Goal: Task Accomplishment & Management: Manage account settings

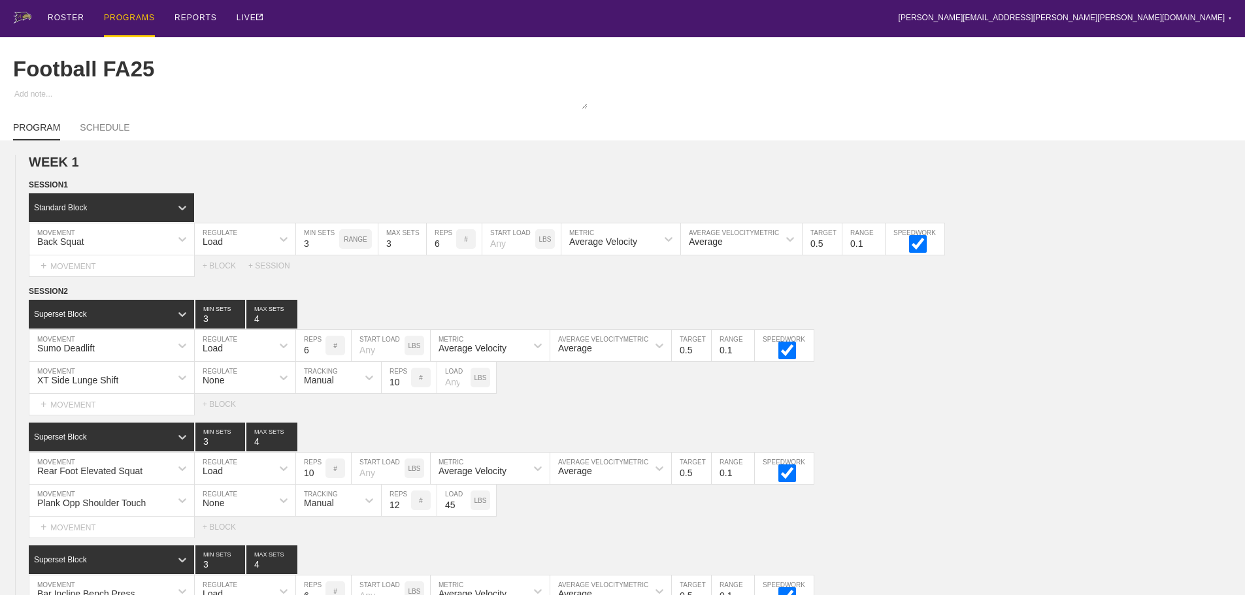
scroll to position [428, 0]
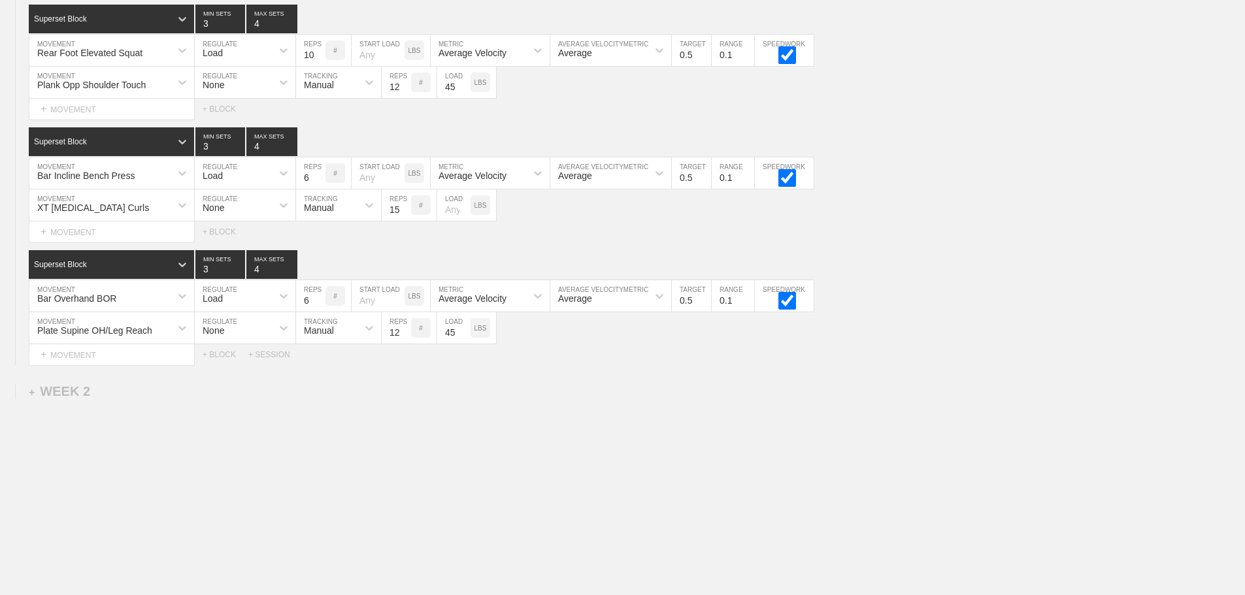
click at [640, 470] on div "WEEK 1 DUPLICATE DELETE SESSION 1 Standard Block DUPLICATE INSERT MOVEMENT AFTE…" at bounding box center [622, 158] width 1245 height 873
click at [618, 408] on div "WEEK 1 DUPLICATE DELETE SESSION 1 Standard Block DUPLICATE INSERT MOVEMENT AFTE…" at bounding box center [622, 158] width 1245 height 873
click at [921, 116] on div "Select... MOVEMENT + MOVEMENT + BLOCK" at bounding box center [622, 109] width 1245 height 21
click at [681, 435] on div "WEEK 1 DUPLICATE DELETE SESSION 1 Standard Block DUPLICATE INSERT MOVEMENT AFTE…" at bounding box center [622, 158] width 1245 height 873
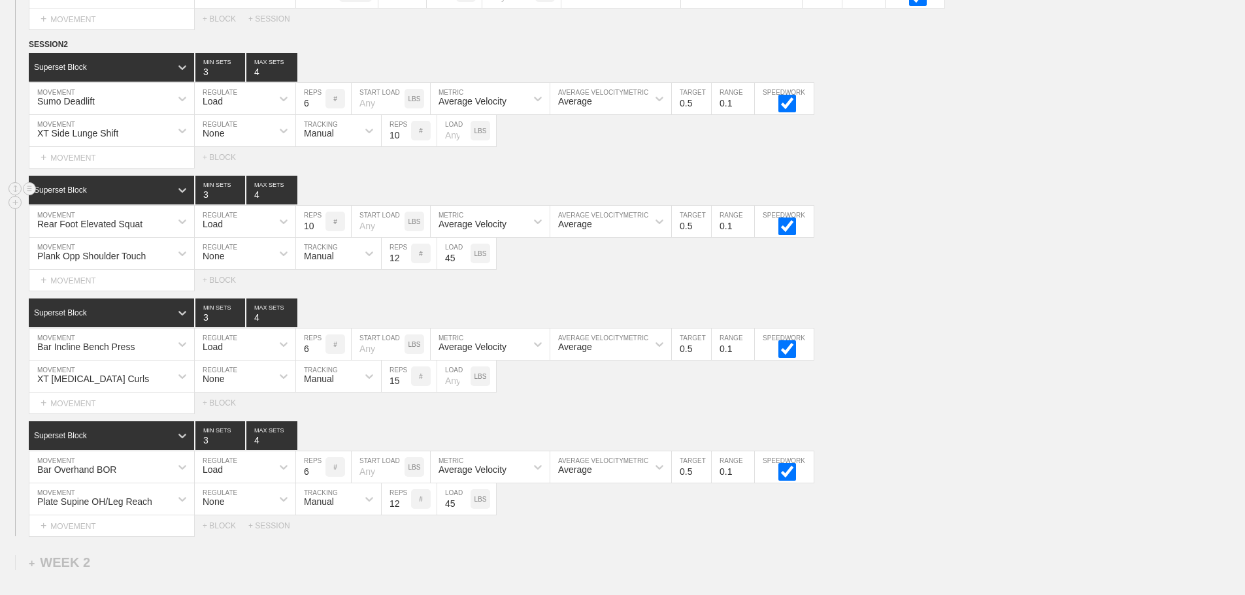
scroll to position [0, 0]
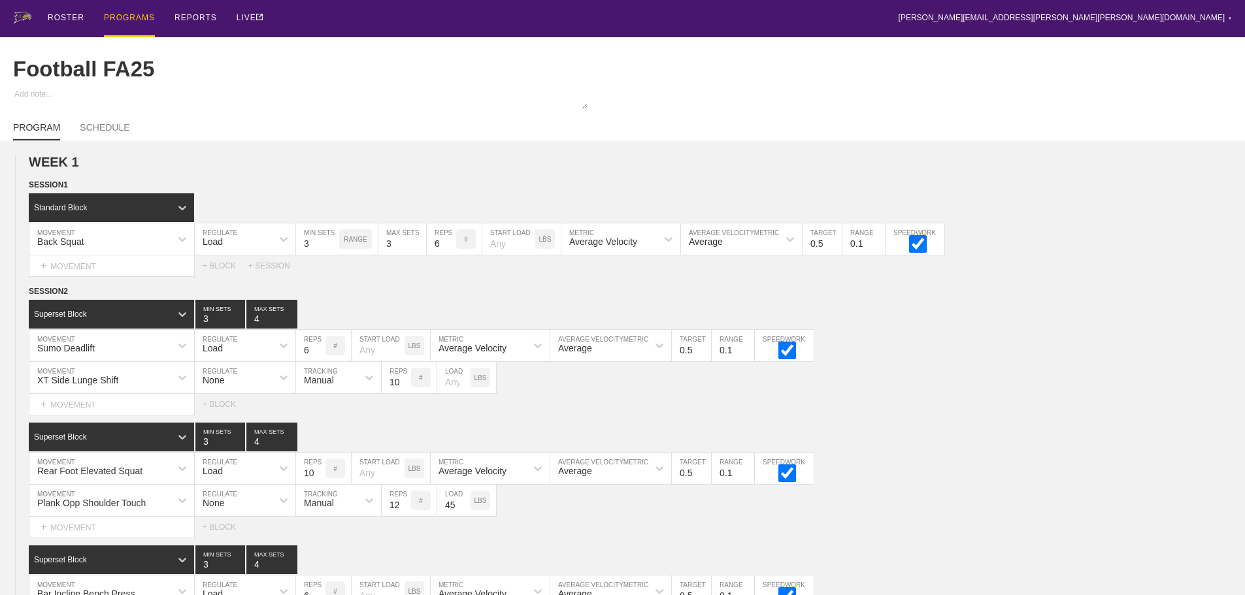
click at [385, 12] on div "ROSTER PROGRAMS REPORTS LIVE brian.ciolek@avila.edu ▼ Settings Logout" at bounding box center [622, 18] width 1219 height 37
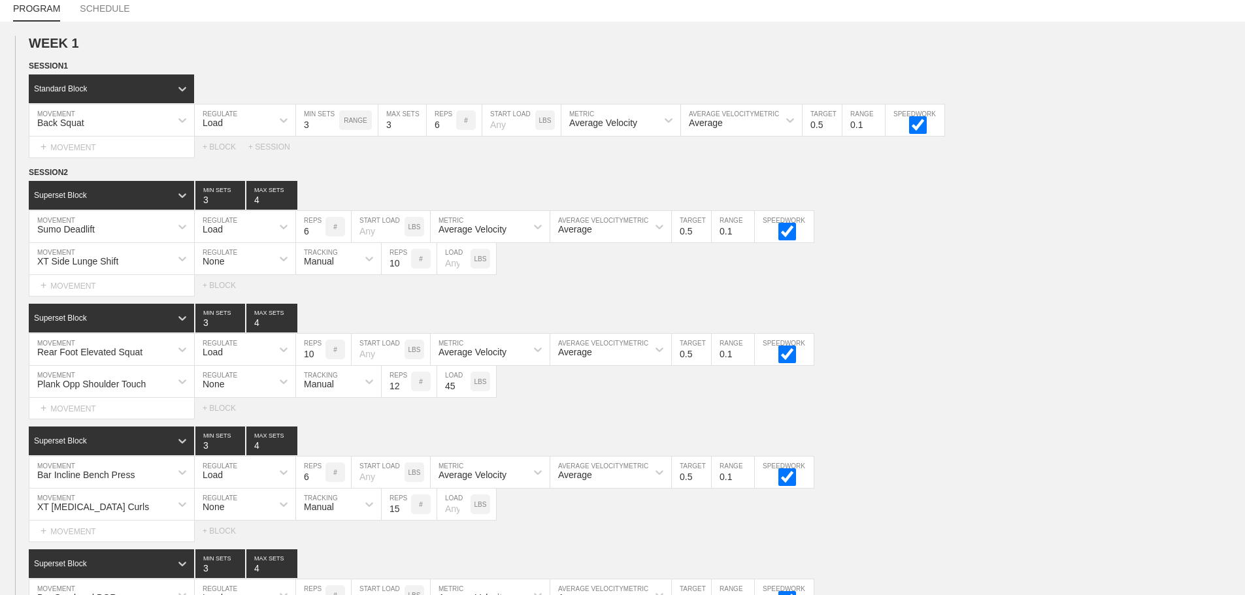
scroll to position [428, 0]
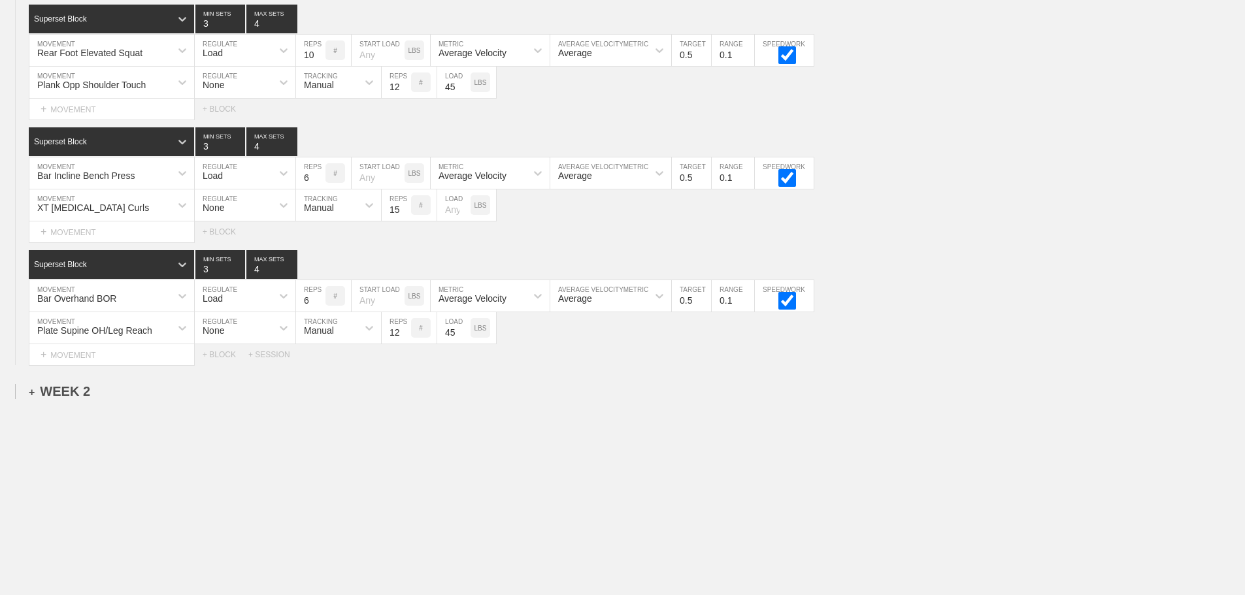
click at [73, 391] on div "+ WEEK 2" at bounding box center [59, 391] width 61 height 15
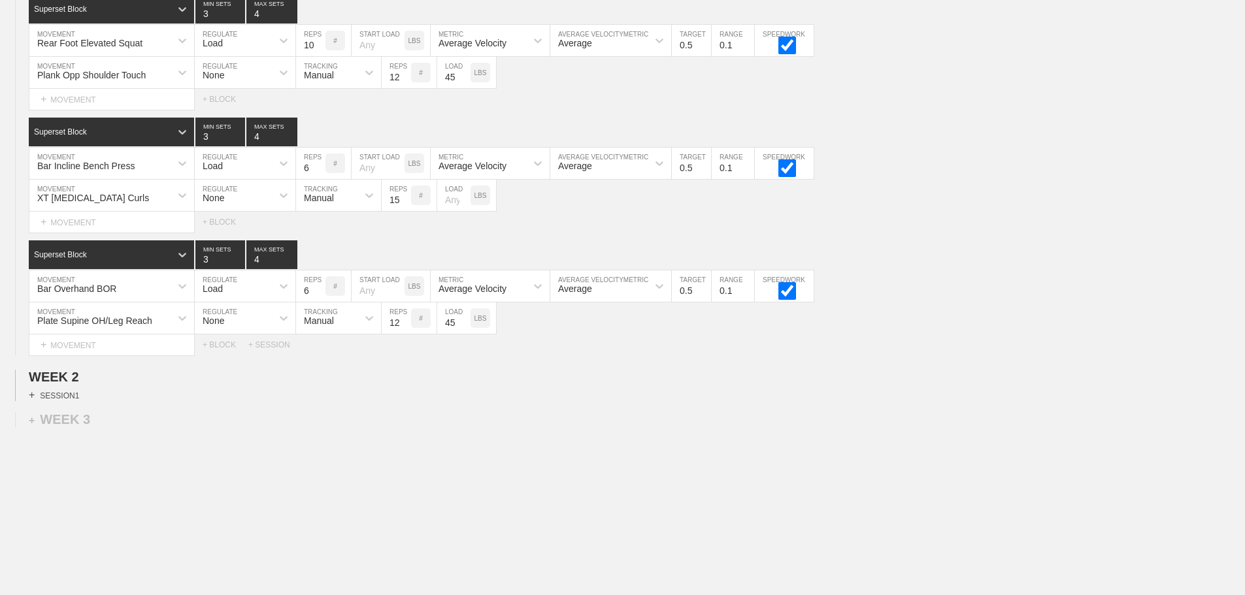
click at [71, 401] on div "+ SESSION 1" at bounding box center [54, 395] width 50 height 12
click at [173, 426] on div "+ BLOCK" at bounding box center [111, 418] width 165 height 21
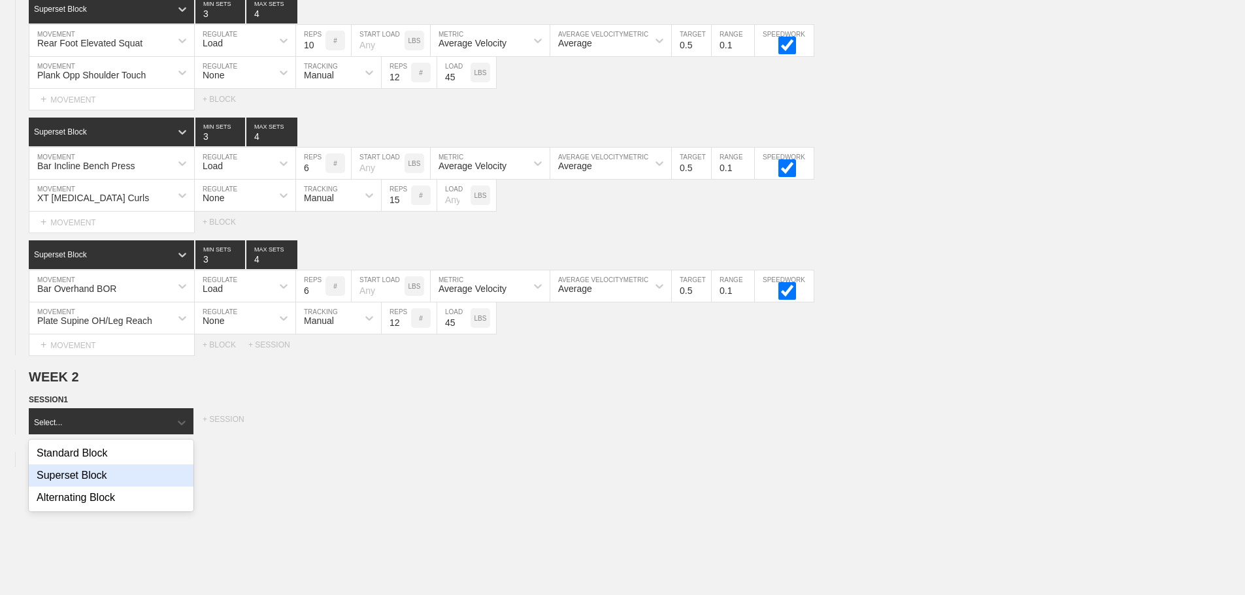
click at [272, 504] on div "WEEK 1 DUPLICATE DELETE SESSION 1 Standard Block DUPLICATE INSERT MOVEMENT AFTE…" at bounding box center [622, 187] width 1245 height 951
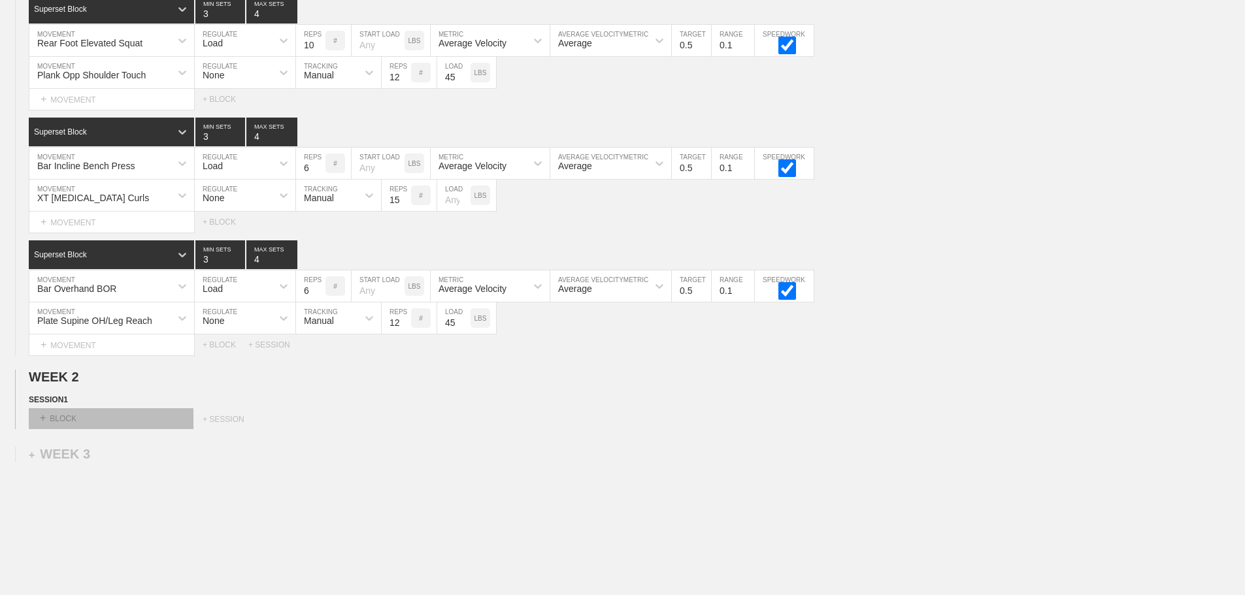
click at [105, 429] on div "+ BLOCK" at bounding box center [111, 418] width 165 height 21
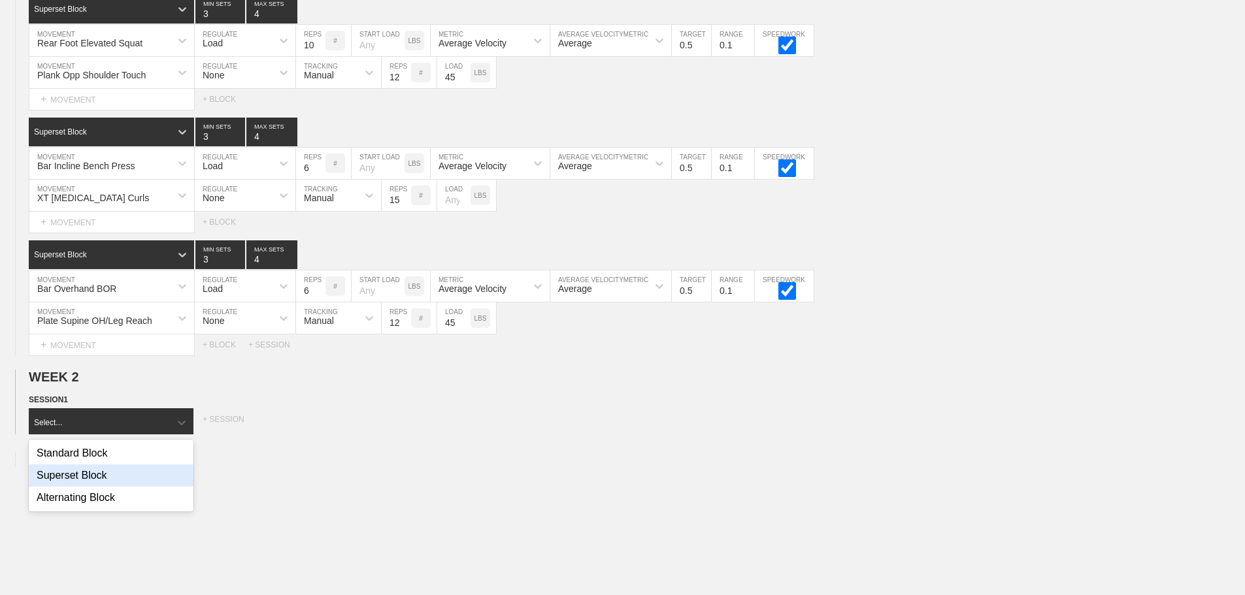
click at [97, 487] on div "Superset Block" at bounding box center [111, 476] width 165 height 22
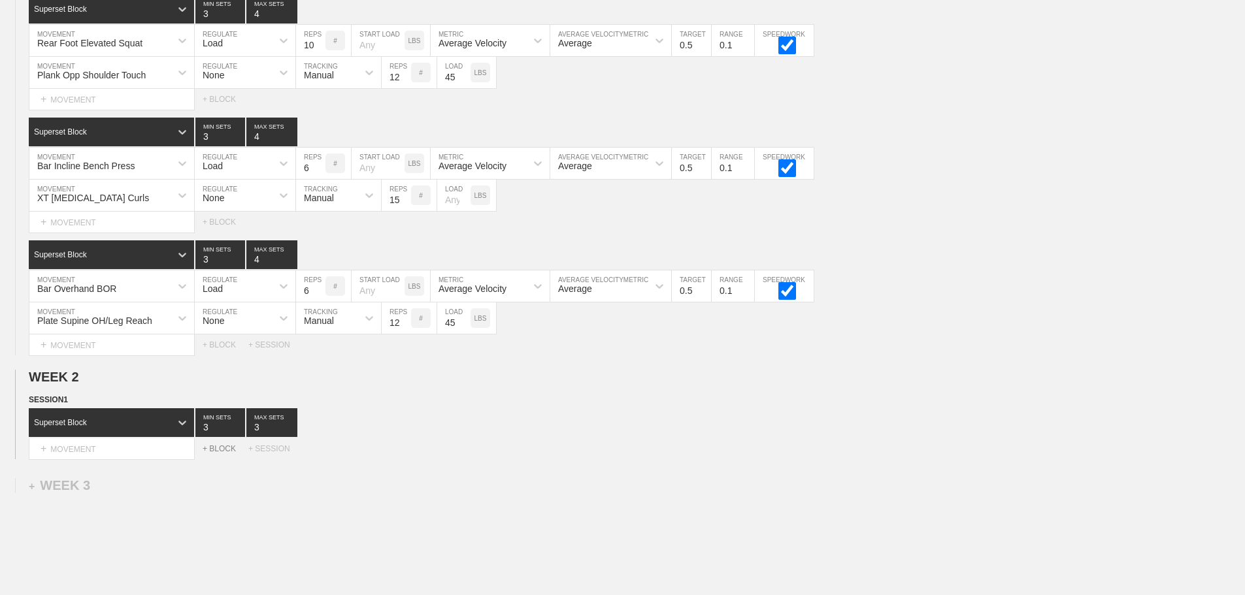
click at [224, 454] on div "+ BLOCK" at bounding box center [226, 448] width 46 height 9
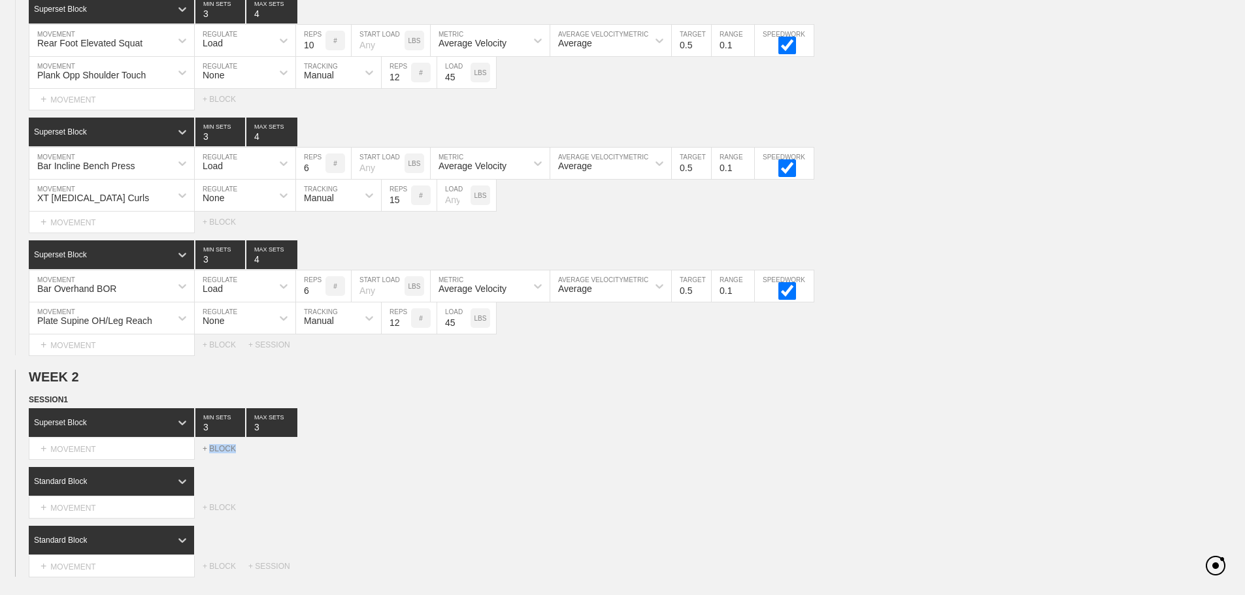
click at [224, 454] on div "+ BLOCK" at bounding box center [226, 448] width 46 height 9
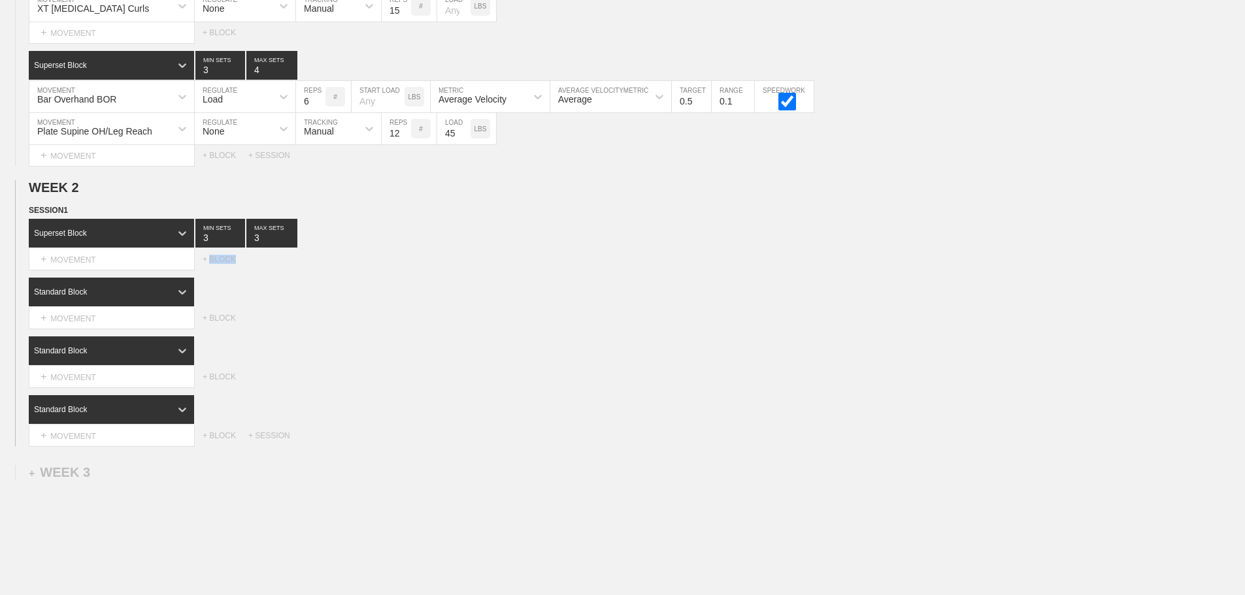
scroll to position [624, 0]
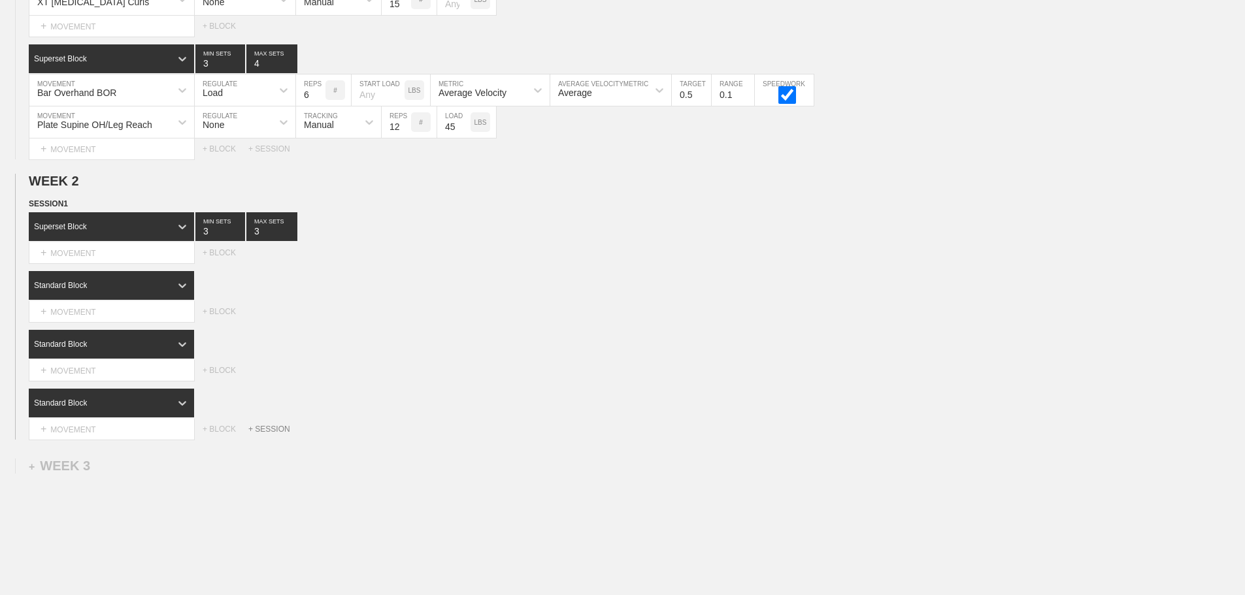
click at [279, 434] on div "+ SESSION" at bounding box center [274, 429] width 52 height 9
click at [122, 484] on div "+ BLOCK" at bounding box center [111, 473] width 165 height 21
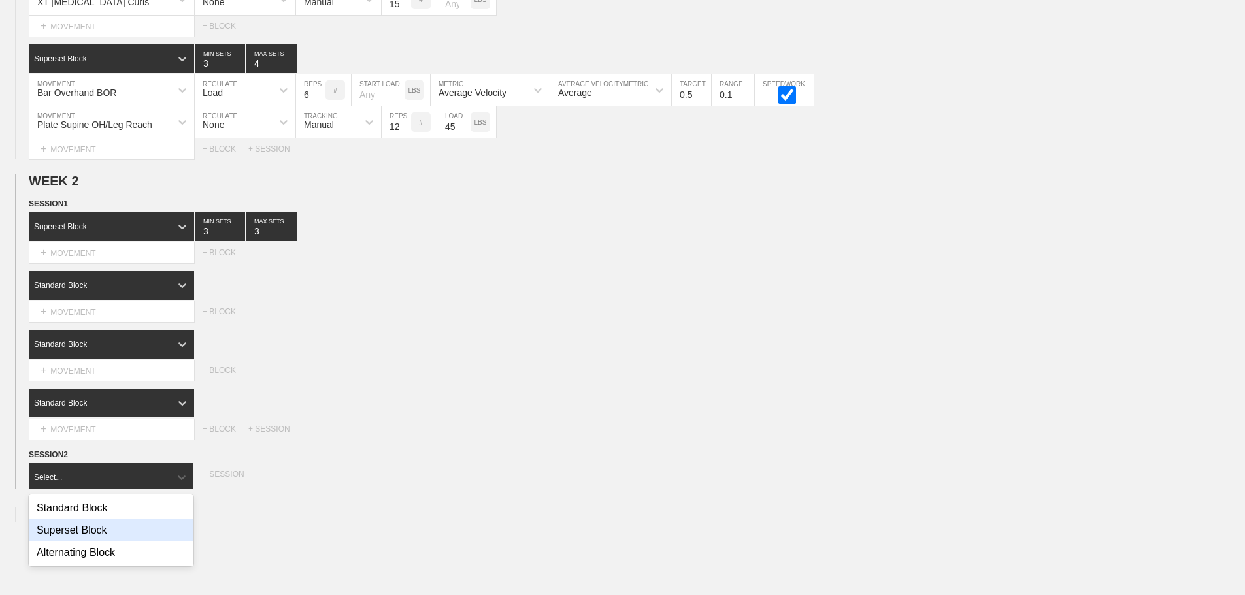
click at [81, 538] on div "Superset Block" at bounding box center [111, 531] width 165 height 22
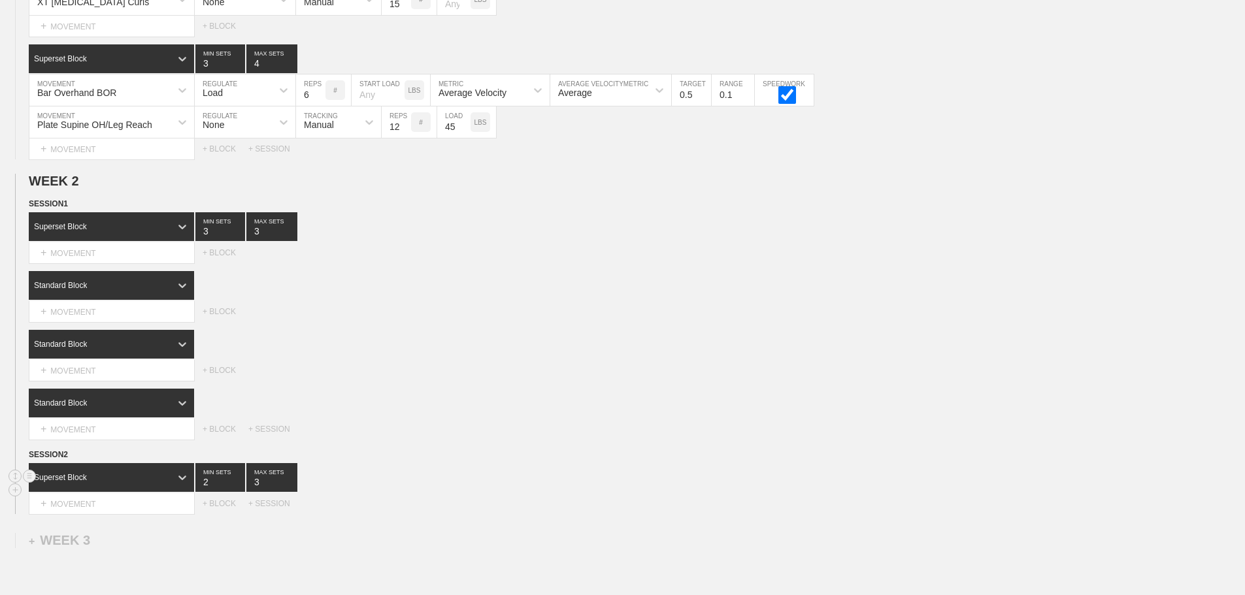
click at [239, 492] on input "2" at bounding box center [220, 477] width 50 height 29
type input "1"
click at [239, 492] on input "1" at bounding box center [220, 477] width 50 height 29
click at [291, 492] on input "2" at bounding box center [271, 477] width 51 height 29
type input "1"
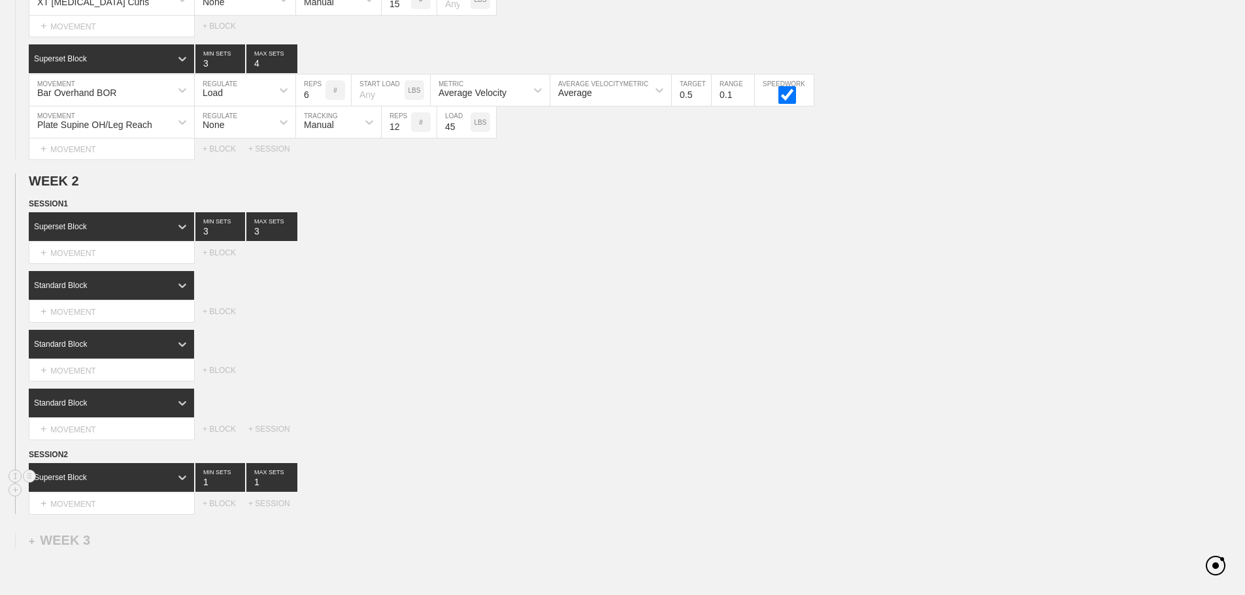
click at [291, 492] on input "1" at bounding box center [271, 477] width 51 height 29
click at [601, 458] on div "SESSION 2" at bounding box center [637, 455] width 1216 height 15
click at [516, 488] on div "Superset Block 1 MIN SETS 1 MAX SETS" at bounding box center [637, 477] width 1216 height 29
click at [91, 514] on div "+ MOVEMENT" at bounding box center [112, 504] width 166 height 22
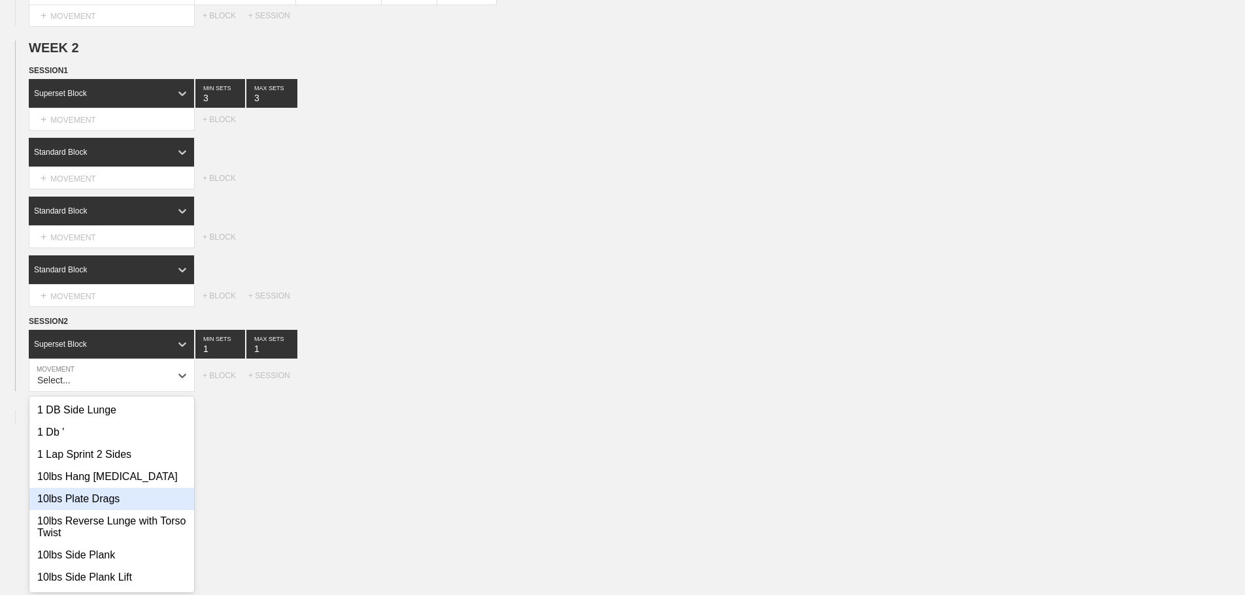
scroll to position [770, 0]
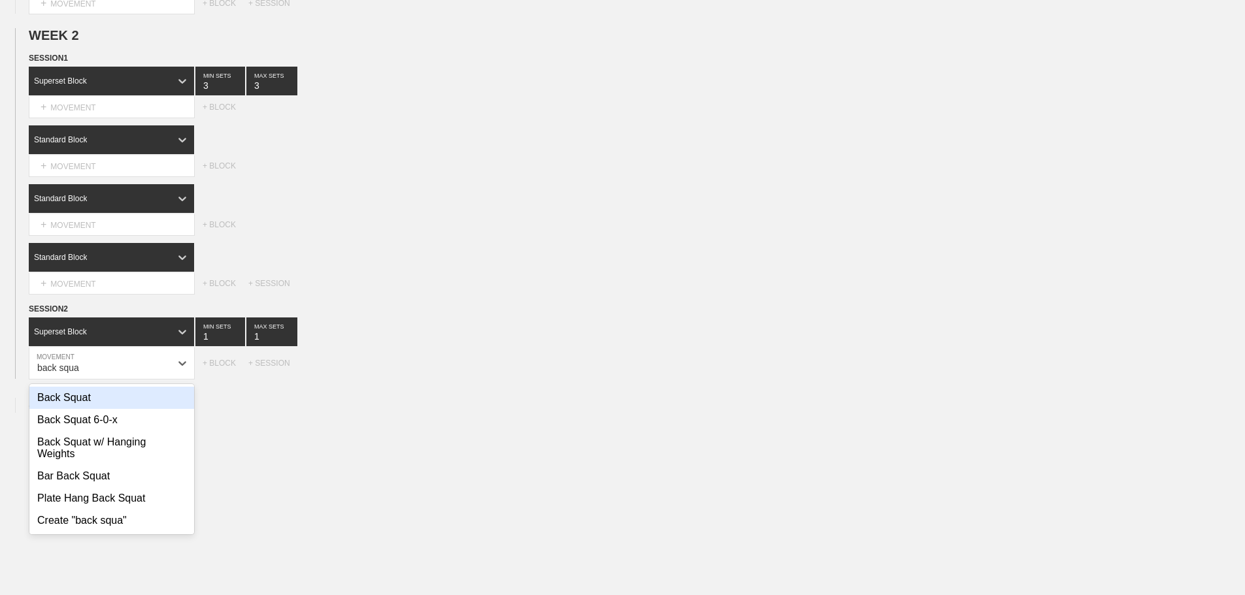
click at [76, 405] on div "Back Squat" at bounding box center [111, 398] width 165 height 22
type input "back squa"
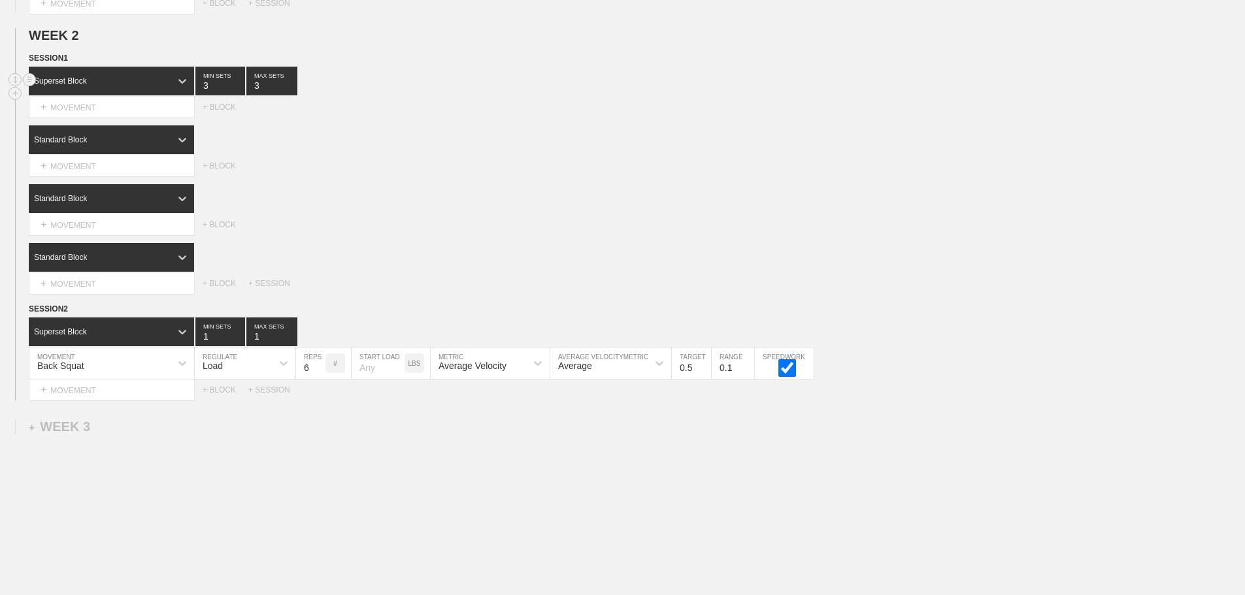
drag, startPoint x: 578, startPoint y: 127, endPoint x: 535, endPoint y: 83, distance: 61.0
click at [576, 118] on div "Select... MOVEMENT + MOVEMENT + BLOCK" at bounding box center [622, 107] width 1245 height 21
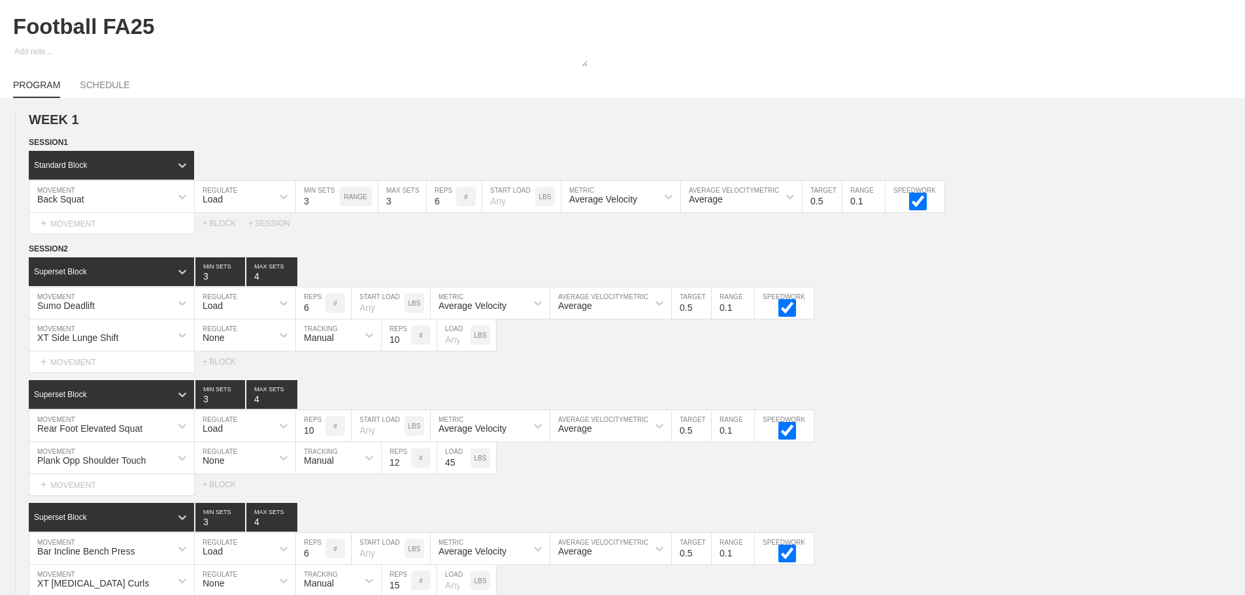
scroll to position [0, 0]
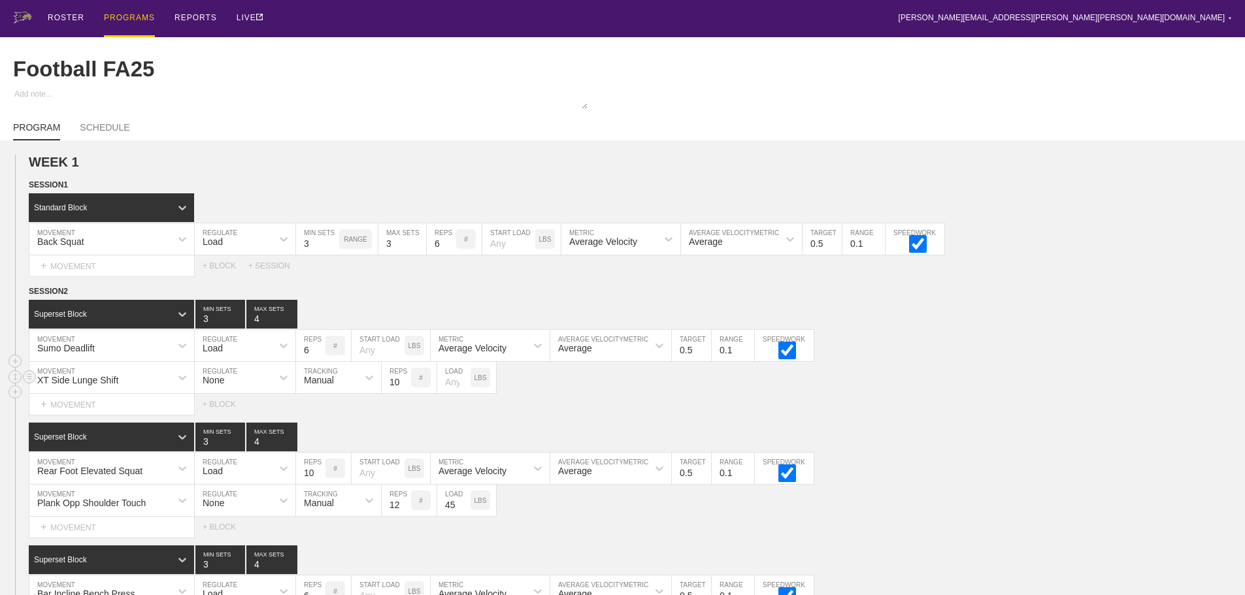
click at [925, 389] on div "XT Side Lunge Shift MOVEMENT None REGULATE Manual TRACKING 10 REPS # LOAD LBS" at bounding box center [622, 378] width 1245 height 32
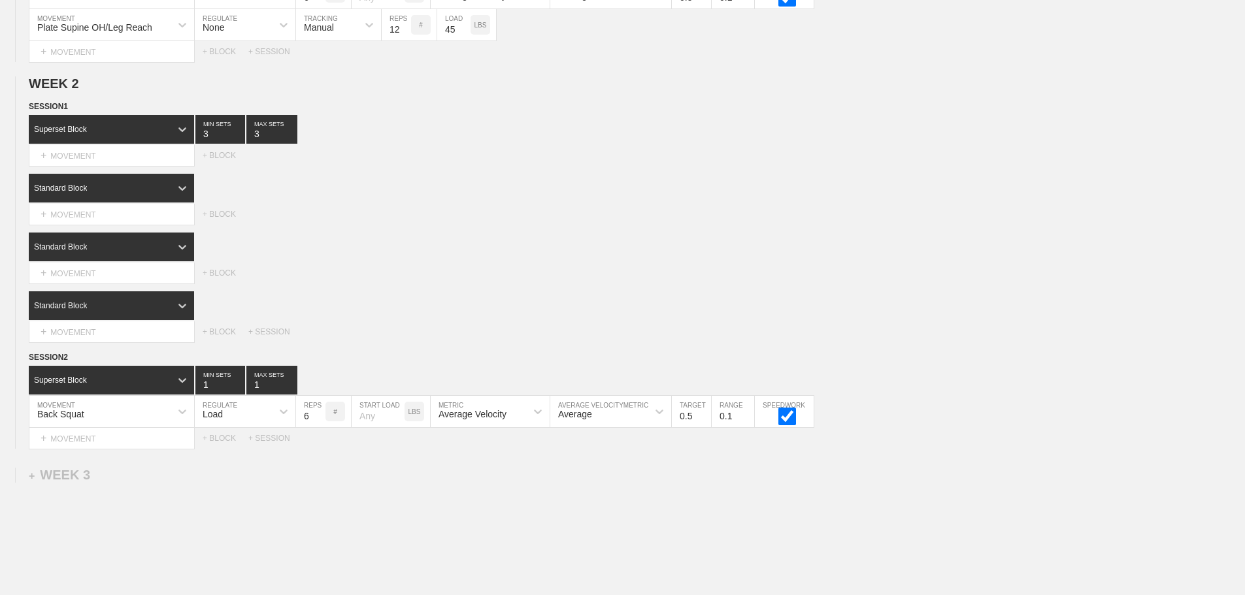
scroll to position [815, 0]
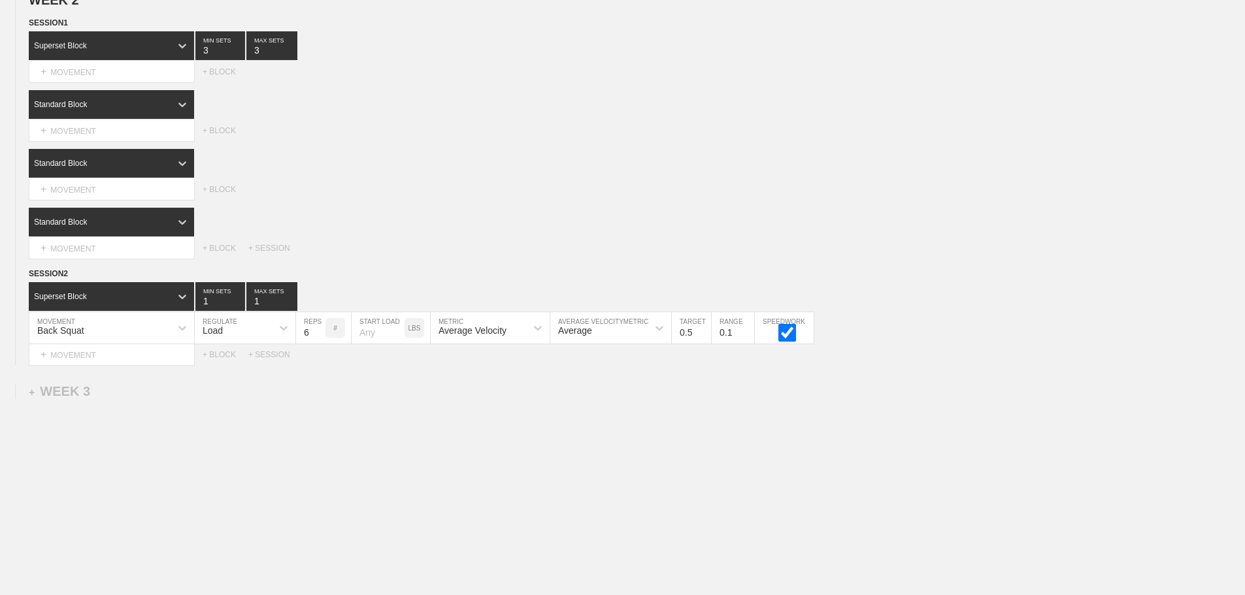
click at [69, 359] on div "+ MOVEMENT" at bounding box center [112, 355] width 166 height 22
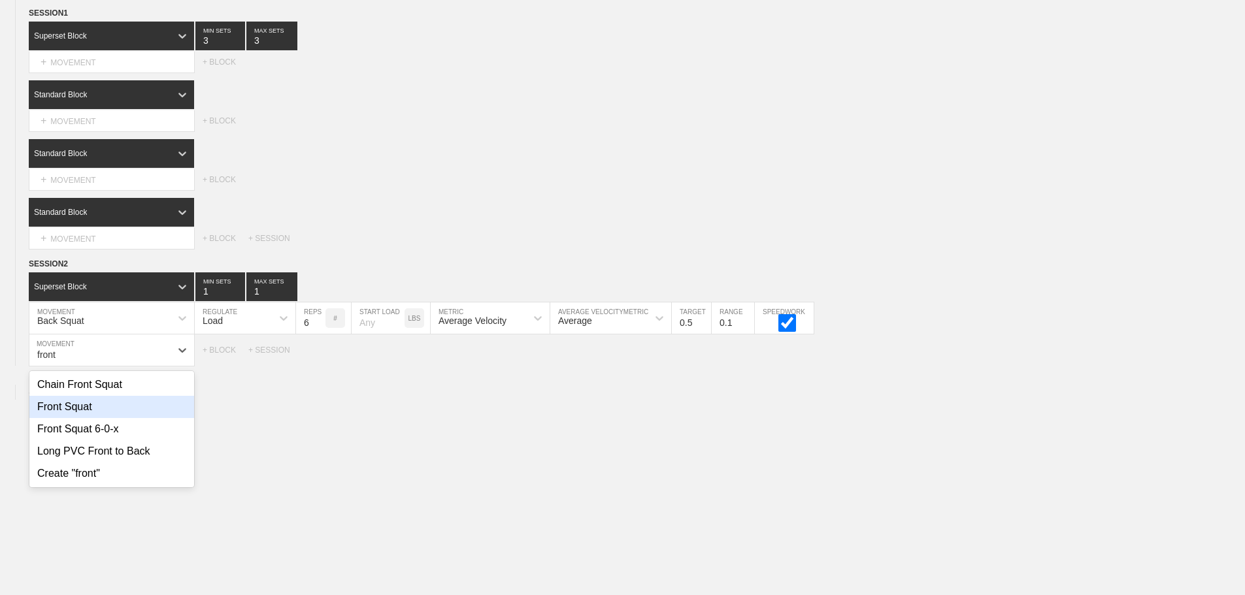
click at [81, 410] on div "Front Squat" at bounding box center [111, 407] width 165 height 22
type input "front"
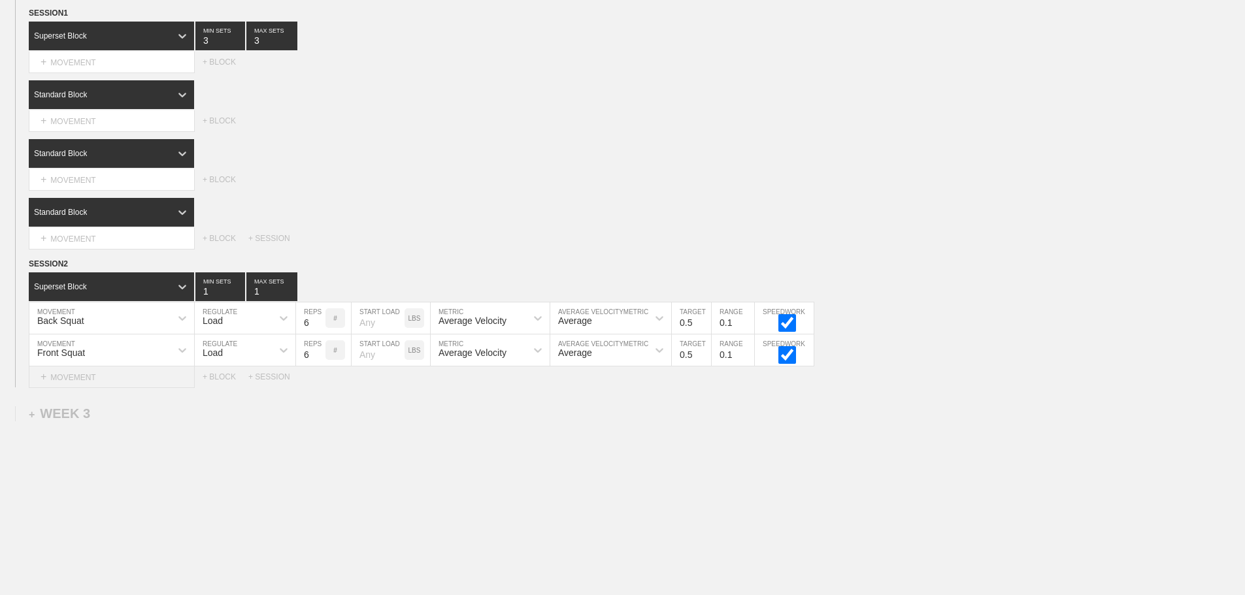
click at [84, 386] on div "+ MOVEMENT" at bounding box center [112, 378] width 166 height 22
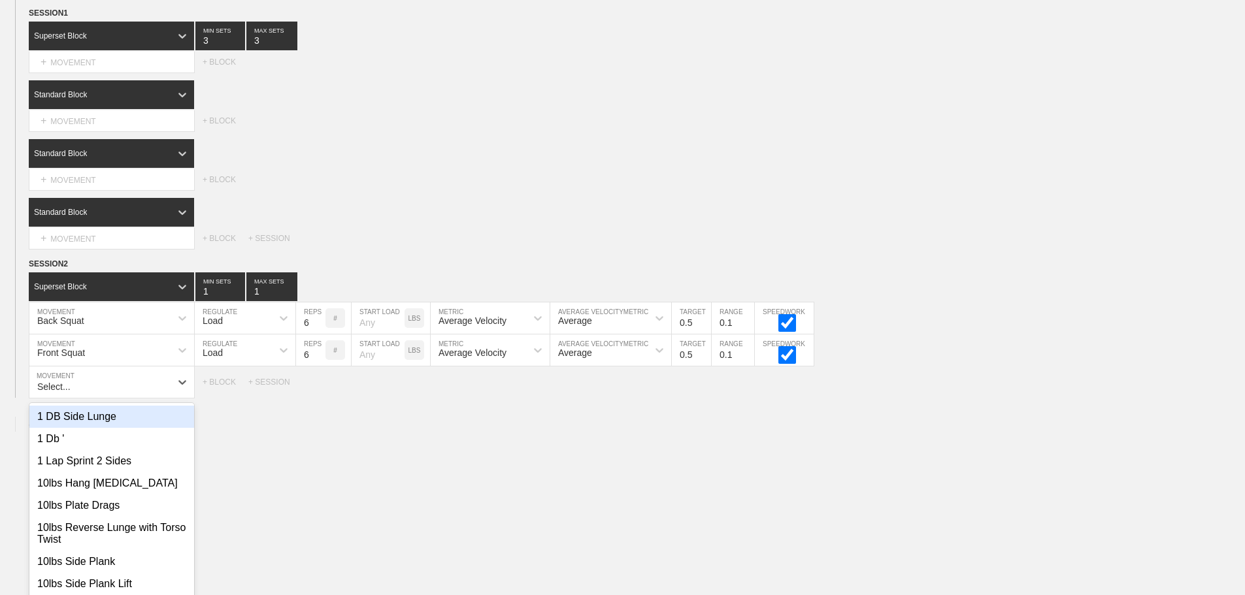
scroll to position [834, 0]
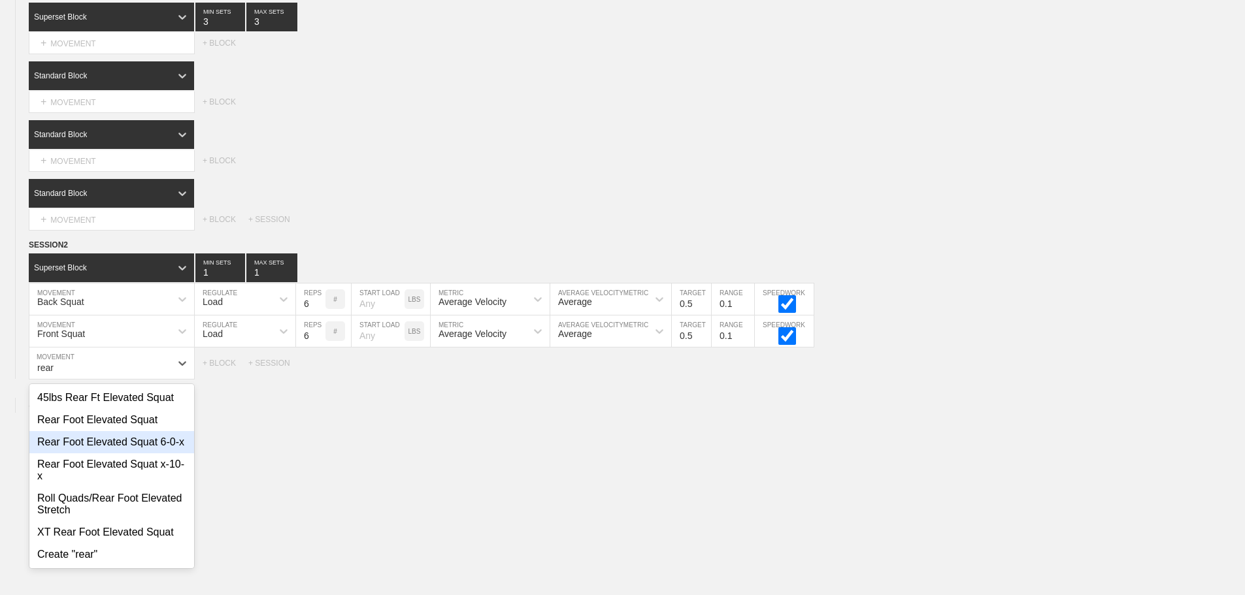
click at [141, 454] on div "Rear Foot Elevated Squat 6-0-x" at bounding box center [111, 442] width 165 height 22
type input "rear"
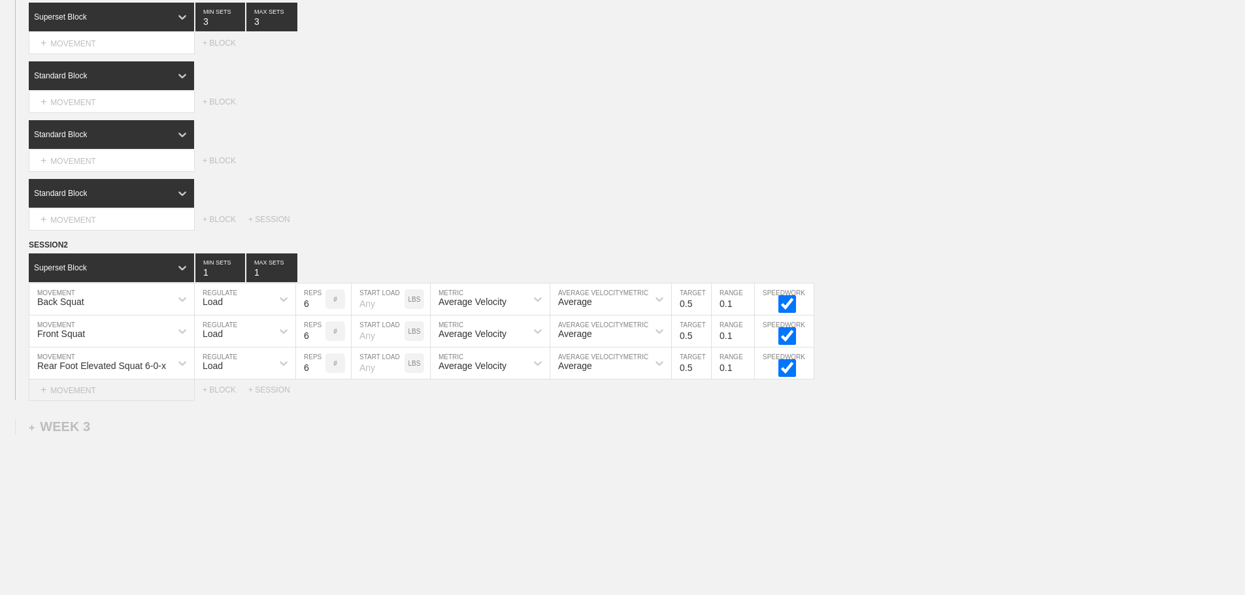
click at [93, 400] on div "+ MOVEMENT" at bounding box center [112, 391] width 166 height 22
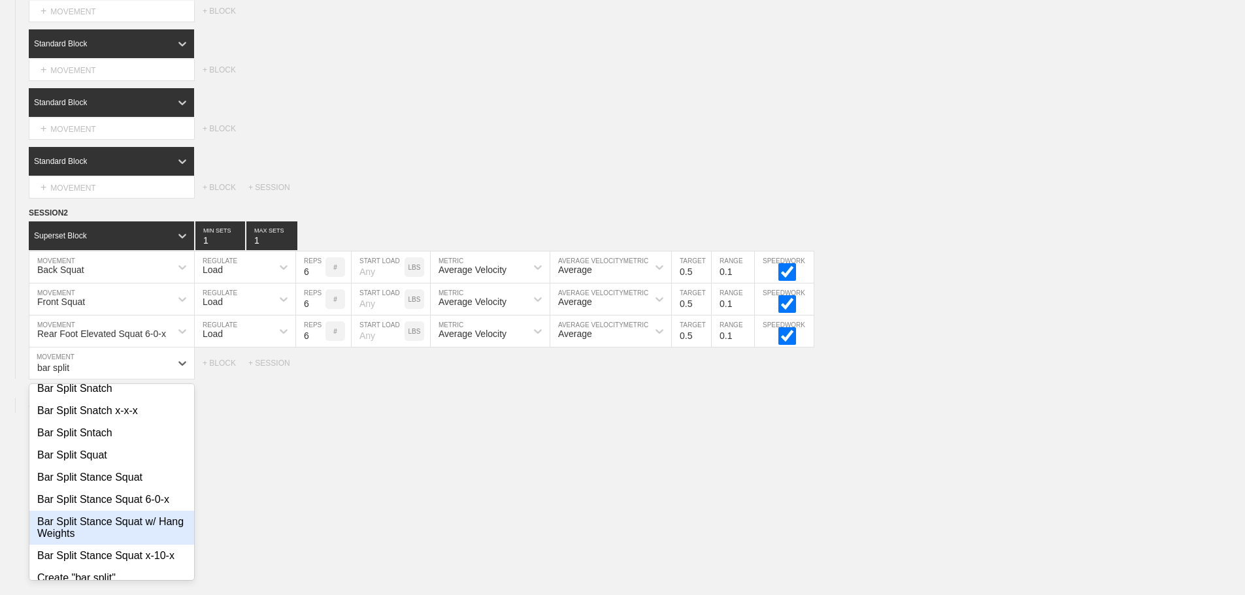
scroll to position [65, 0]
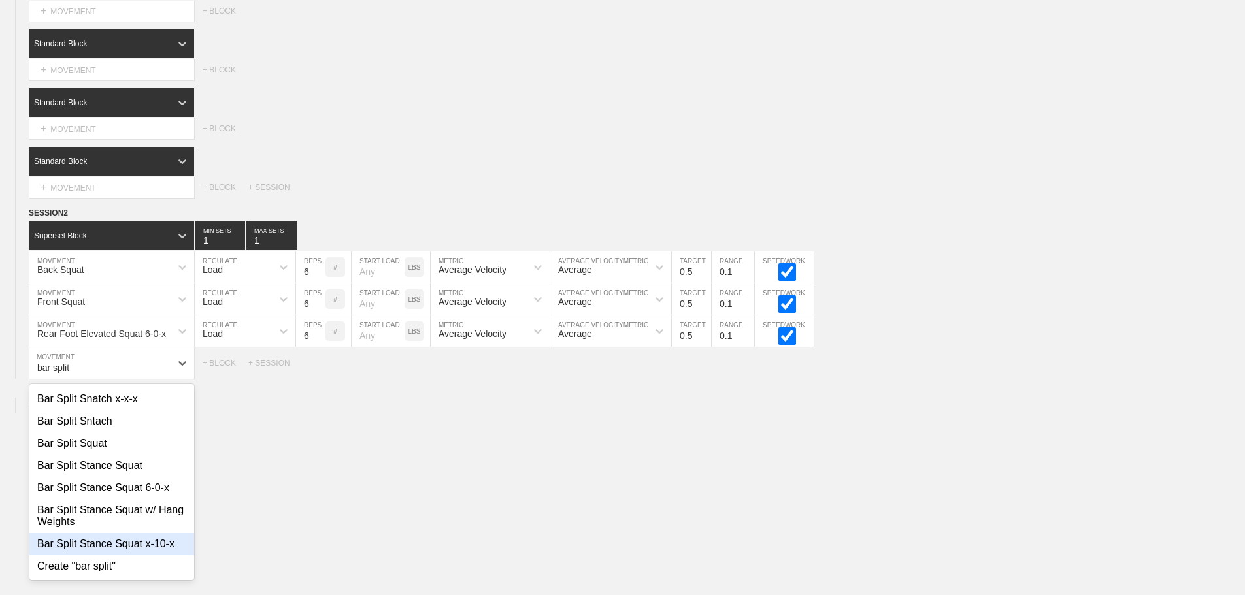
click at [148, 552] on div "Bar Split Stance Squat x-10-x" at bounding box center [111, 544] width 165 height 22
type input "bar split"
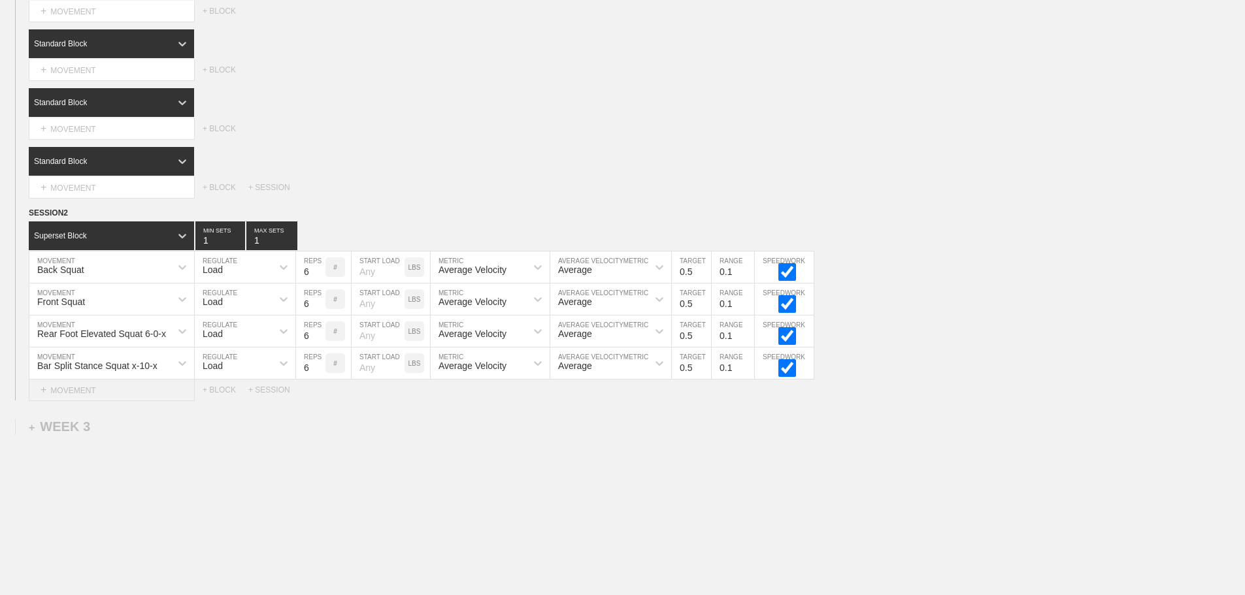
click at [78, 400] on div "+ MOVEMENT" at bounding box center [112, 391] width 166 height 22
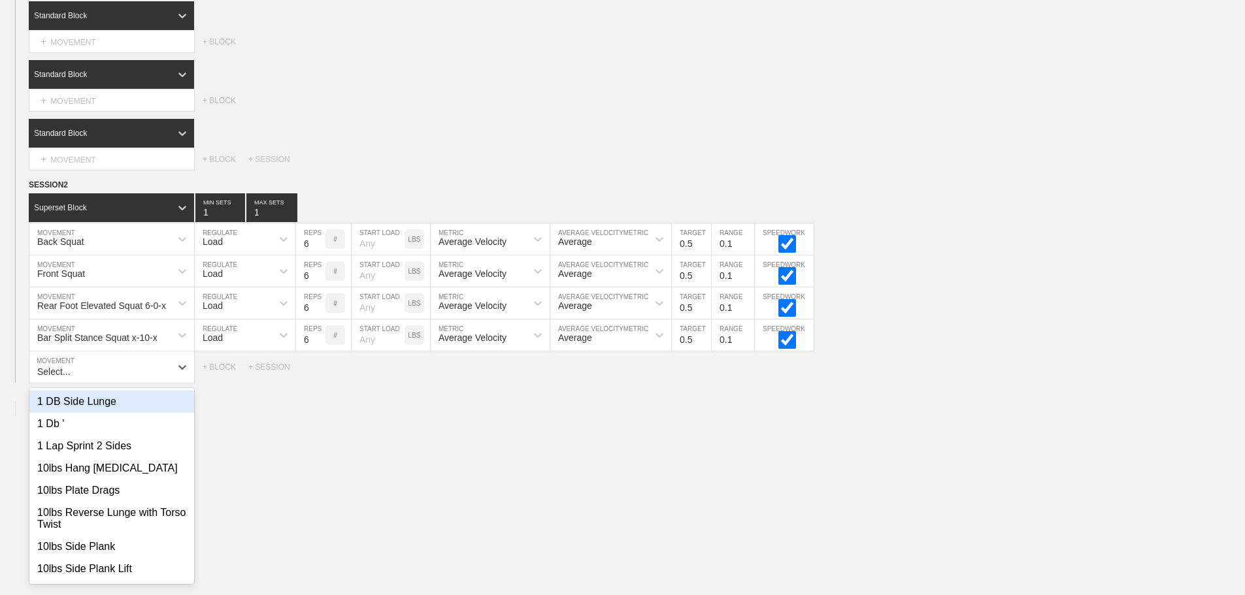
scroll to position [898, 0]
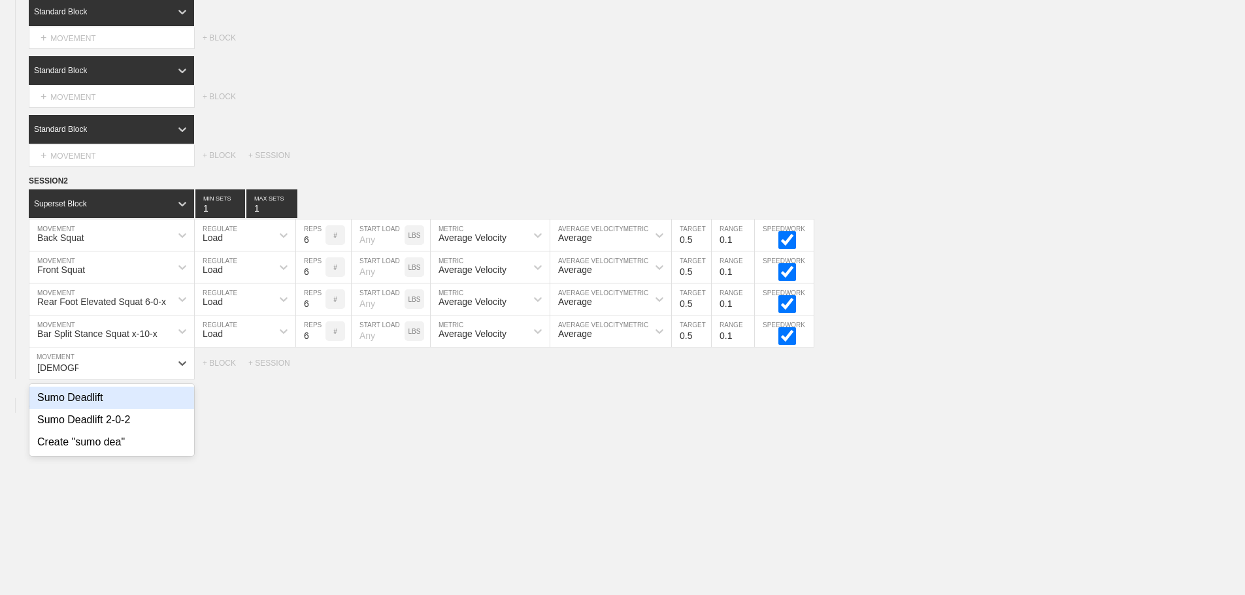
click at [92, 403] on div "Sumo Deadlift" at bounding box center [111, 398] width 165 height 22
type input "sumo dea"
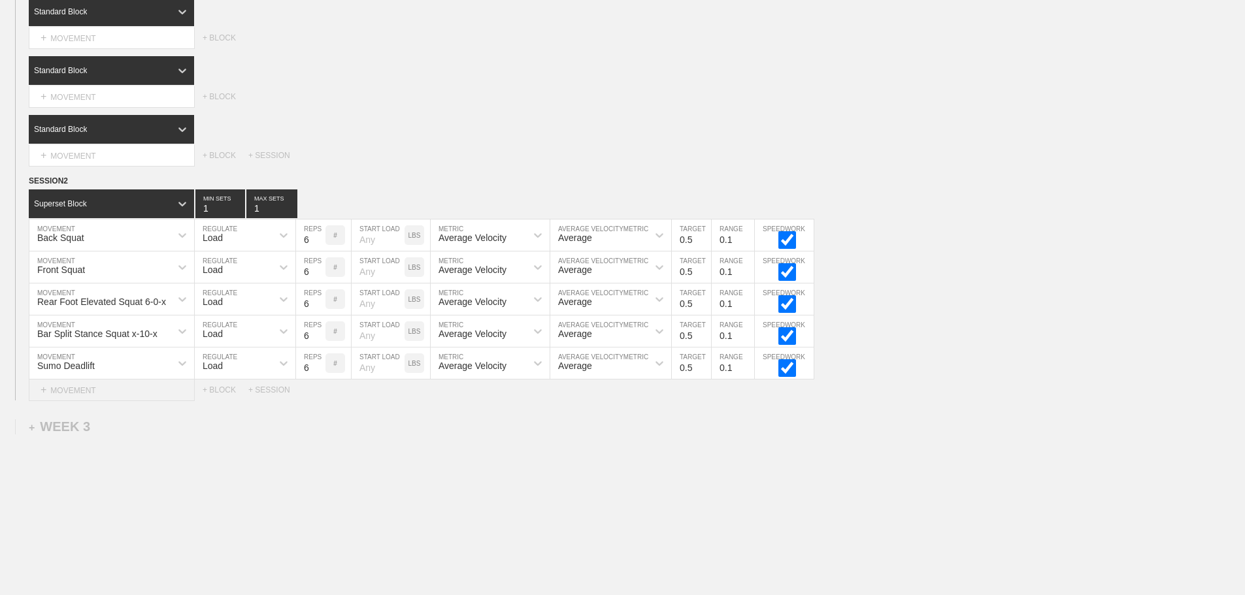
click at [128, 400] on div "+ MOVEMENT" at bounding box center [112, 391] width 166 height 22
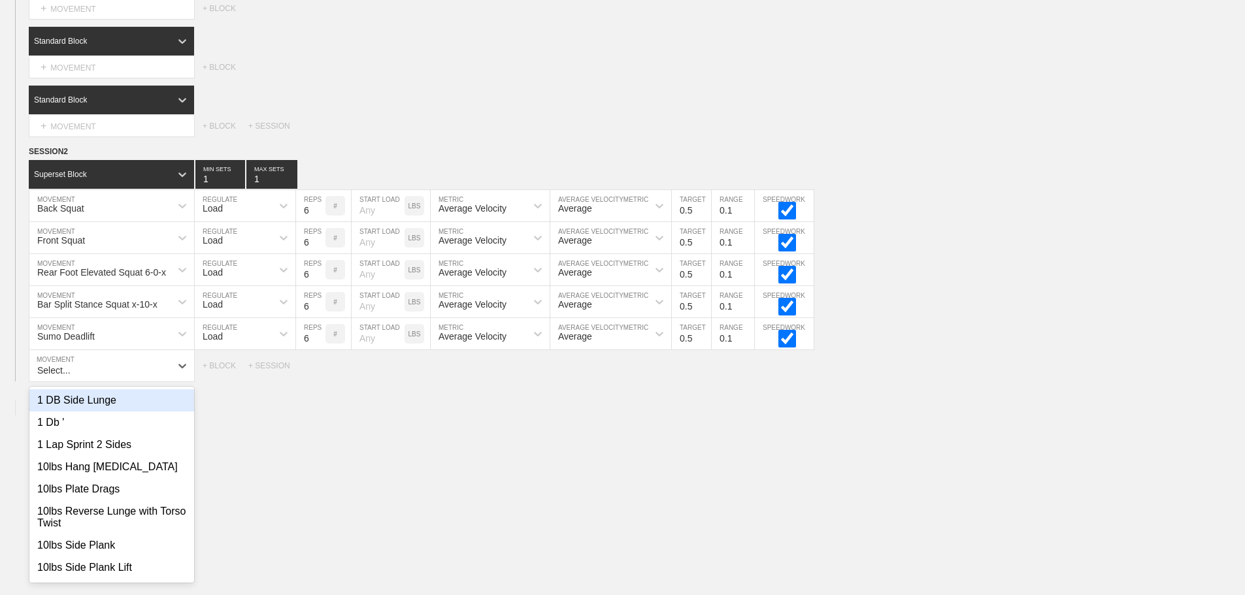
scroll to position [930, 0]
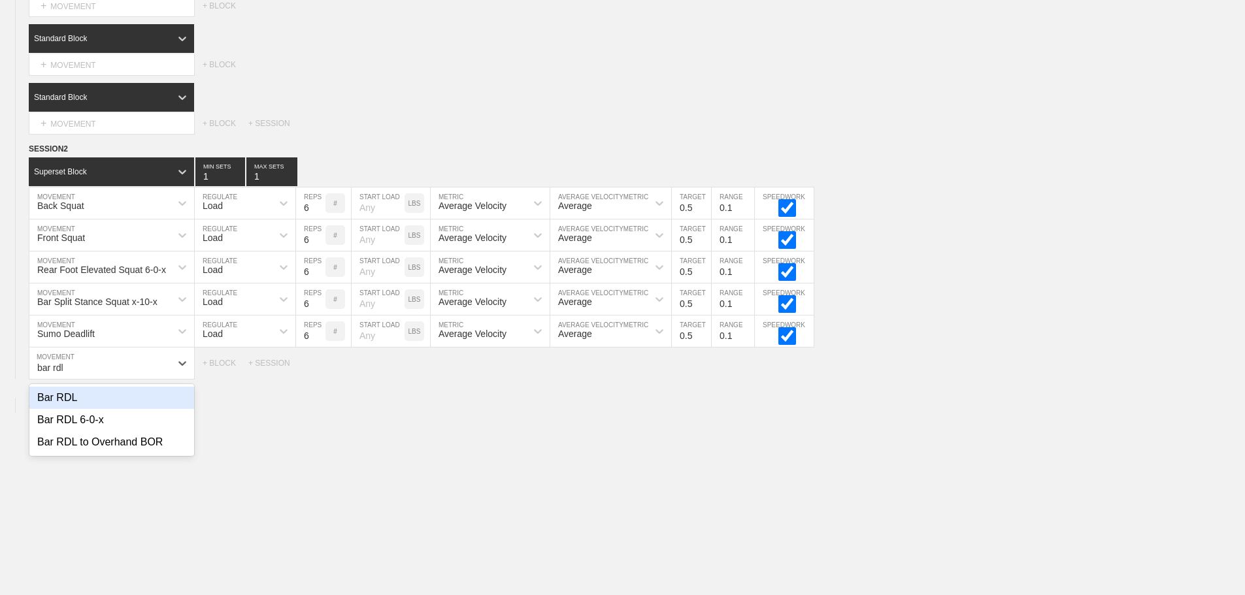
click at [58, 405] on div "Bar RDL" at bounding box center [111, 398] width 165 height 22
type input "bar rdl"
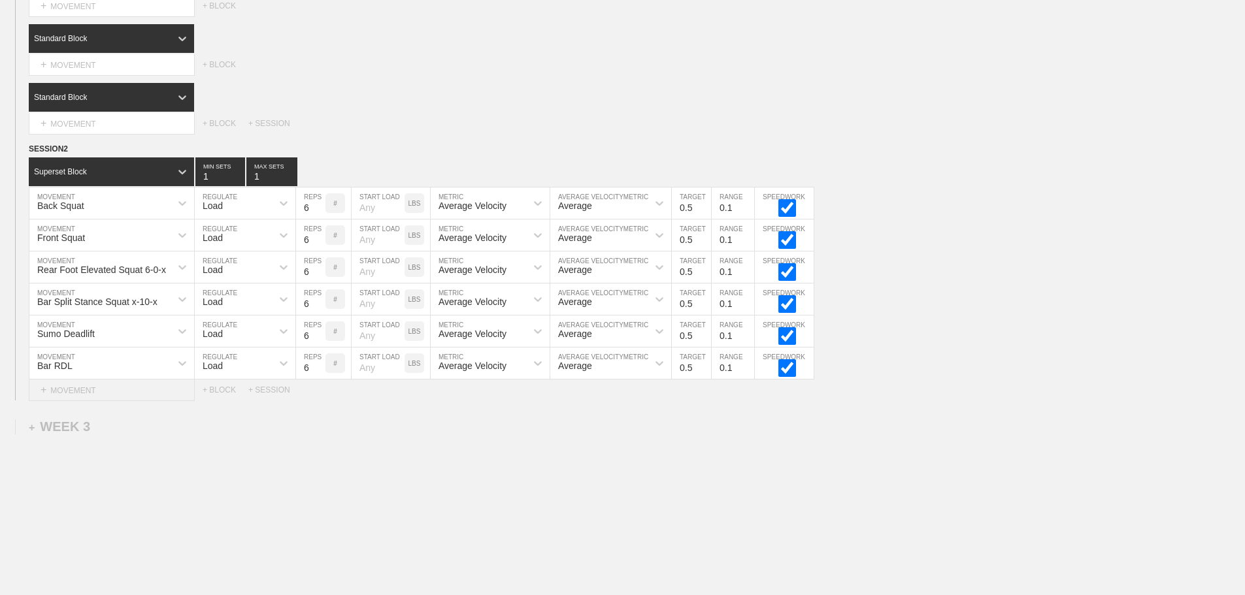
click at [83, 397] on div "+ MOVEMENT" at bounding box center [112, 391] width 166 height 22
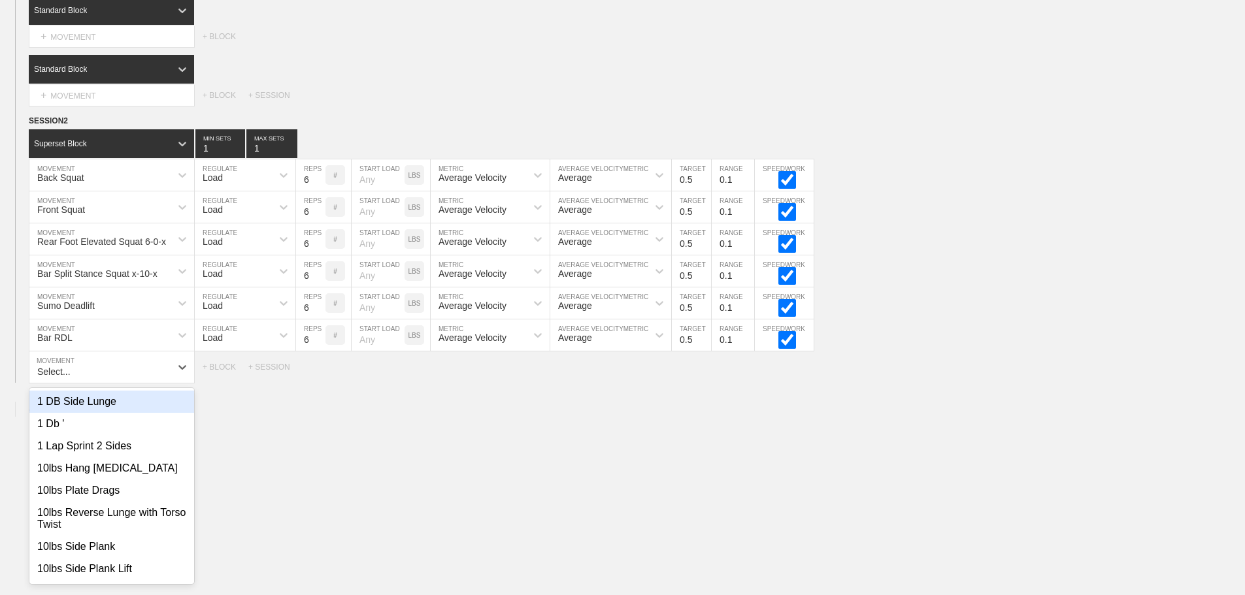
scroll to position [962, 0]
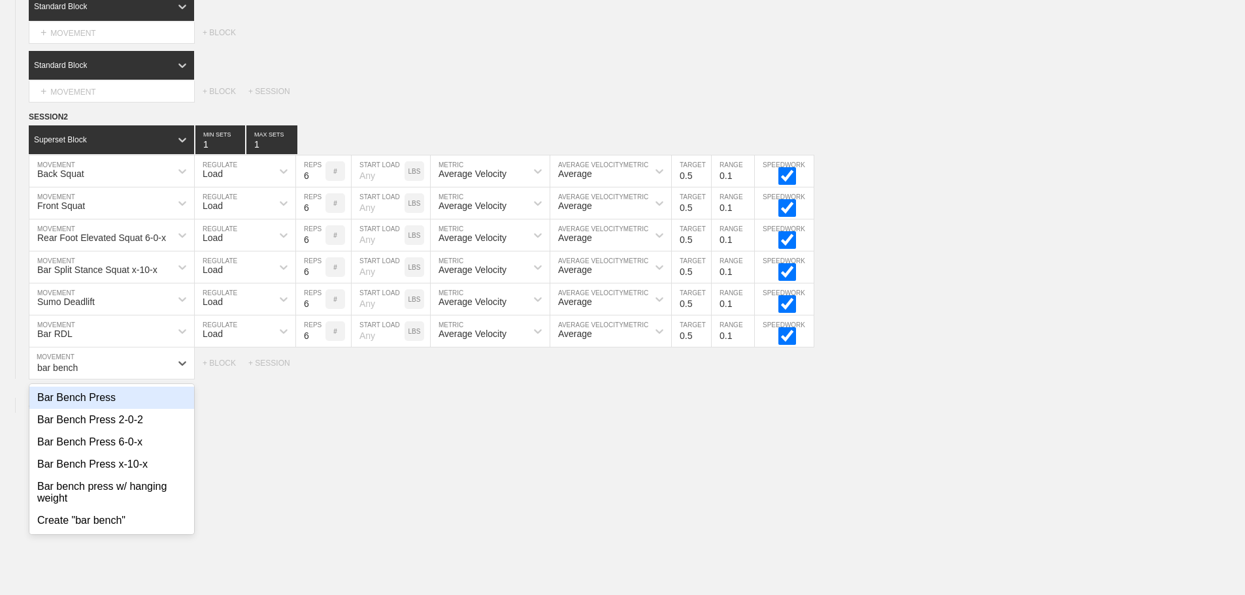
click at [91, 407] on div "Bar Bench Press" at bounding box center [111, 398] width 165 height 22
type input "bar bench"
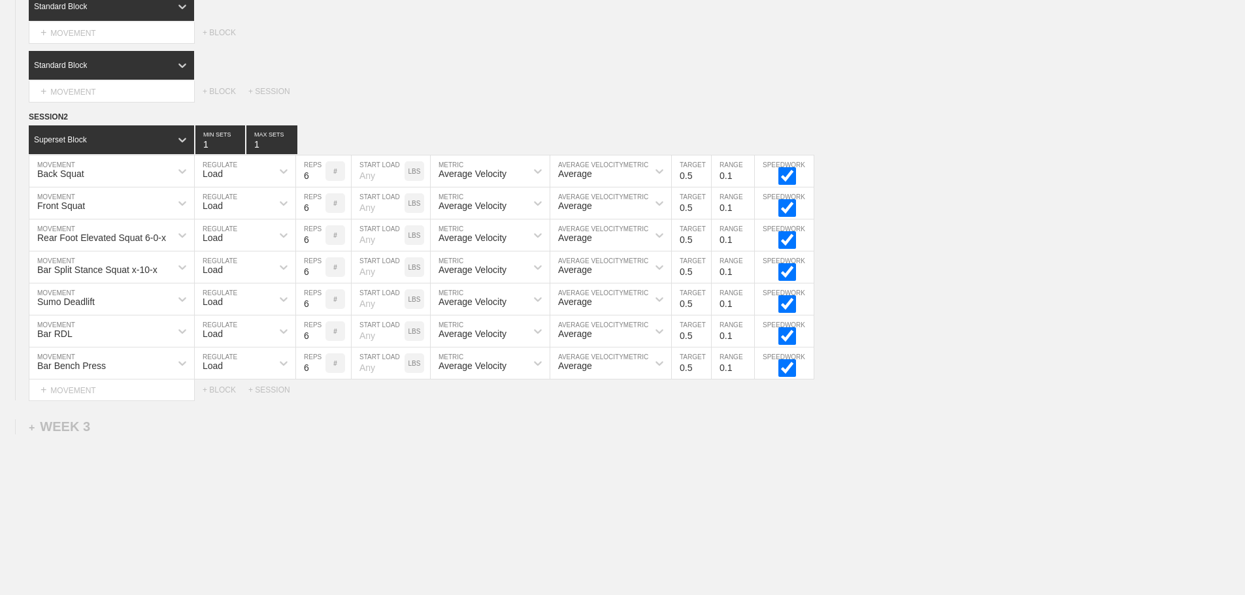
click at [92, 399] on div "+ MOVEMENT" at bounding box center [112, 391] width 166 height 22
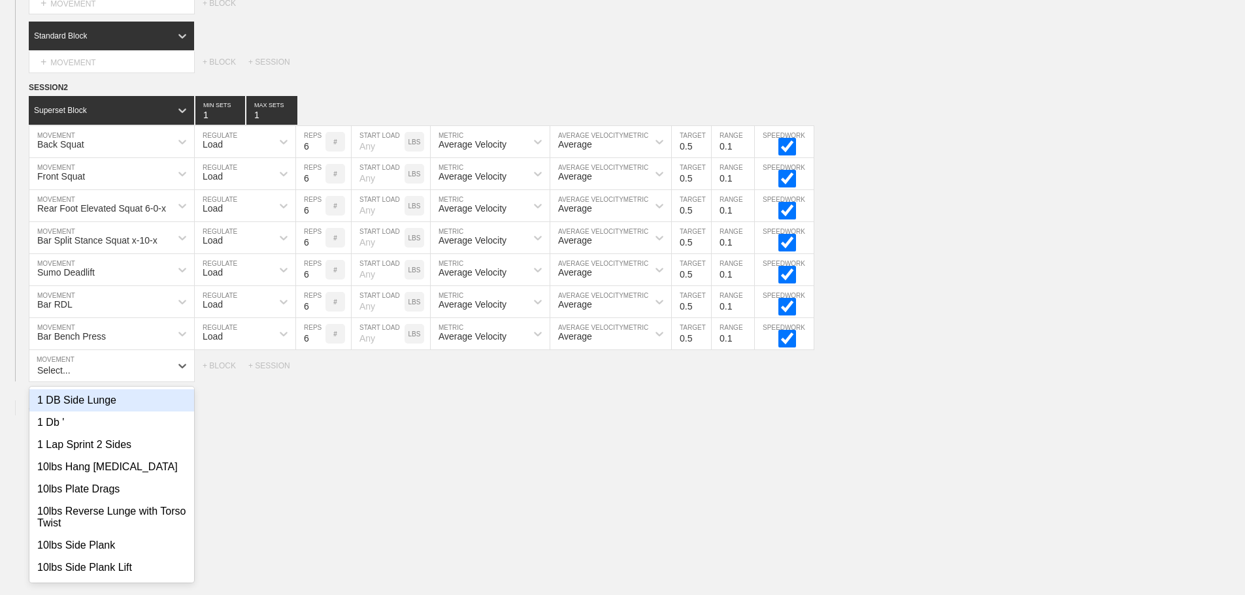
scroll to position [994, 0]
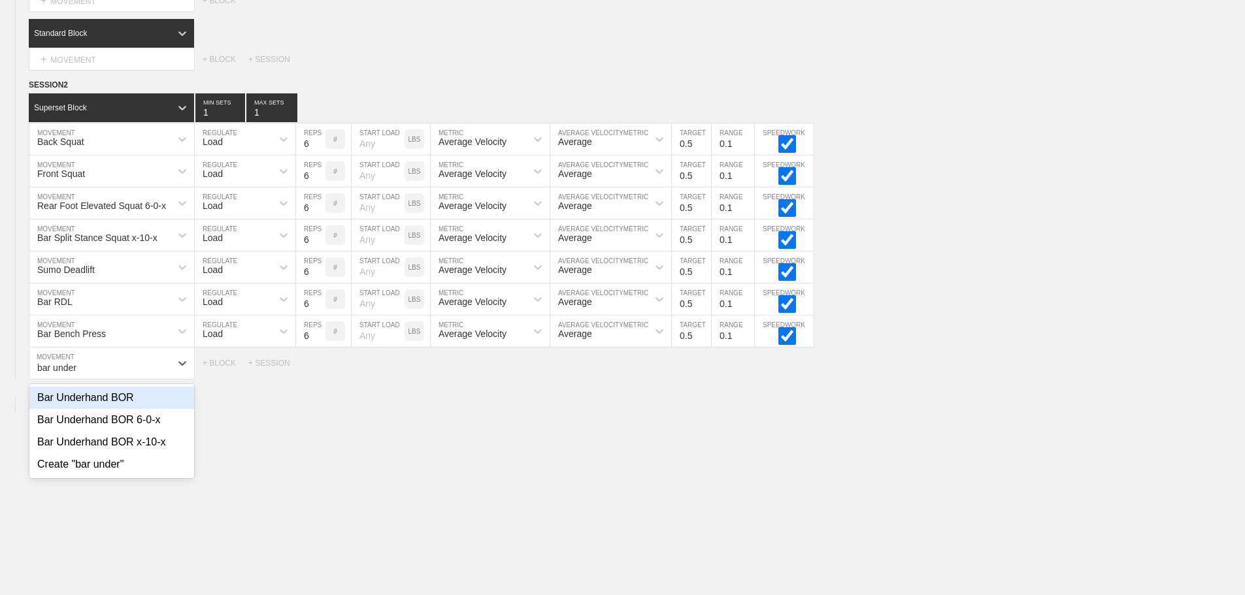
click at [118, 404] on div "Bar Underhand BOR" at bounding box center [111, 398] width 165 height 22
type input "bar under"
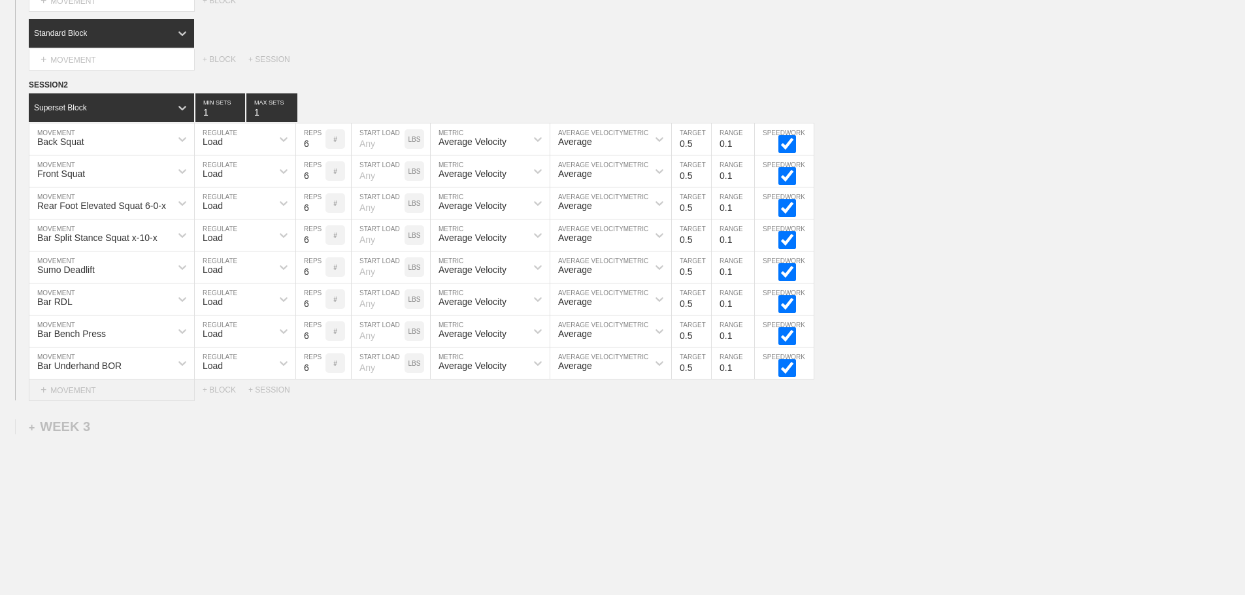
click at [93, 401] on div "+ MOVEMENT" at bounding box center [112, 391] width 166 height 22
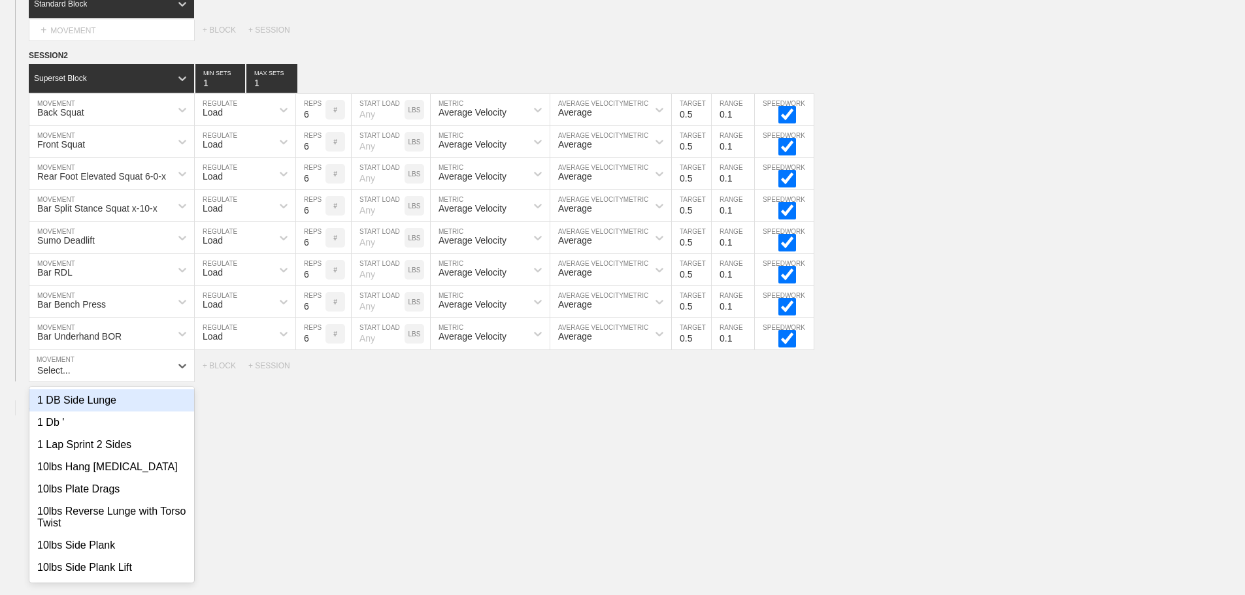
scroll to position [1026, 0]
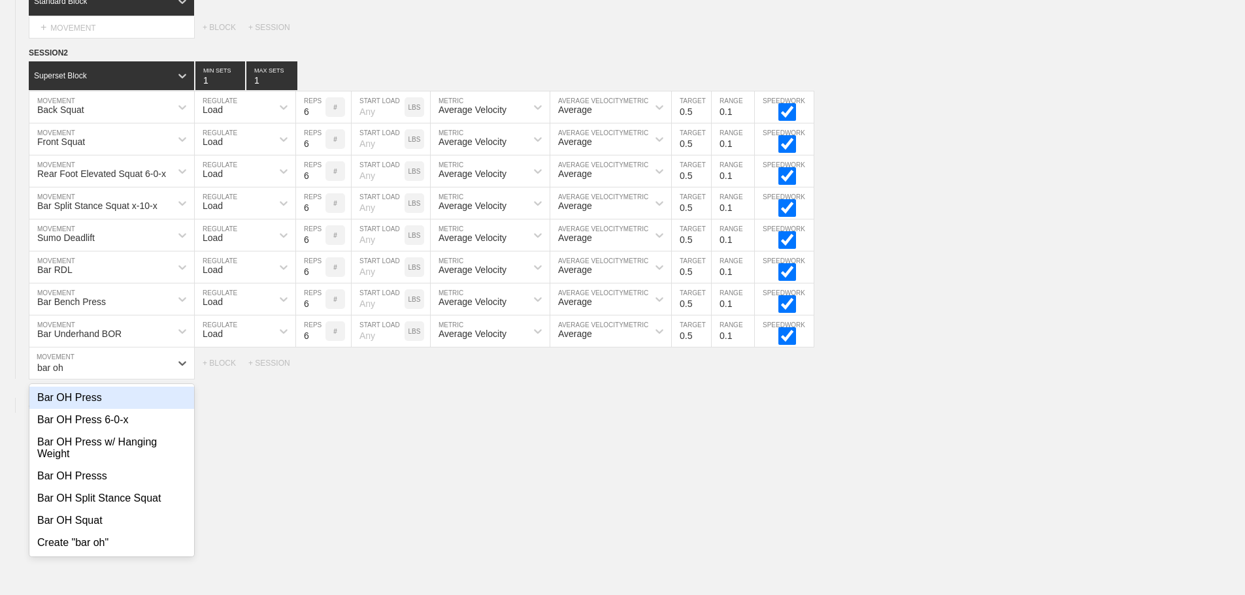
click at [93, 409] on div "Bar OH Press" at bounding box center [111, 398] width 165 height 22
type input "bar oh"
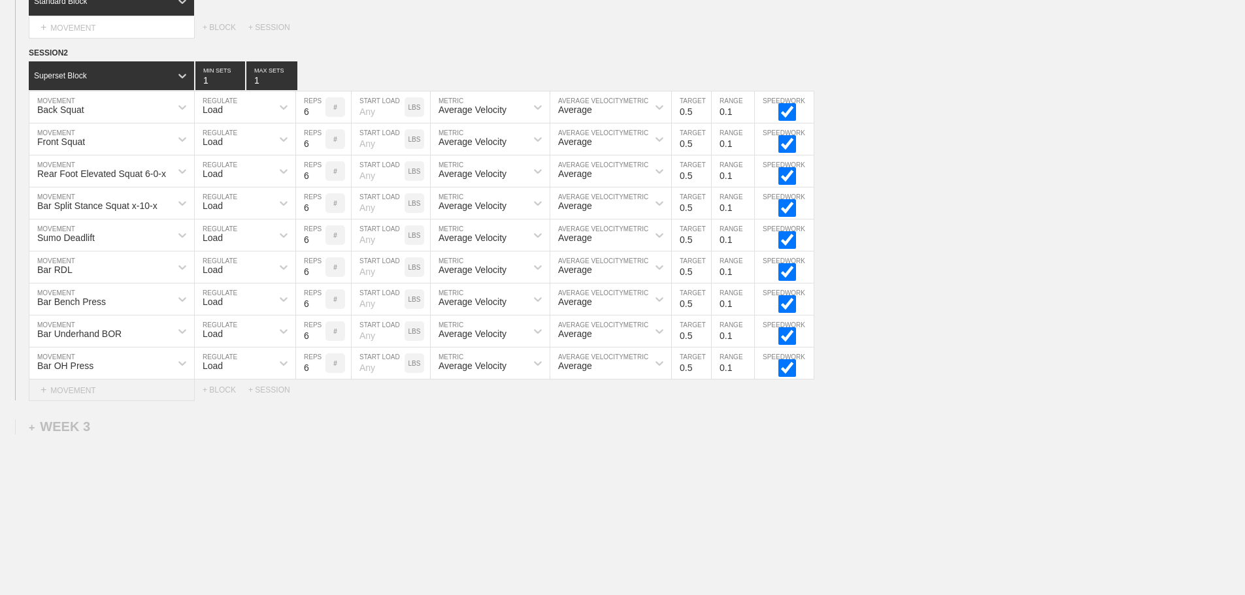
click at [97, 401] on div "+ MOVEMENT" at bounding box center [112, 391] width 166 height 22
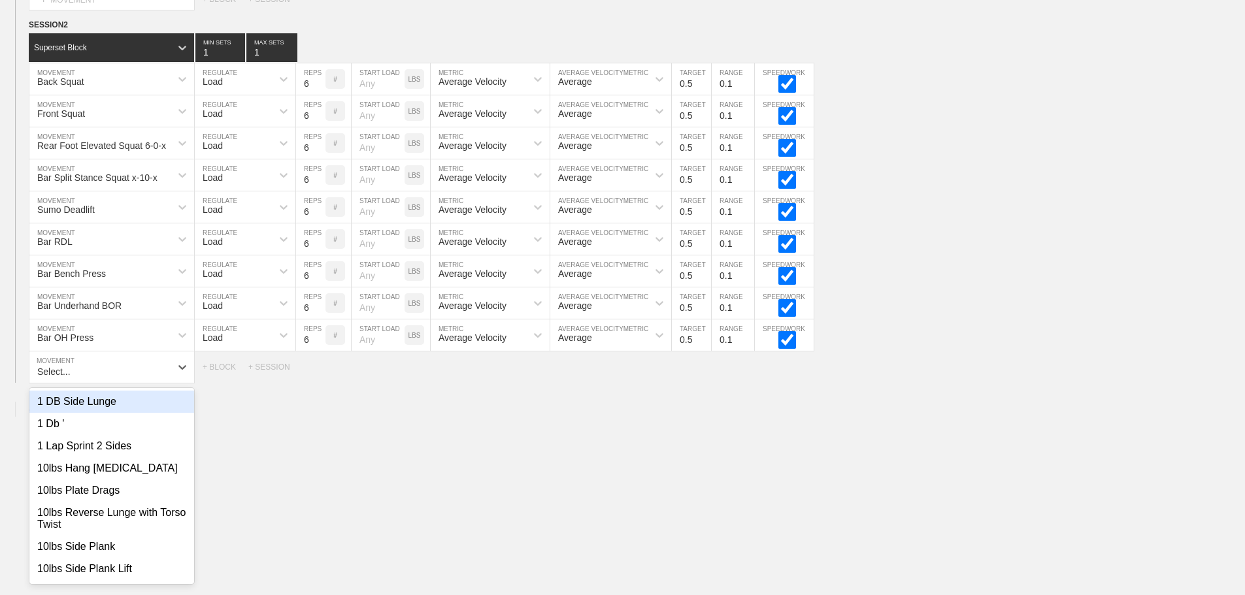
scroll to position [1058, 0]
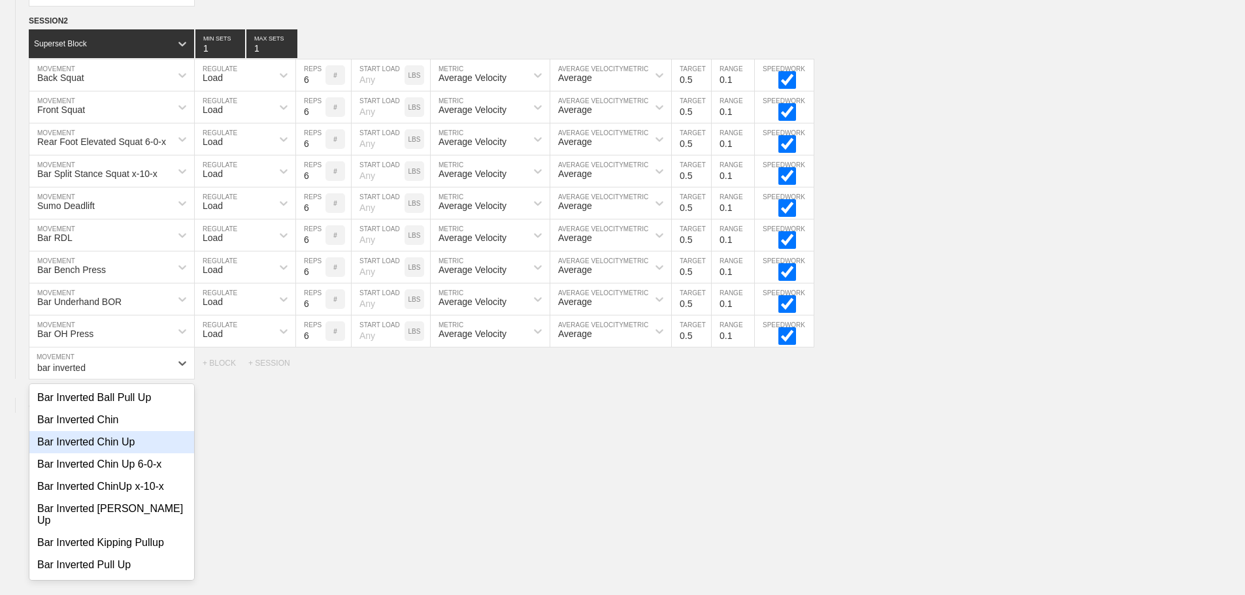
click at [112, 454] on div "Bar Inverted Chin Up" at bounding box center [111, 442] width 165 height 22
type input "bar inverted"
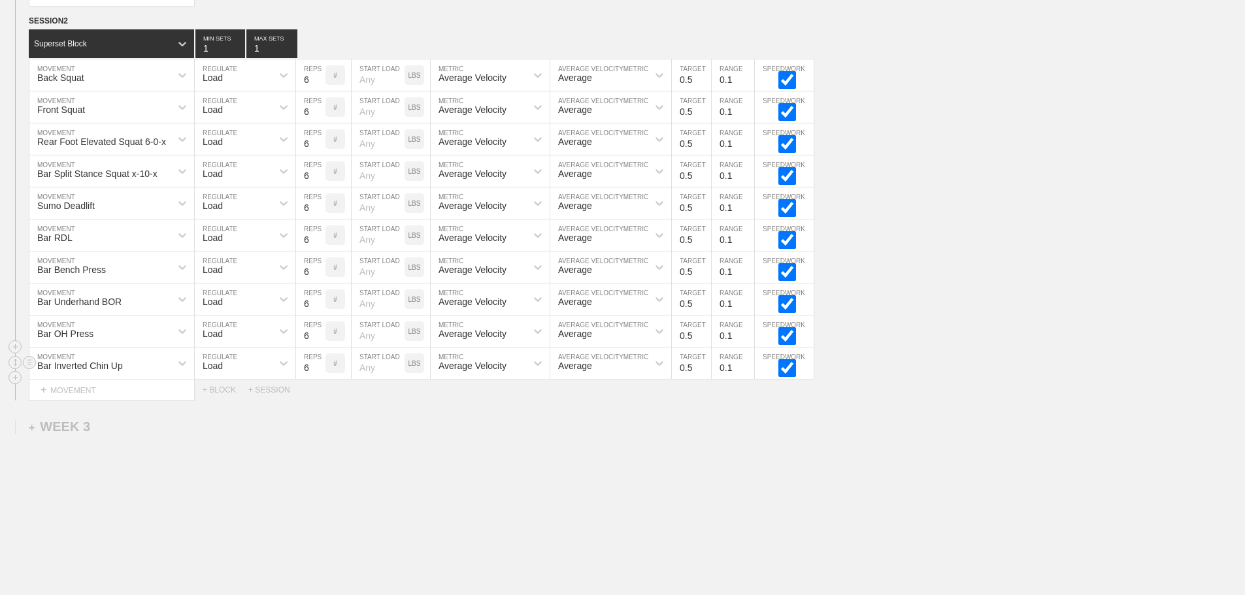
click at [237, 374] on div "Load" at bounding box center [233, 363] width 77 height 22
click at [224, 409] on div "None" at bounding box center [245, 398] width 101 height 22
click at [314, 371] on div "Sensor" at bounding box center [318, 366] width 29 height 10
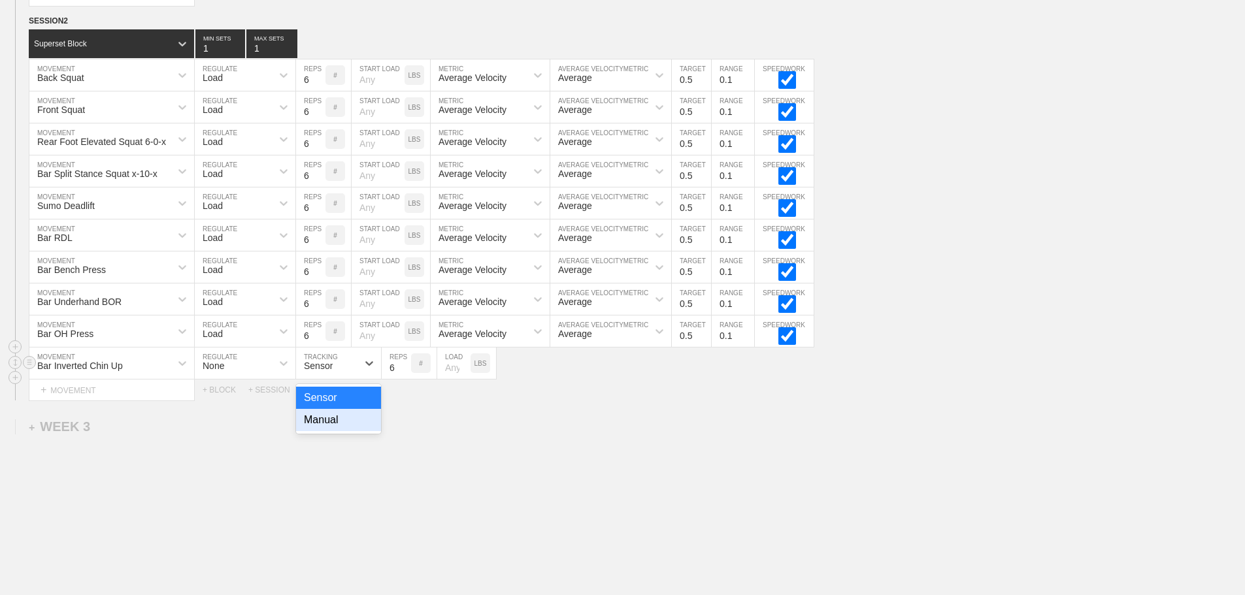
click at [327, 429] on div "Manual" at bounding box center [338, 420] width 85 height 22
click at [90, 401] on div "+ MOVEMENT" at bounding box center [112, 391] width 166 height 22
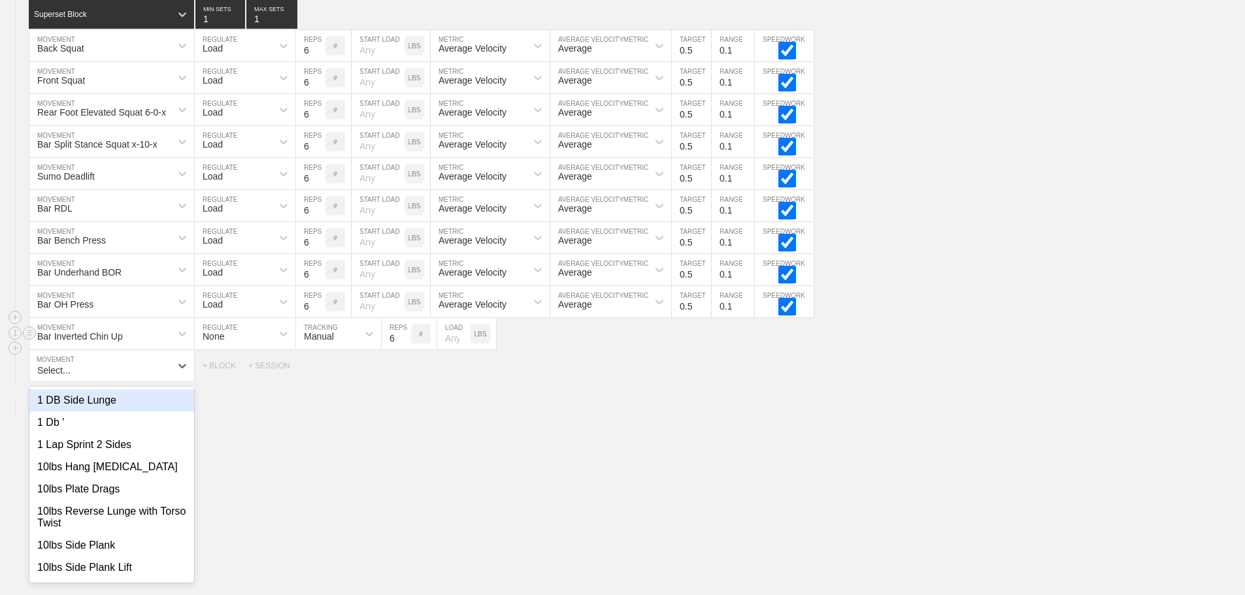
scroll to position [1090, 0]
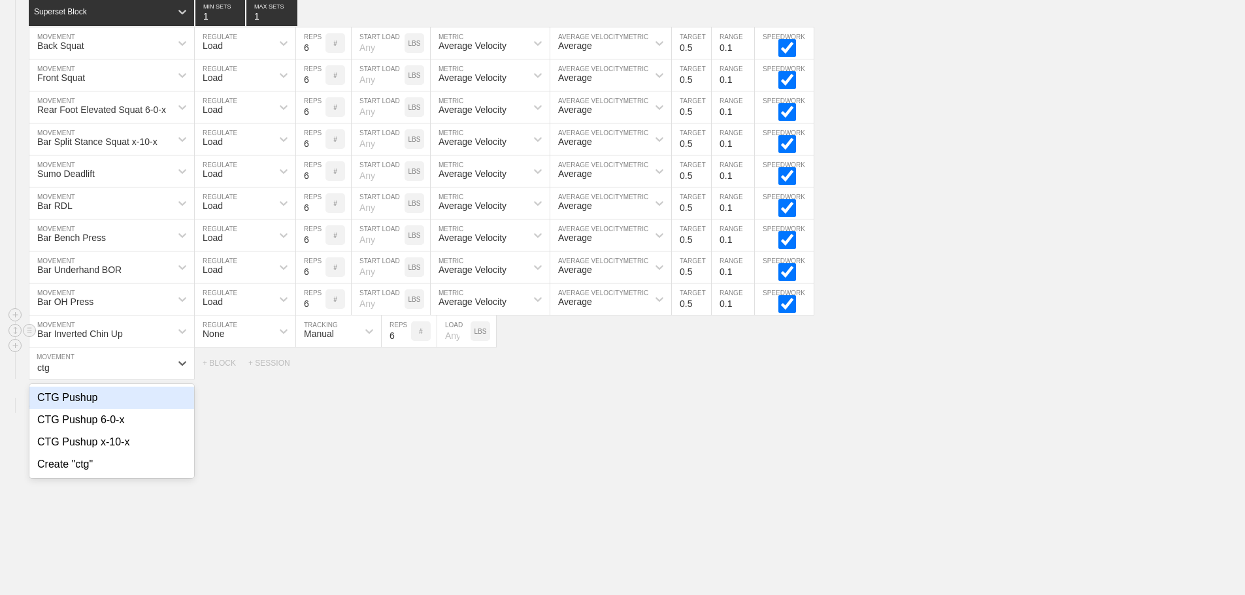
click at [88, 406] on div "CTG Pushup" at bounding box center [111, 398] width 165 height 22
type input "ctg"
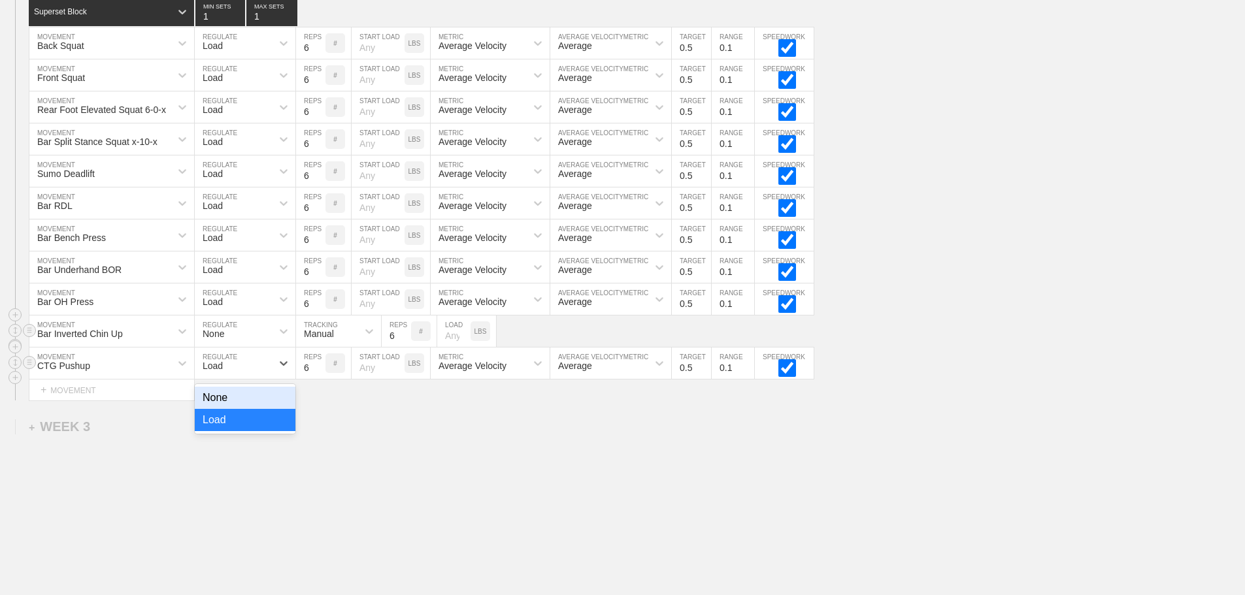
click at [228, 371] on div "Load" at bounding box center [233, 363] width 77 height 22
click at [218, 406] on div "None" at bounding box center [245, 398] width 101 height 22
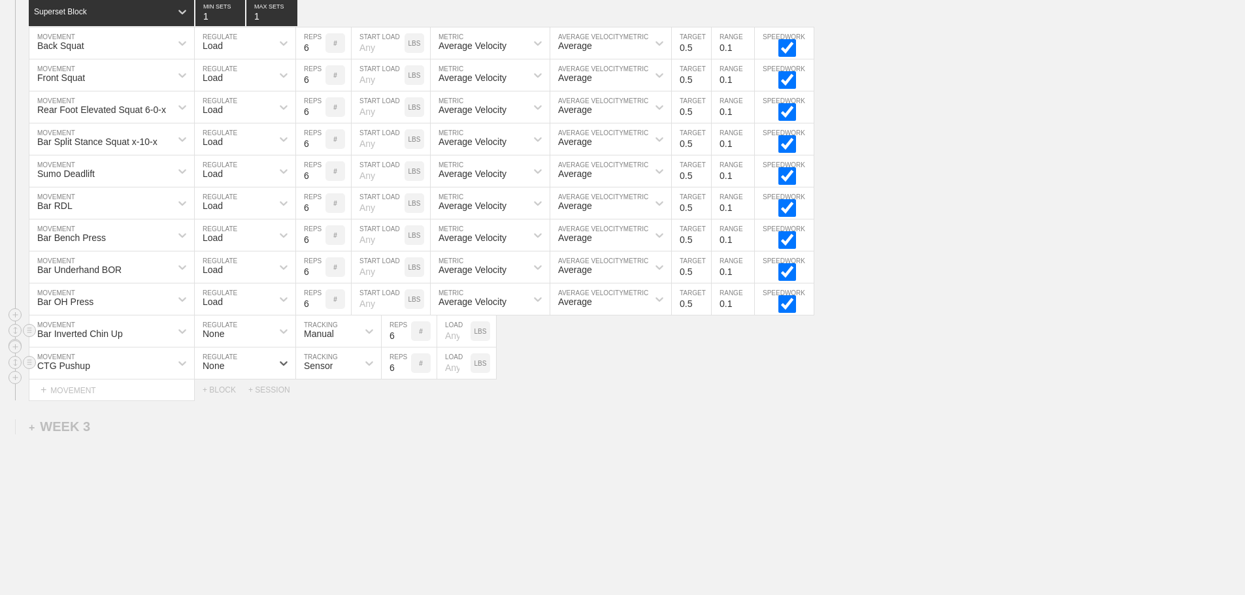
click at [327, 374] on div "Sensor" at bounding box center [326, 363] width 61 height 22
click at [325, 426] on div "Manual" at bounding box center [338, 420] width 85 height 22
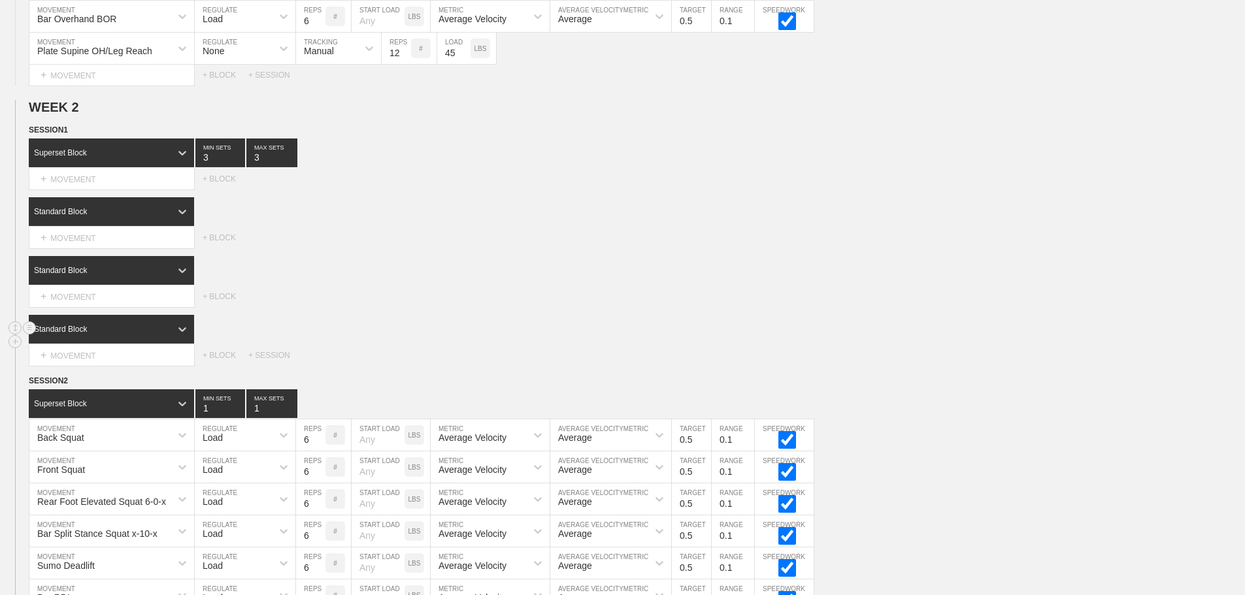
scroll to position [1135, 0]
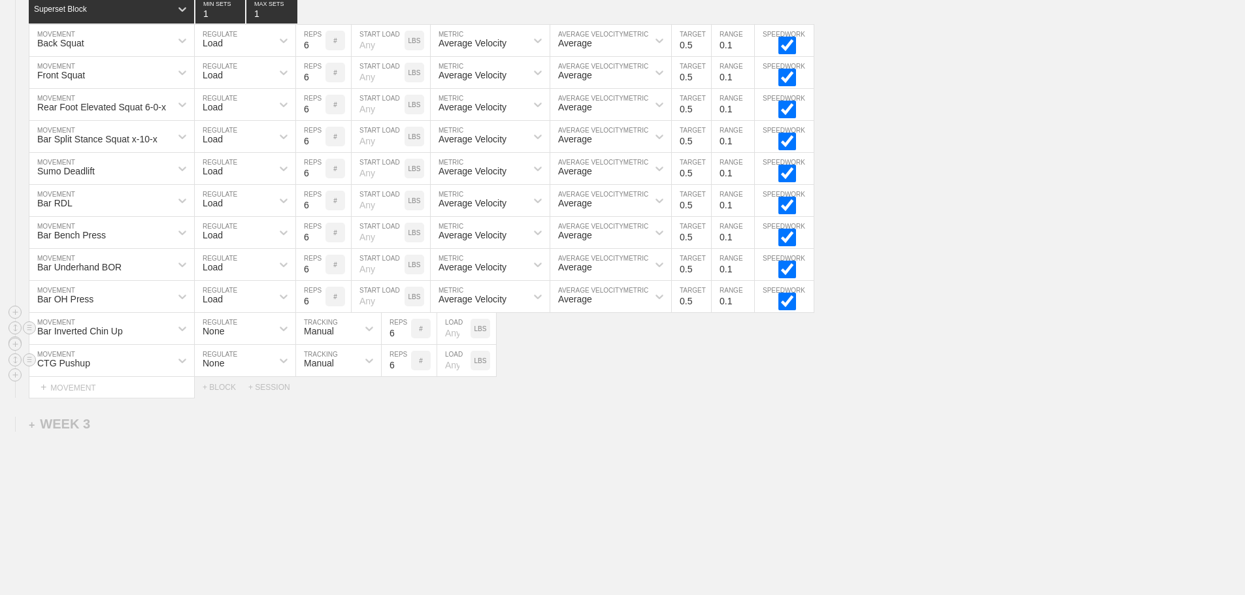
scroll to position [1070, 0]
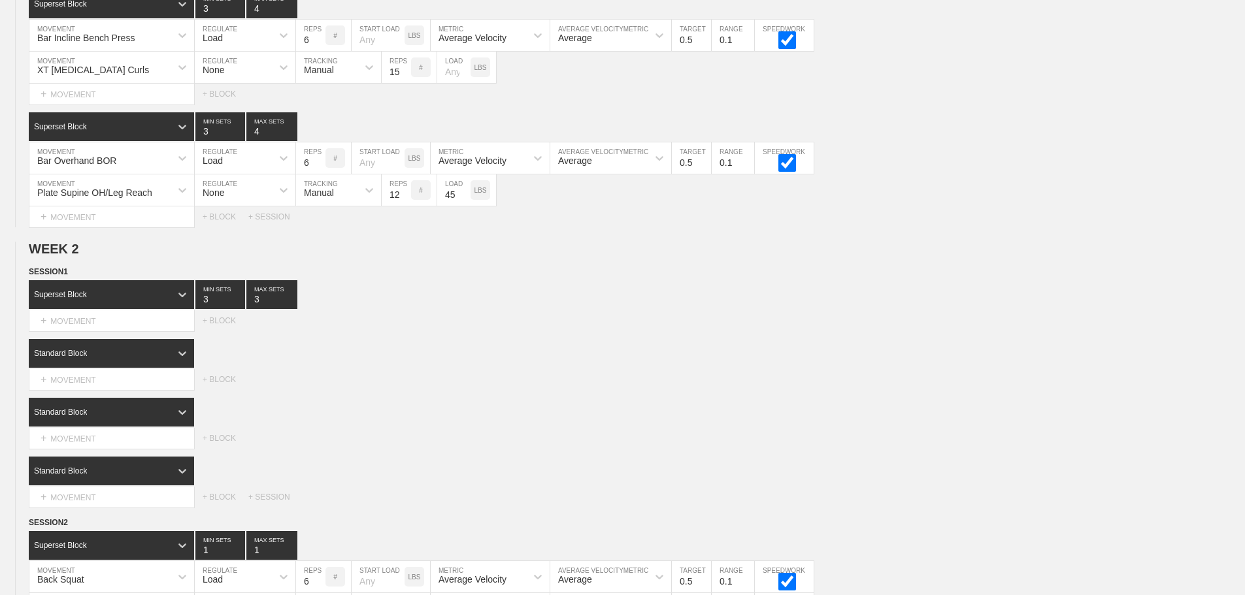
scroll to position [416, 0]
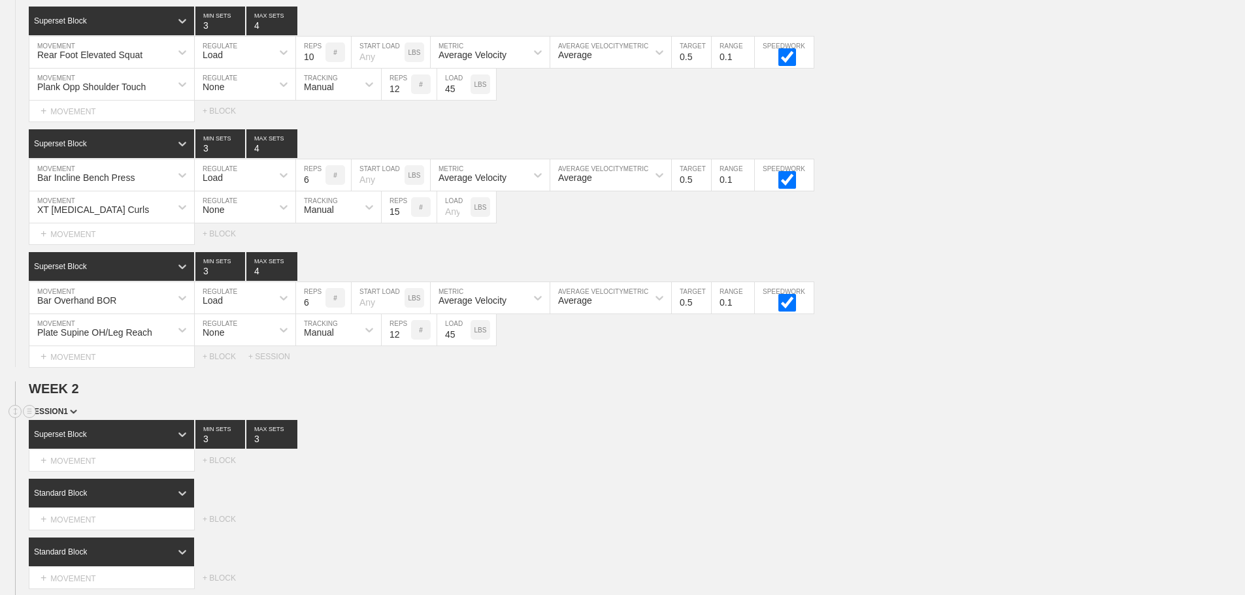
click at [639, 420] on div "SESSION 1" at bounding box center [637, 412] width 1216 height 15
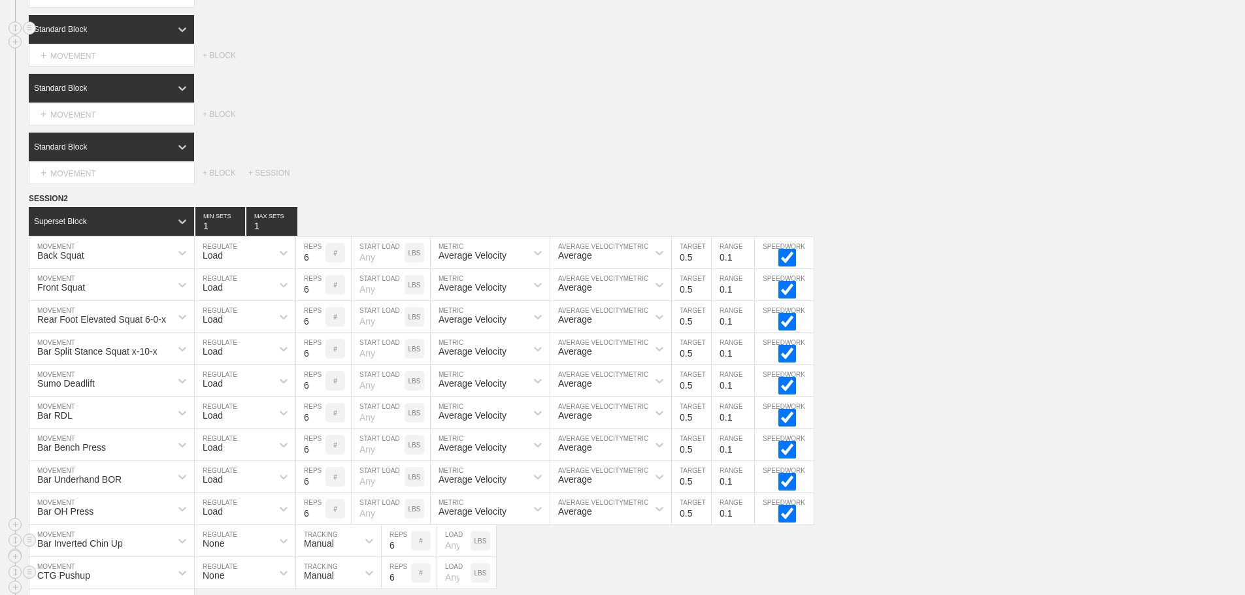
scroll to position [939, 0]
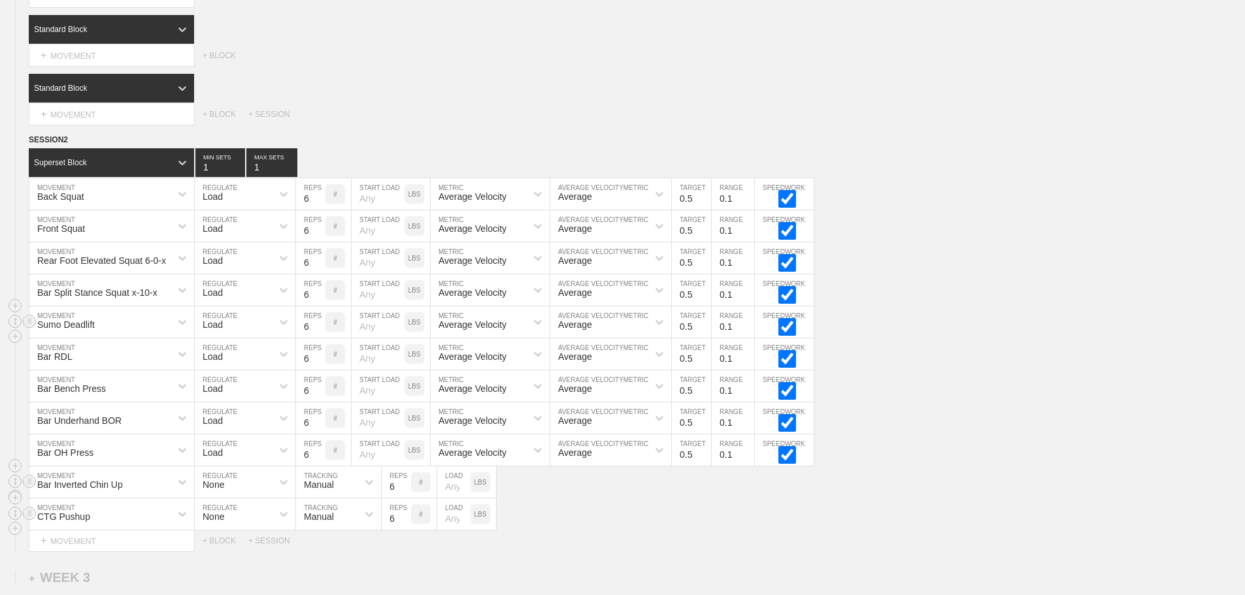
click at [1012, 339] on div "Sumo Deadlift MOVEMENT Load REGULATE 6 REPS # START LOAD LBS Average Velocity M…" at bounding box center [622, 323] width 1245 height 32
click at [1100, 339] on div "Sumo Deadlift MOVEMENT Load REGULATE 6 REPS # START LOAD LBS Average Velocity M…" at bounding box center [622, 323] width 1245 height 32
click at [1039, 430] on div "Bar Underhand BOR MOVEMENT Load REGULATE 6 REPS # START LOAD LBS Average Veloci…" at bounding box center [622, 419] width 1245 height 32
click at [985, 450] on div "Bar OH Press MOVEMENT Load REGULATE 6 REPS # START LOAD LBS Average Velocity ME…" at bounding box center [622, 451] width 1245 height 32
click at [1035, 401] on div "Bar Bench Press MOVEMENT Load REGULATE 6 REPS # START LOAD LBS Average Velocity…" at bounding box center [622, 387] width 1245 height 32
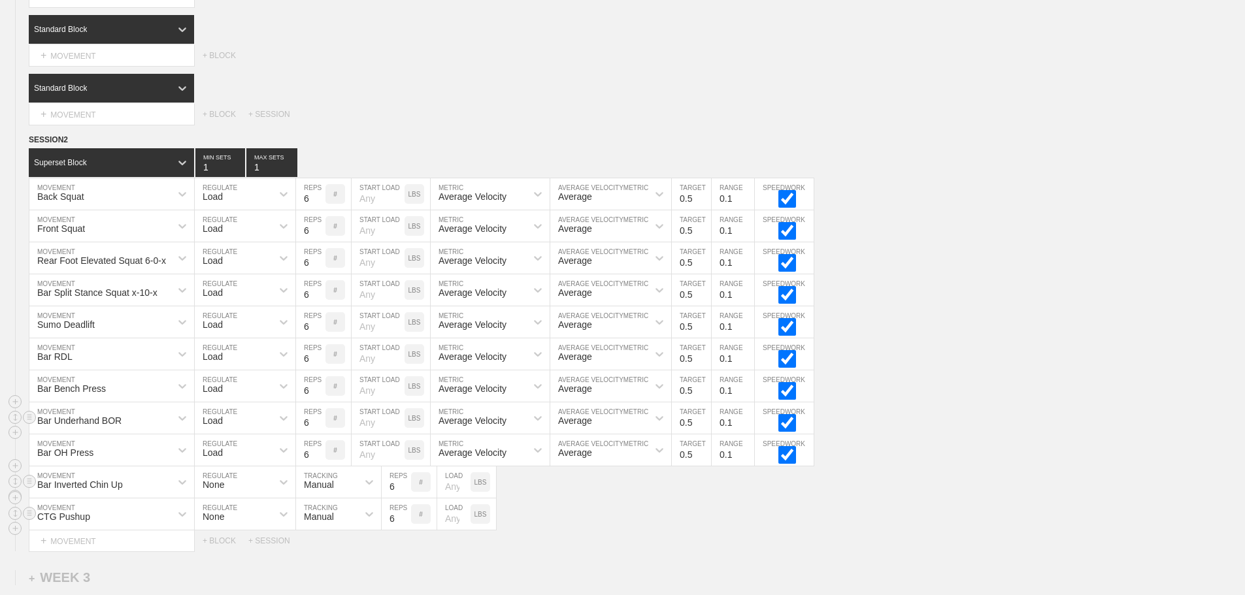
click at [148, 422] on div "Bar Underhand BOR" at bounding box center [111, 418] width 165 height 31
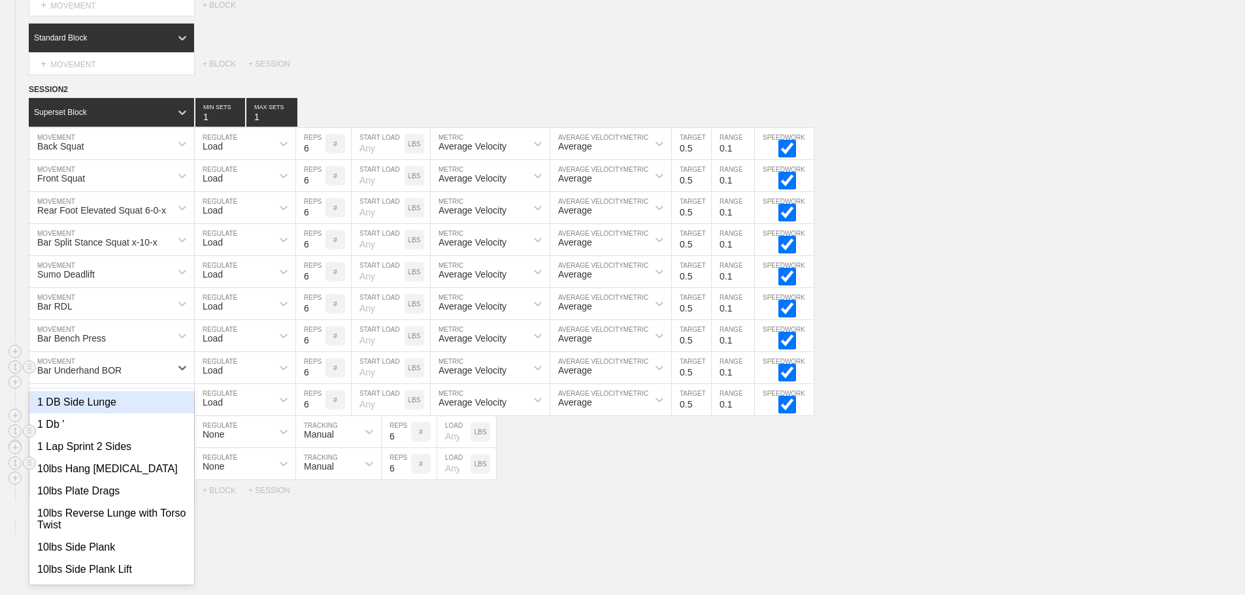
scroll to position [994, 0]
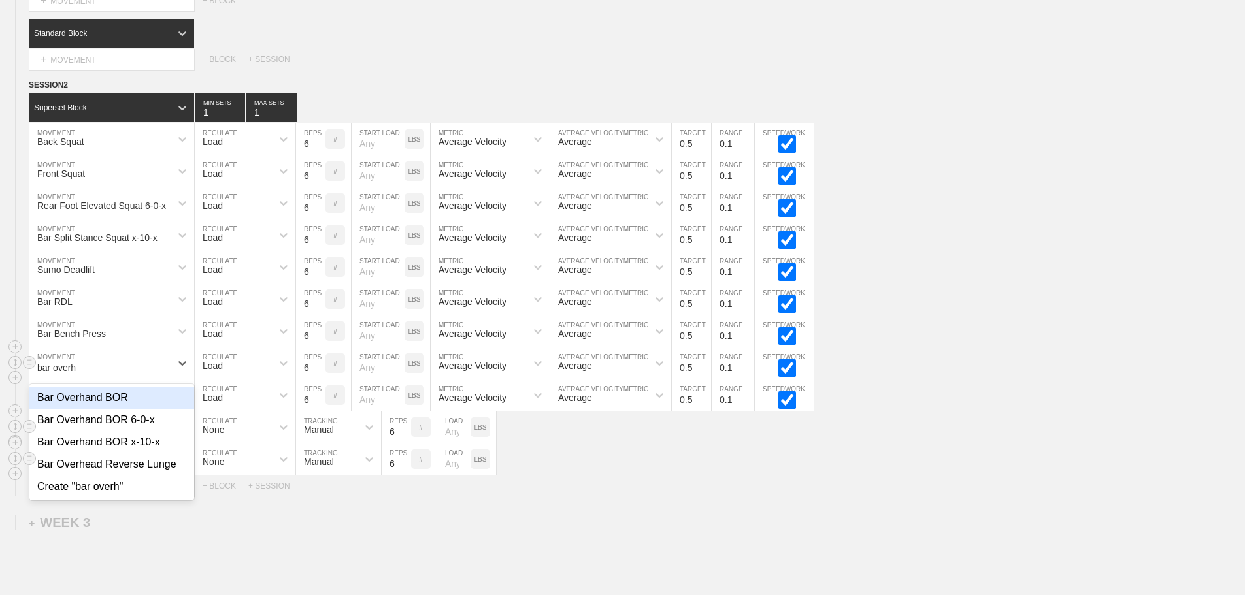
type input "bar over"
click at [127, 431] on div "Bar Overhand BOR" at bounding box center [111, 420] width 165 height 22
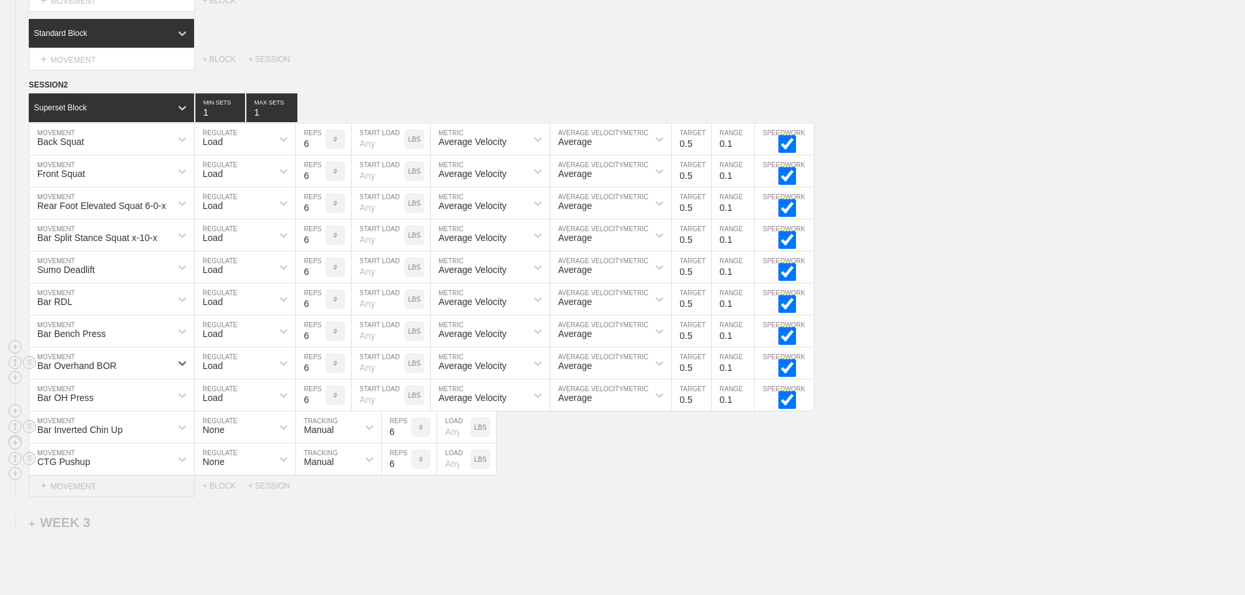
click at [93, 497] on div "+ MOVEMENT" at bounding box center [112, 487] width 166 height 22
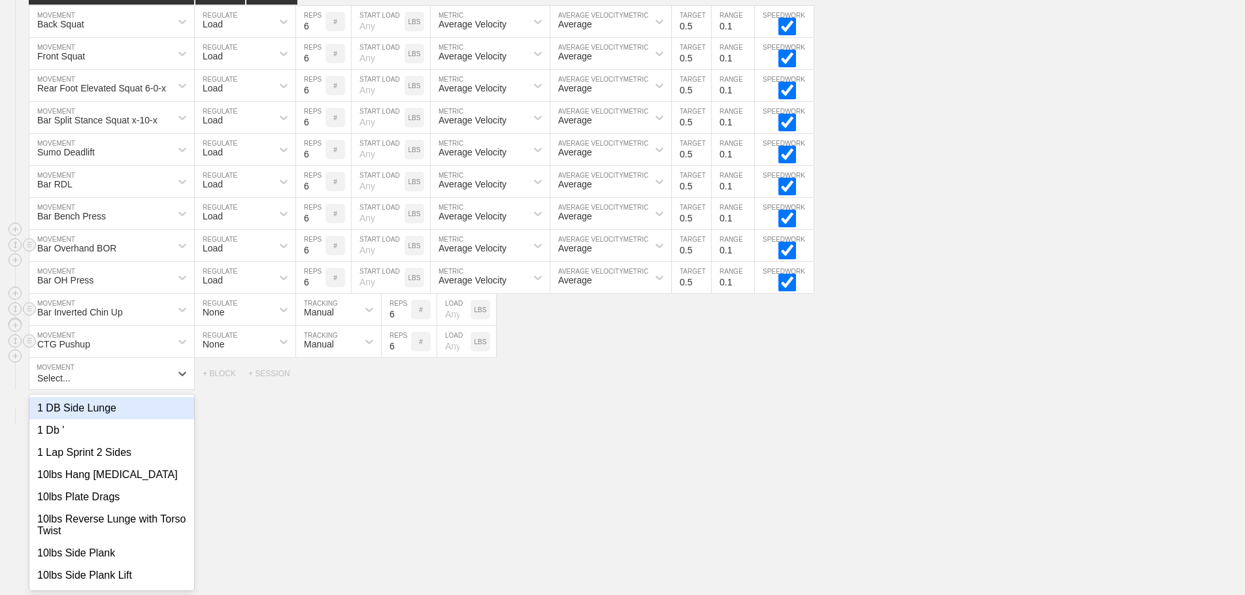
scroll to position [1122, 0]
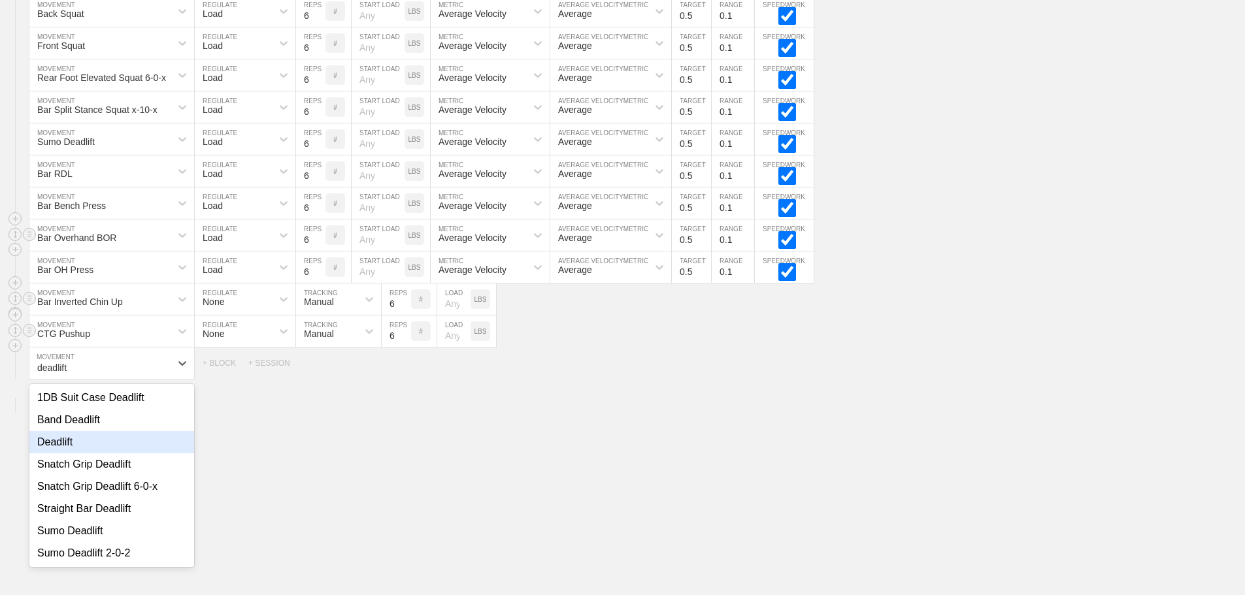
click at [67, 454] on div "Deadlift" at bounding box center [111, 442] width 165 height 22
type input "deadlift"
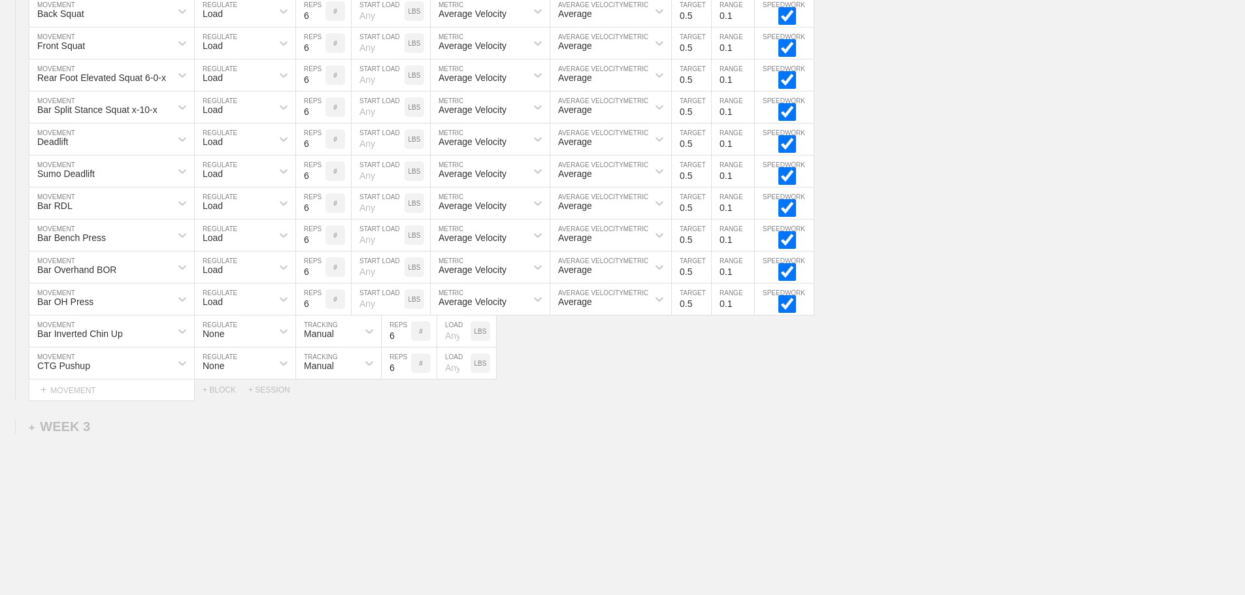
click at [539, 371] on div "CTG Pushup MOVEMENT None REGULATE Manual TRACKING 6 REPS # LOAD LBS" at bounding box center [622, 364] width 1245 height 32
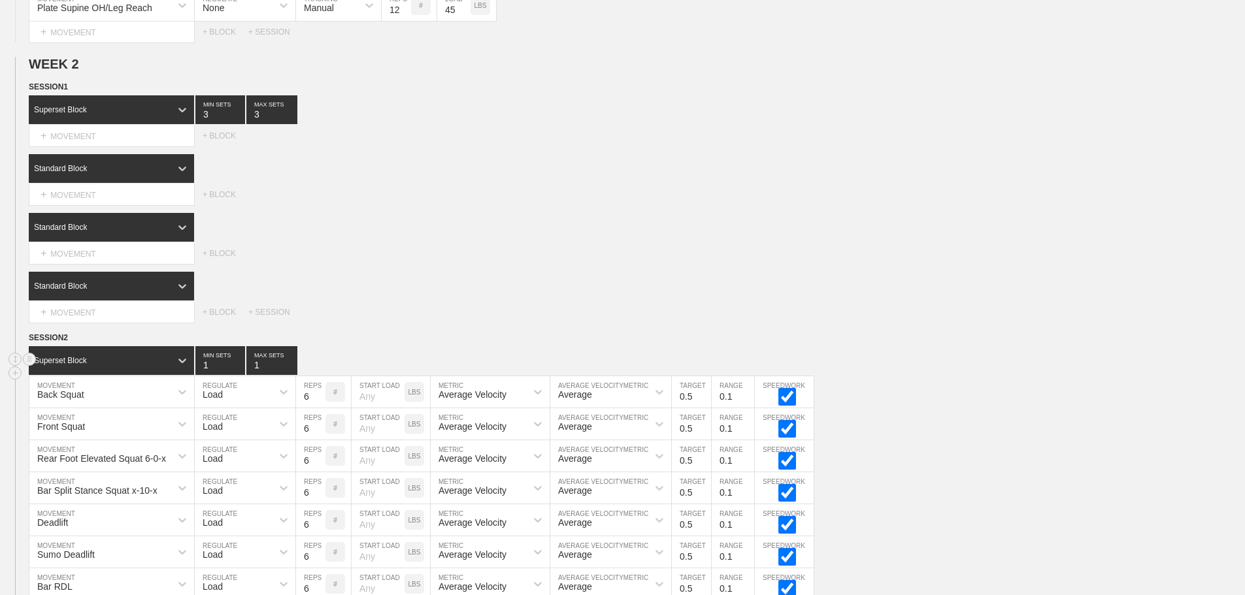
scroll to position [730, 0]
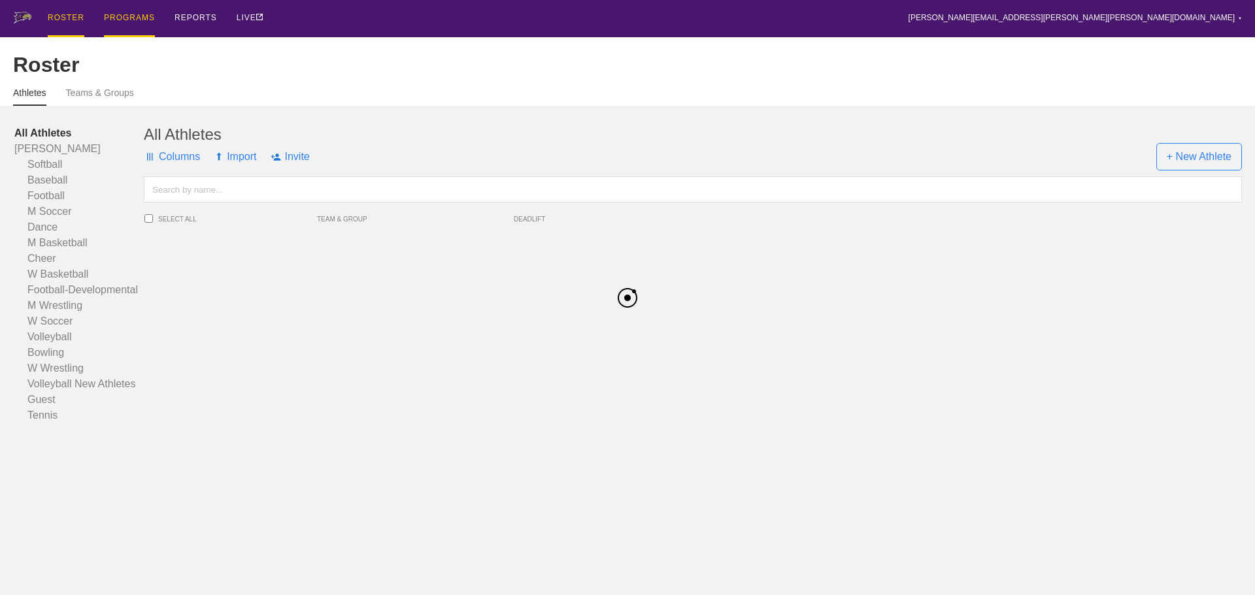
click at [136, 17] on div "PROGRAMS" at bounding box center [129, 18] width 51 height 37
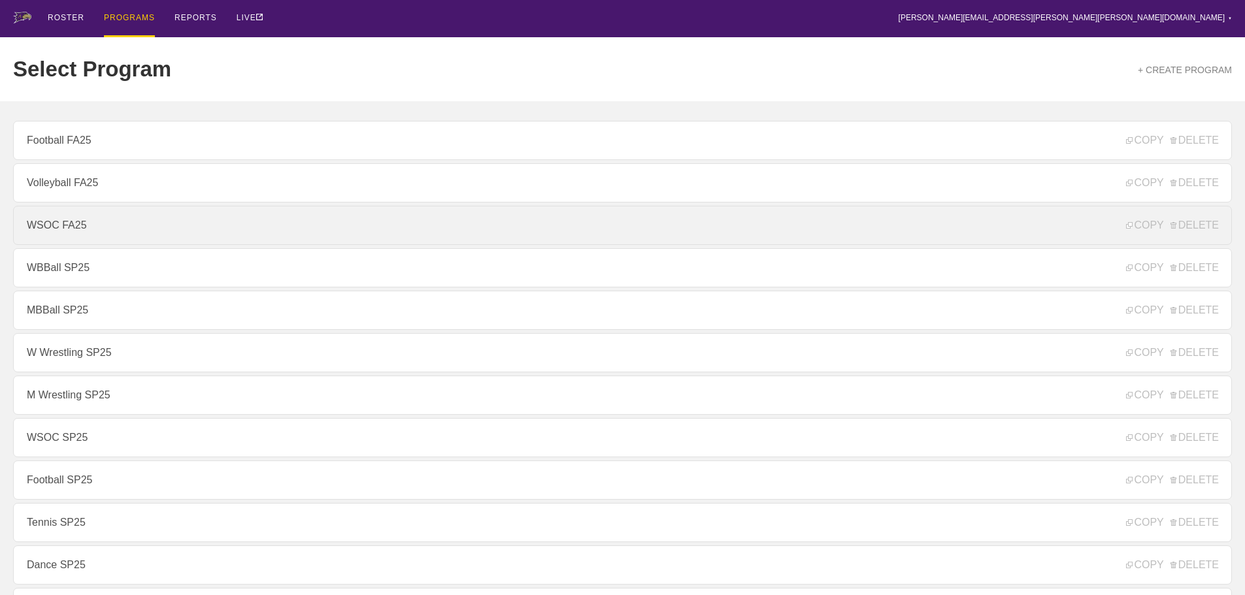
click at [58, 227] on link "WSOC FA25" at bounding box center [622, 225] width 1219 height 39
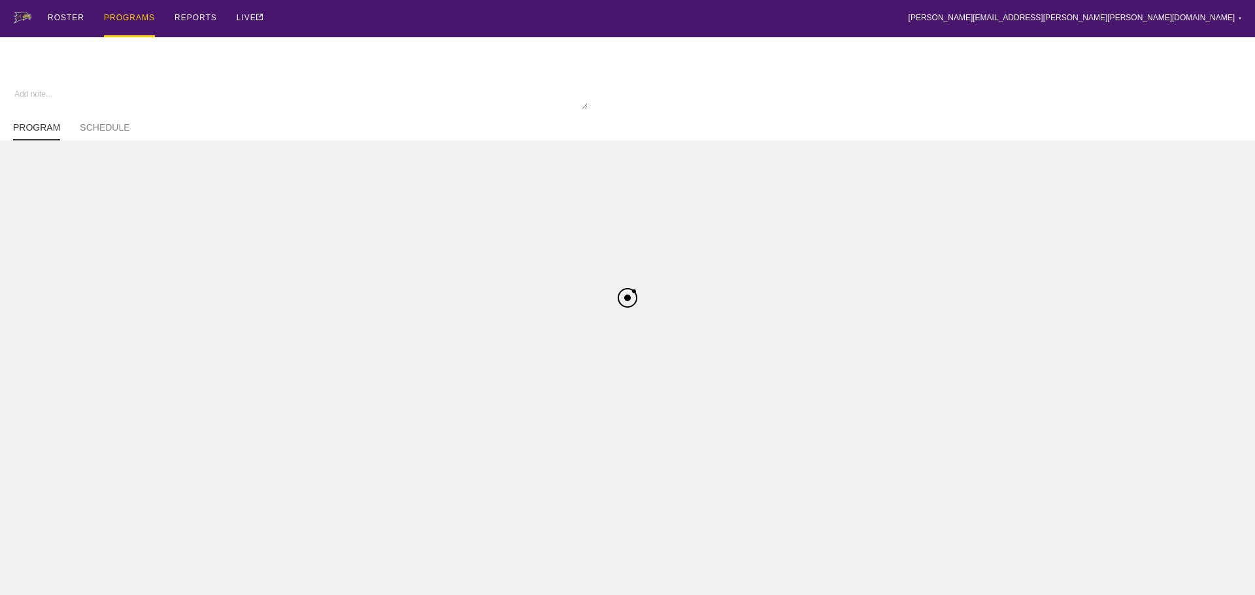
type textarea "x"
type input "WSOC FA25"
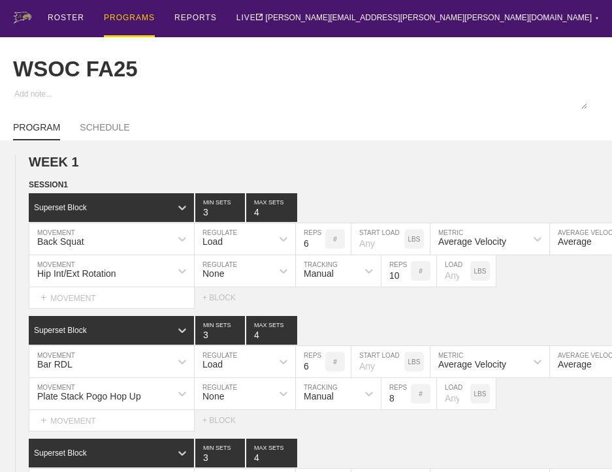
type textarea "x"
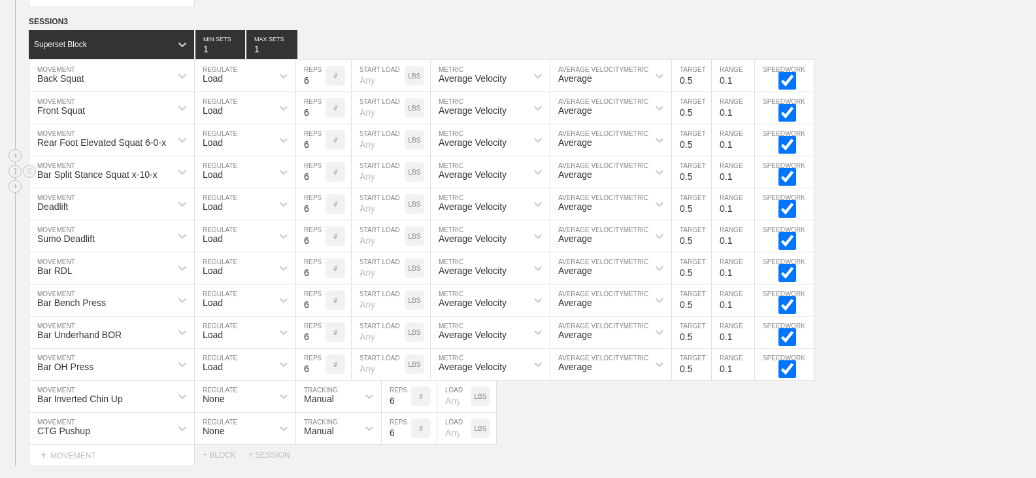
scroll to position [1046, 0]
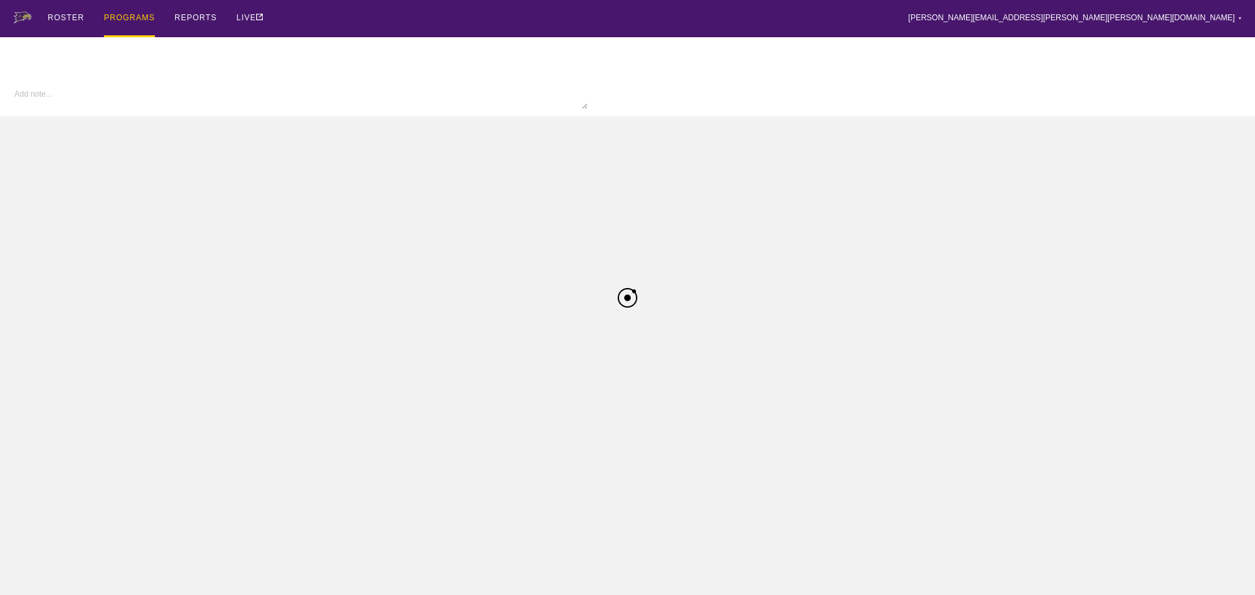
type input "Football FA25"
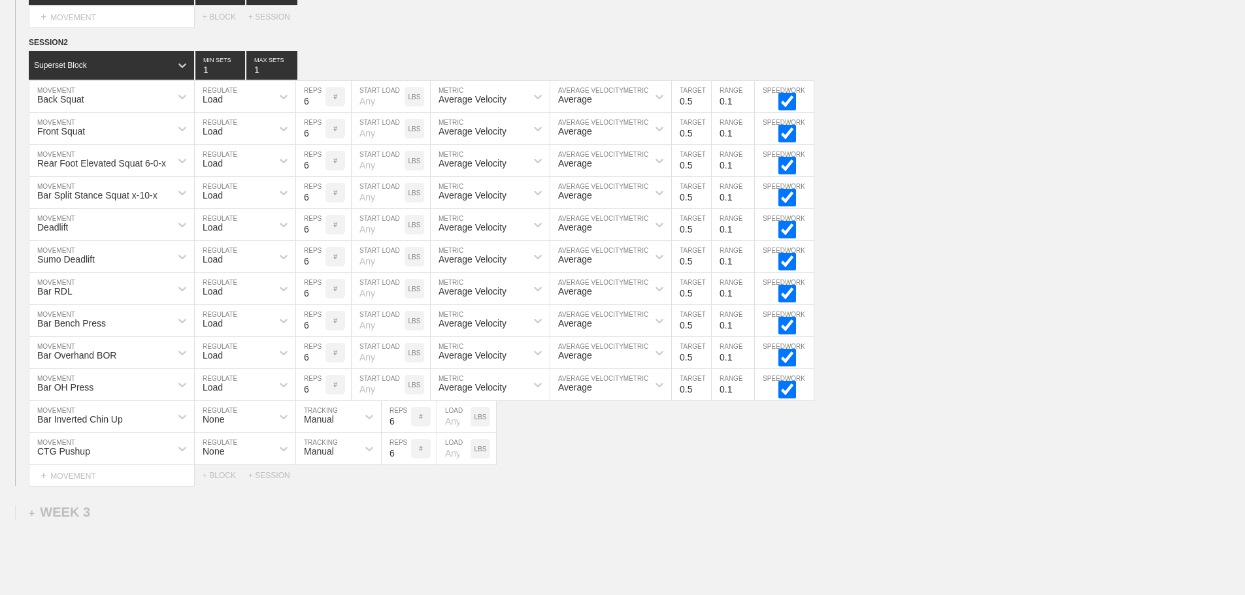
scroll to position [1167, 0]
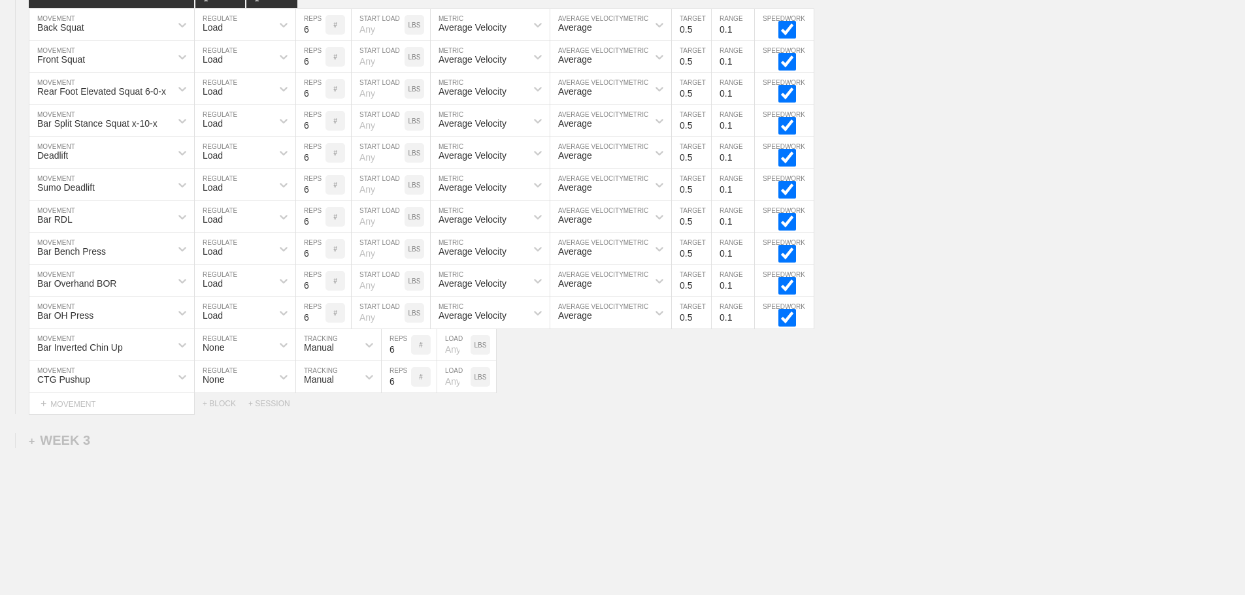
scroll to position [1036, 0]
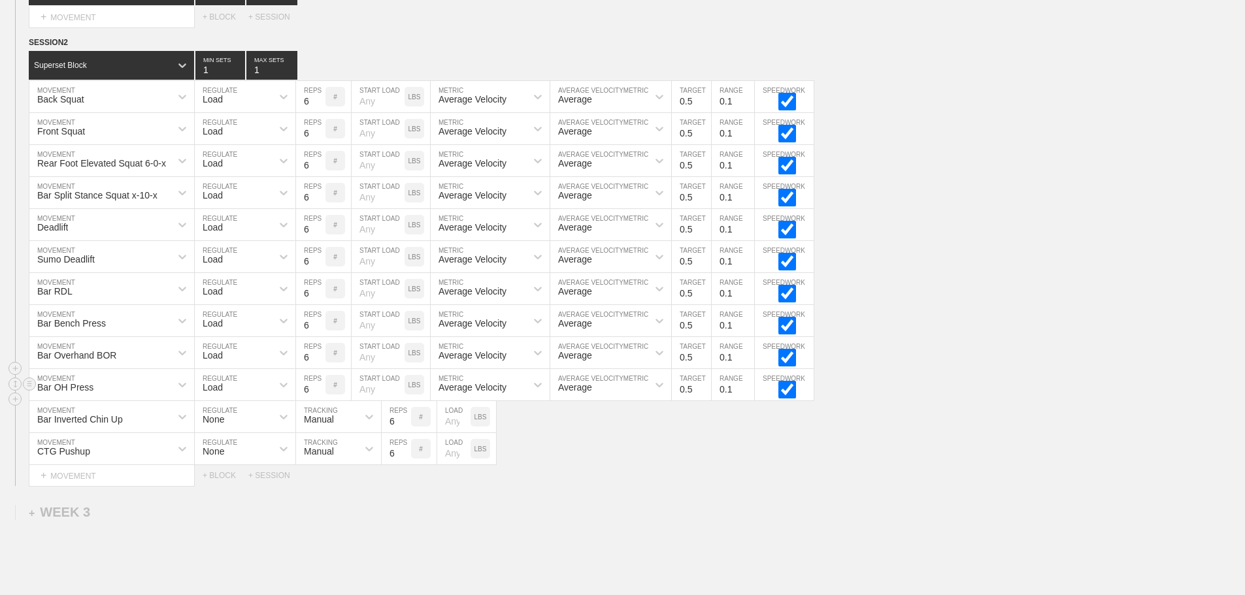
click at [1023, 381] on div "Bar OH Press MOVEMENT Load REGULATE 6 REPS # START LOAD LBS Average Velocity ME…" at bounding box center [622, 385] width 1245 height 32
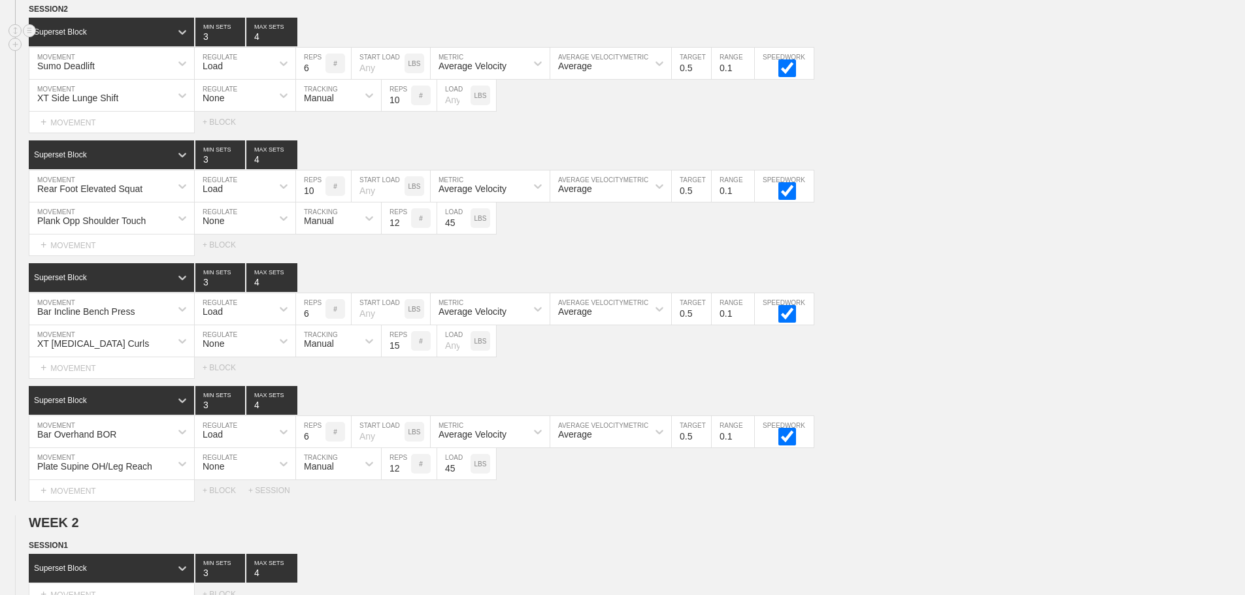
scroll to position [0, 0]
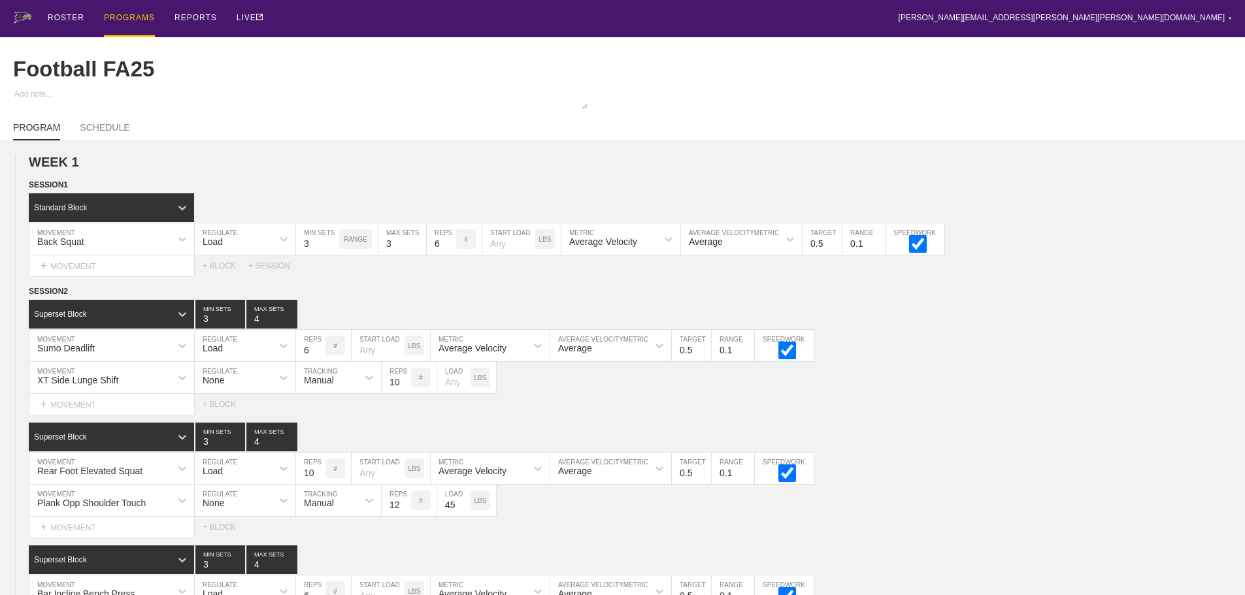
click at [124, 16] on div "PROGRAMS" at bounding box center [129, 18] width 51 height 37
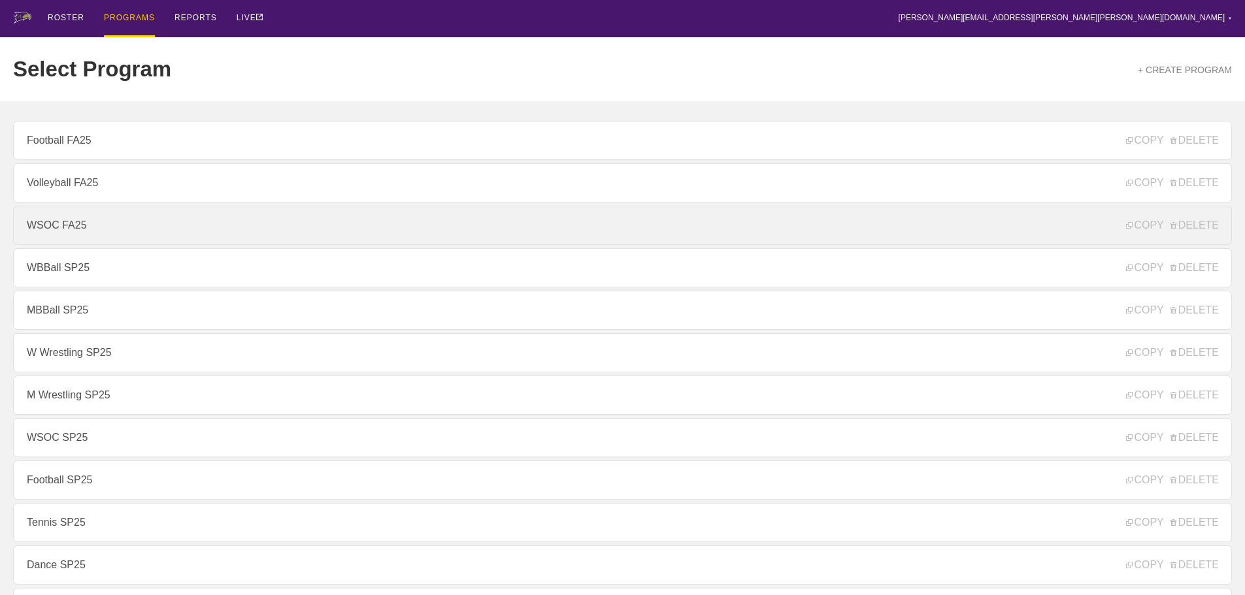
click at [69, 232] on link "WSOC FA25" at bounding box center [622, 225] width 1219 height 39
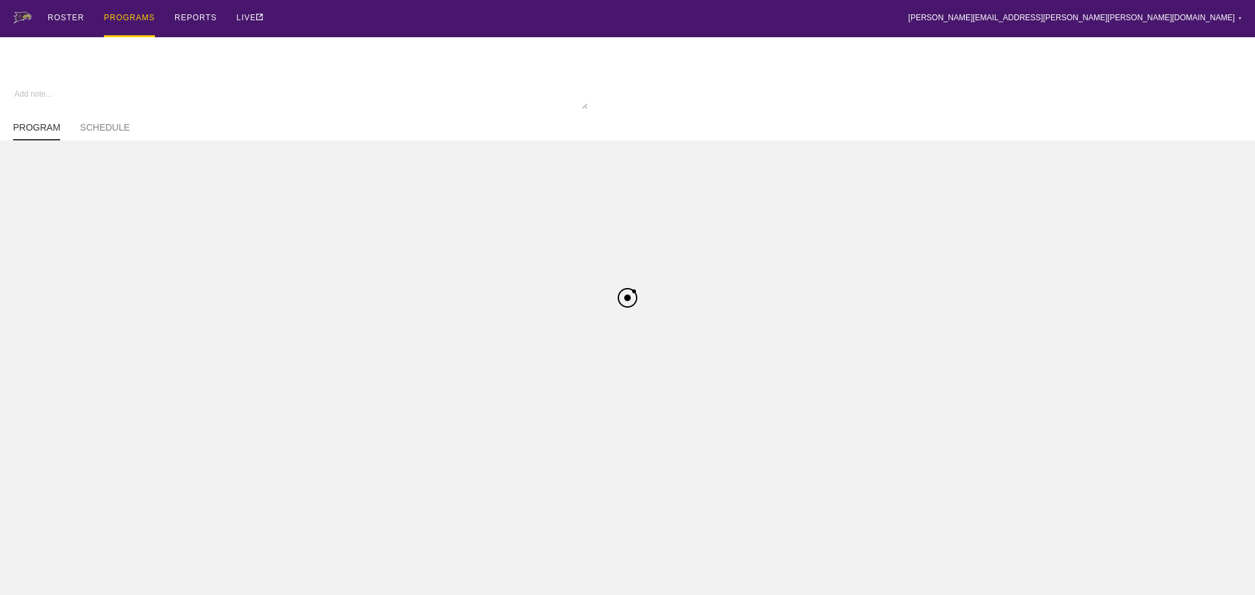
type textarea "x"
type input "WSOC FA25"
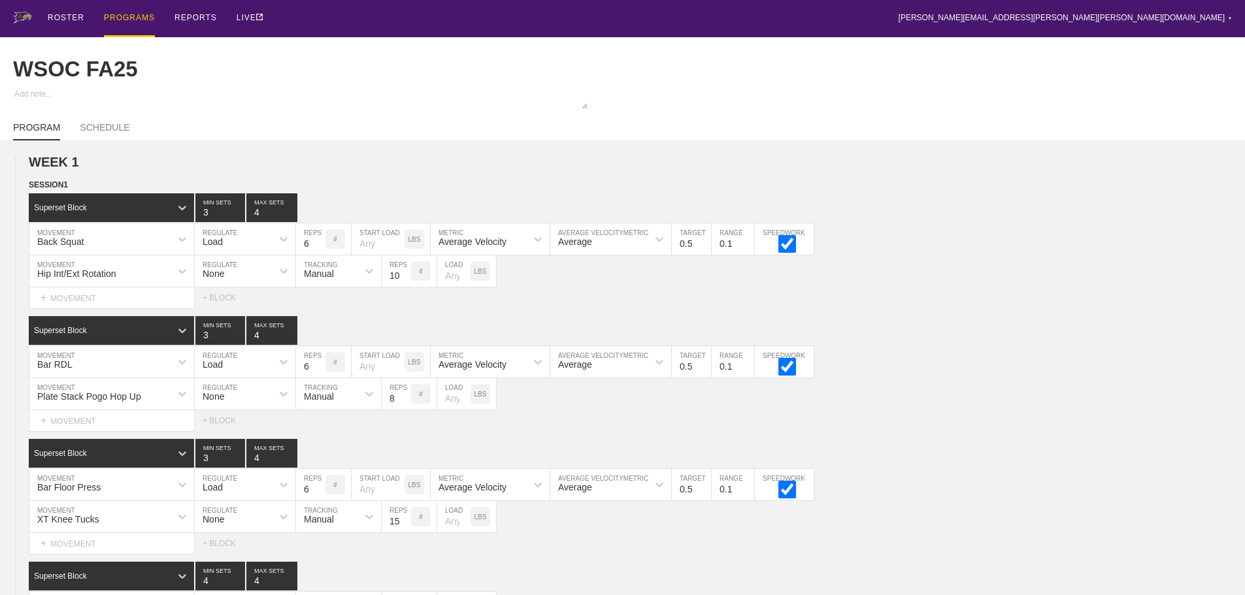
click at [462, 25] on div "ROSTER PROGRAMS REPORTS LIVE brian.ciolek@avila.edu ▼ Settings Logout" at bounding box center [622, 18] width 1219 height 37
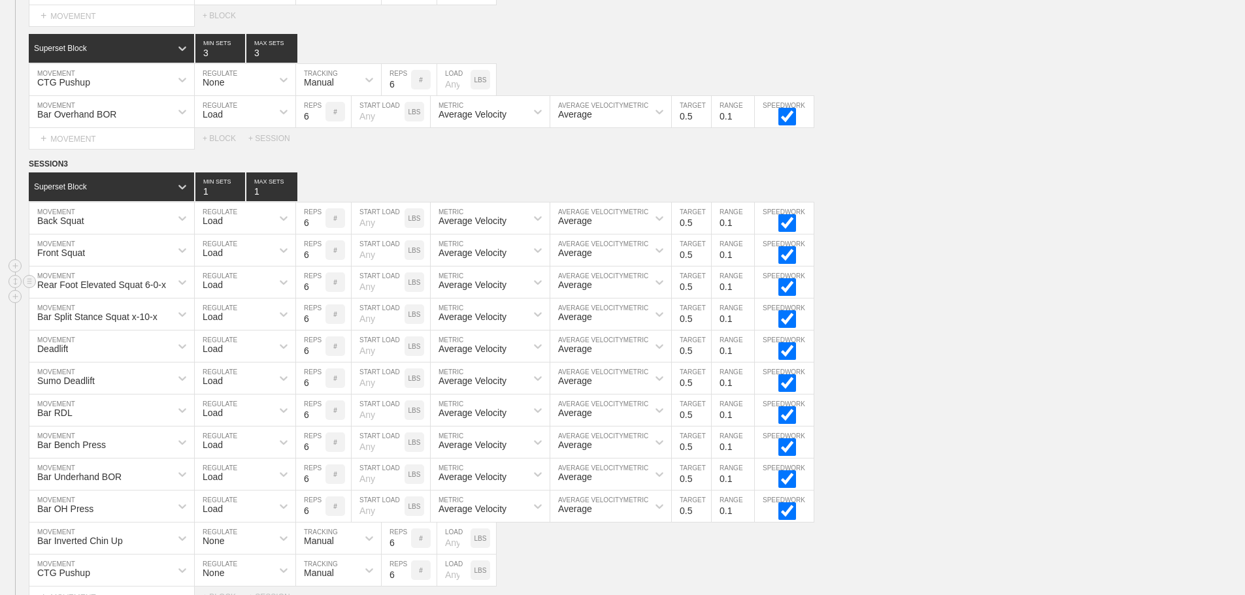
scroll to position [915, 0]
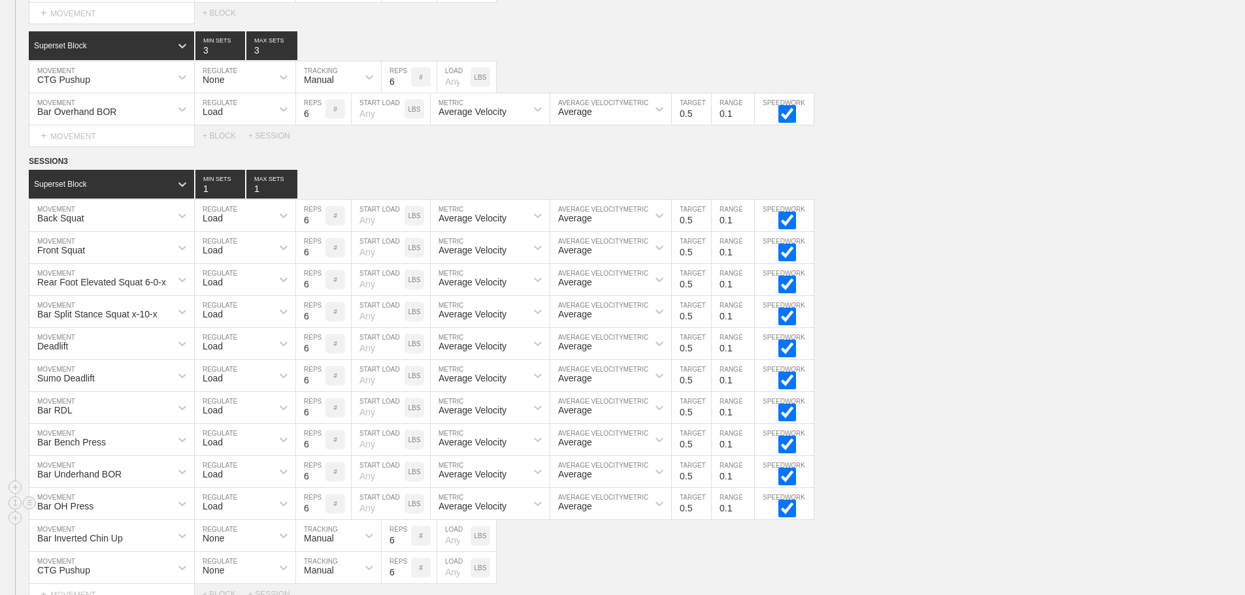
click at [960, 502] on div "Bar OH Press MOVEMENT Load REGULATE 6 REPS # START LOAD LBS Average Velocity ME…" at bounding box center [622, 504] width 1245 height 32
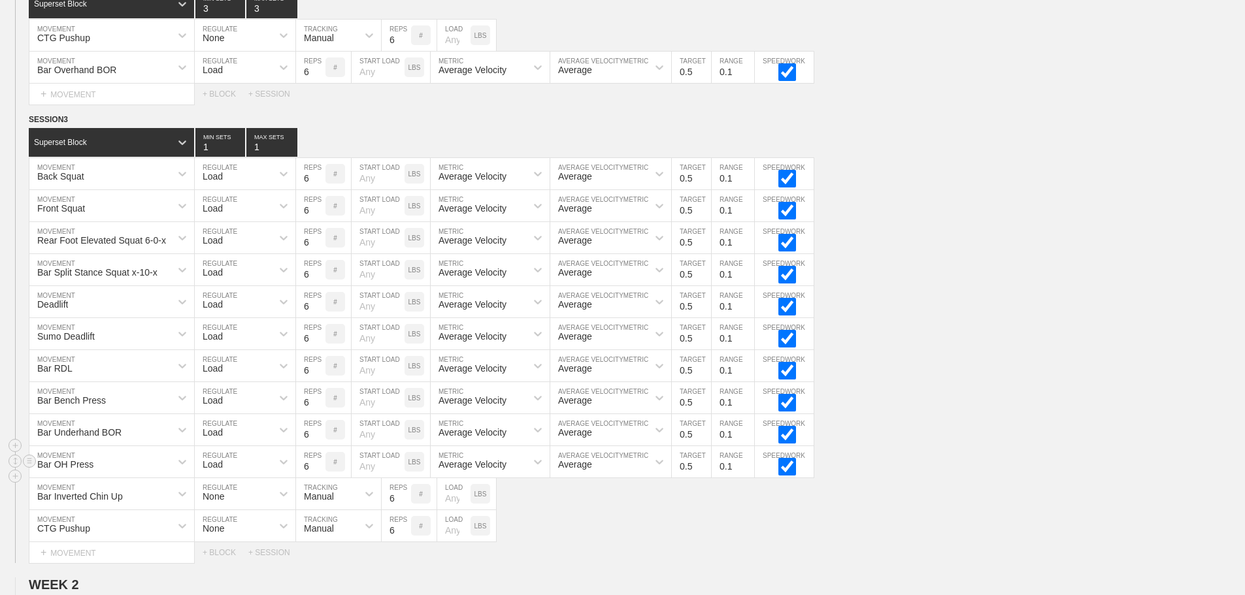
scroll to position [980, 0]
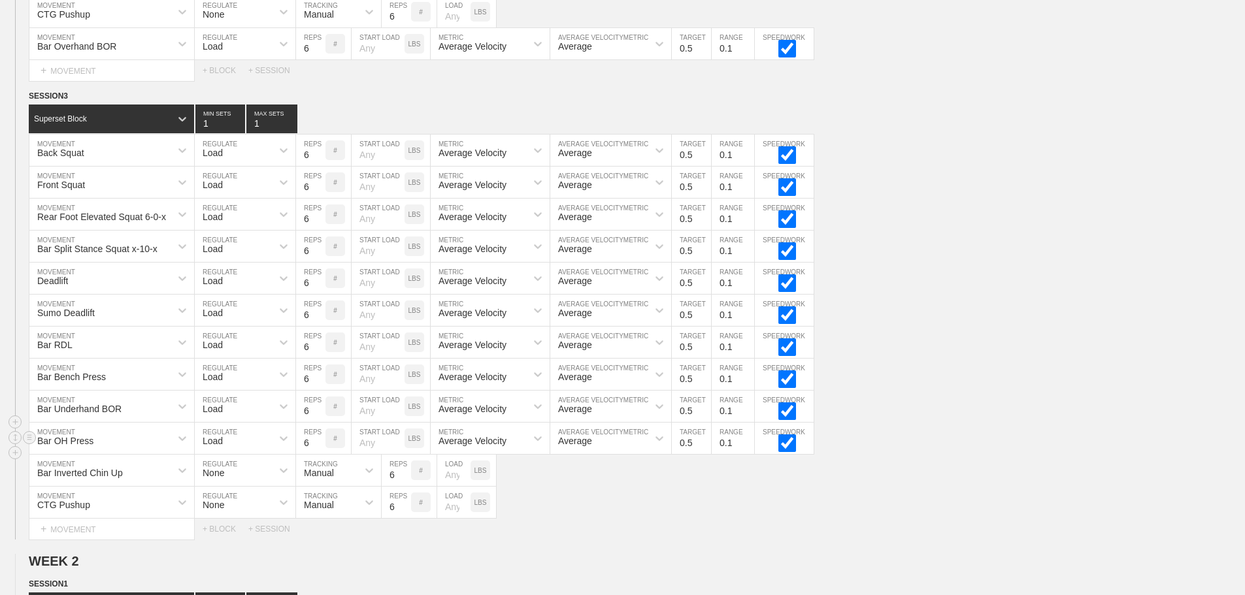
click at [900, 434] on div "Bar OH Press MOVEMENT Load REGULATE 6 REPS # START LOAD LBS Average Velocity ME…" at bounding box center [622, 439] width 1245 height 32
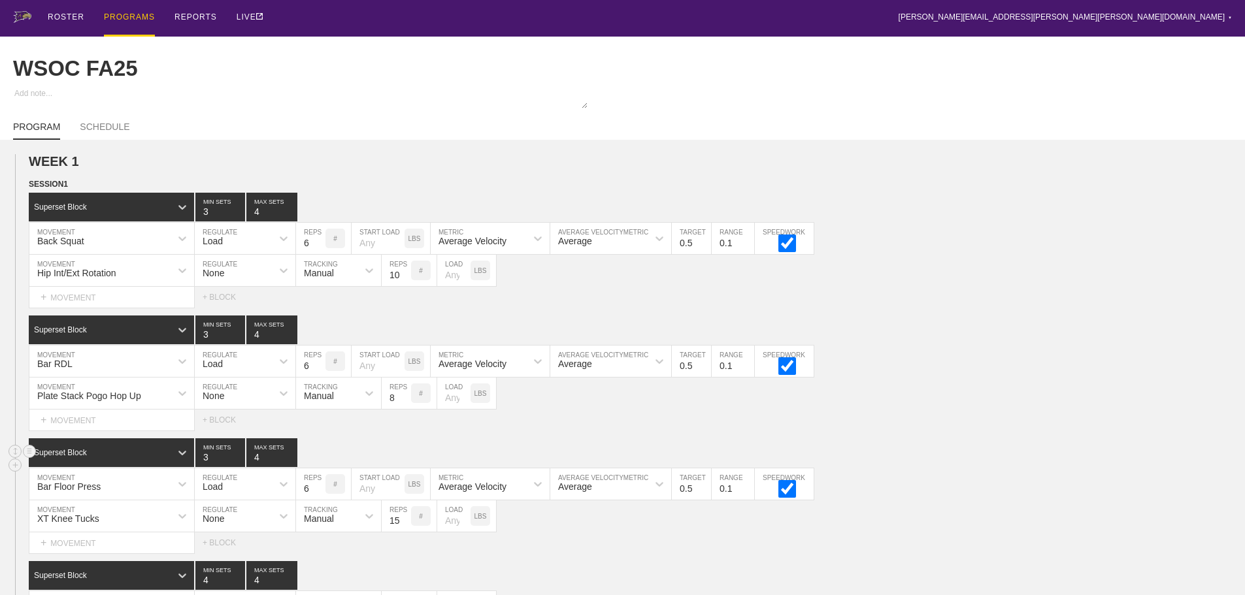
scroll to position [0, 0]
click at [311, 16] on div "ROSTER PROGRAMS REPORTS LIVE brian.ciolek@avila.edu ▼ Settings Logout" at bounding box center [622, 18] width 1219 height 37
click at [127, 14] on div "PROGRAMS" at bounding box center [129, 18] width 51 height 37
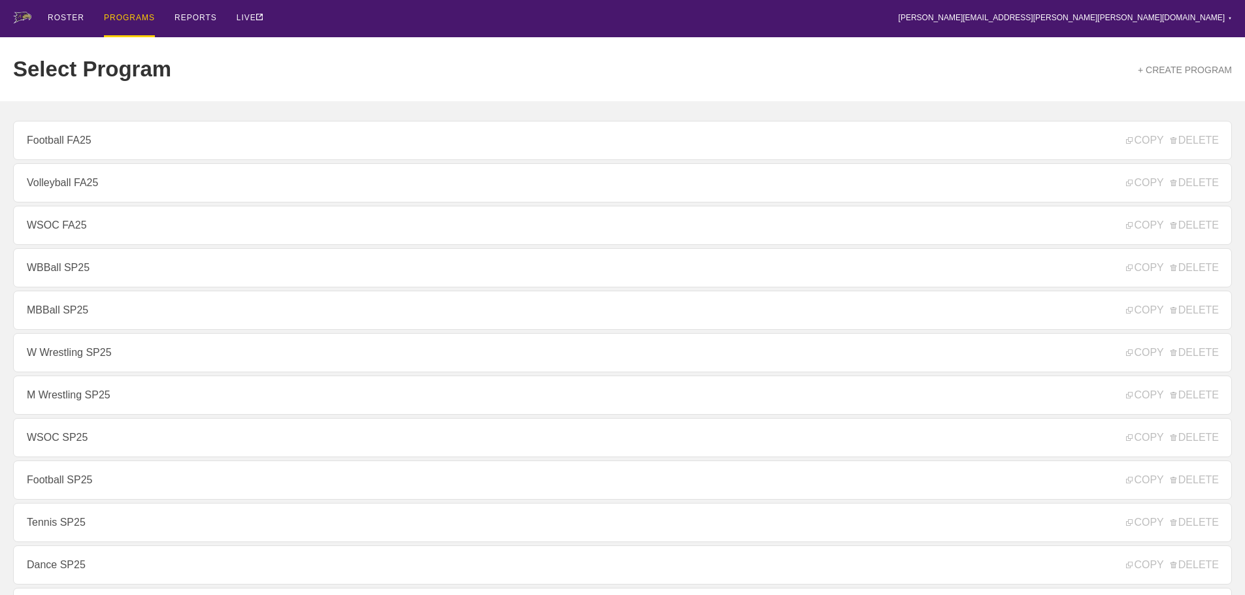
click at [291, 55] on div "Select Program + CREATE PROGRAM" at bounding box center [622, 69] width 1219 height 64
click at [299, 12] on div "ROSTER PROGRAMS REPORTS LIVE brian.ciolek@avila.edu ▼ Settings Logout" at bounding box center [622, 18] width 1219 height 37
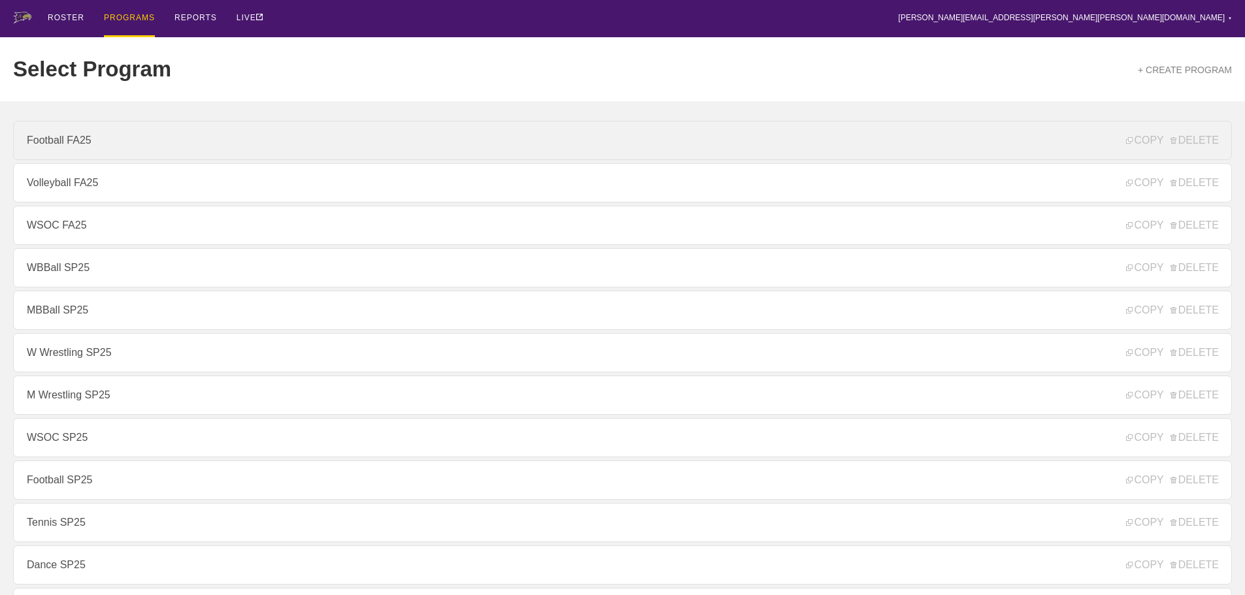
click at [69, 150] on link "Football FA25" at bounding box center [622, 140] width 1219 height 39
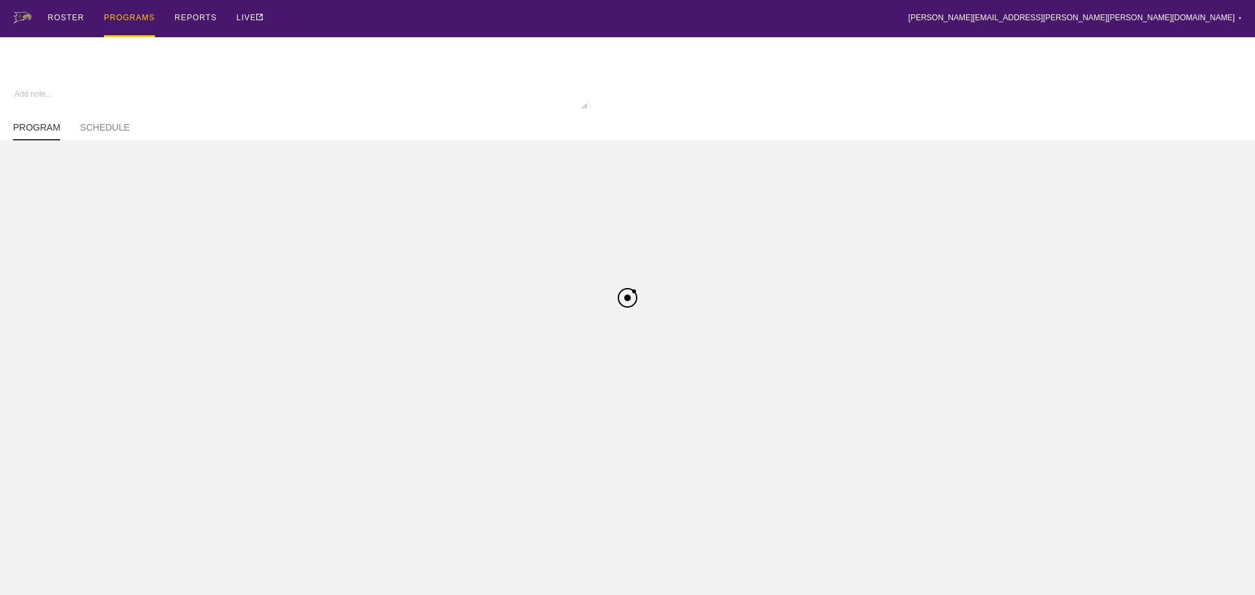
type textarea "x"
type input "Football FA25"
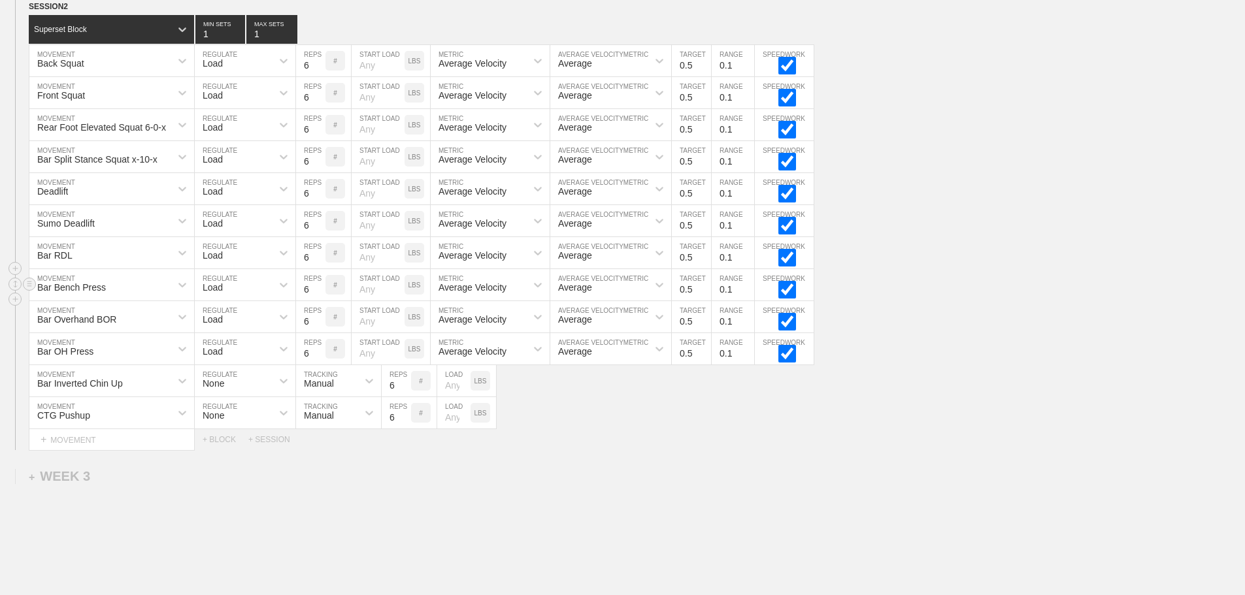
scroll to position [1423, 0]
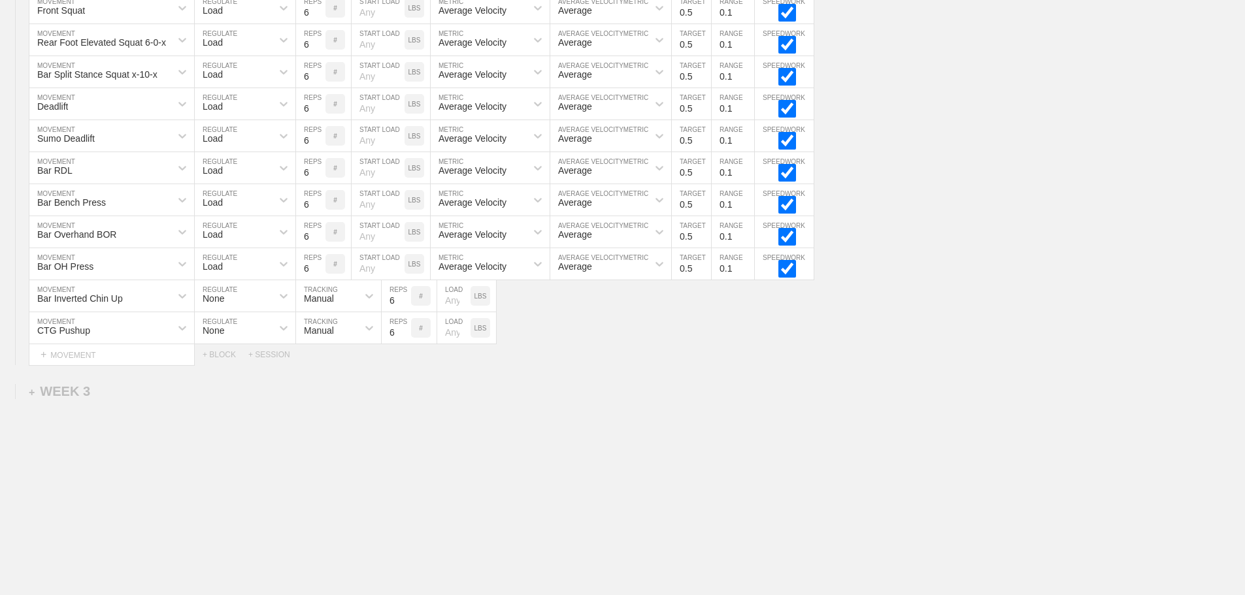
drag, startPoint x: 722, startPoint y: 557, endPoint x: 714, endPoint y: 546, distance: 14.0
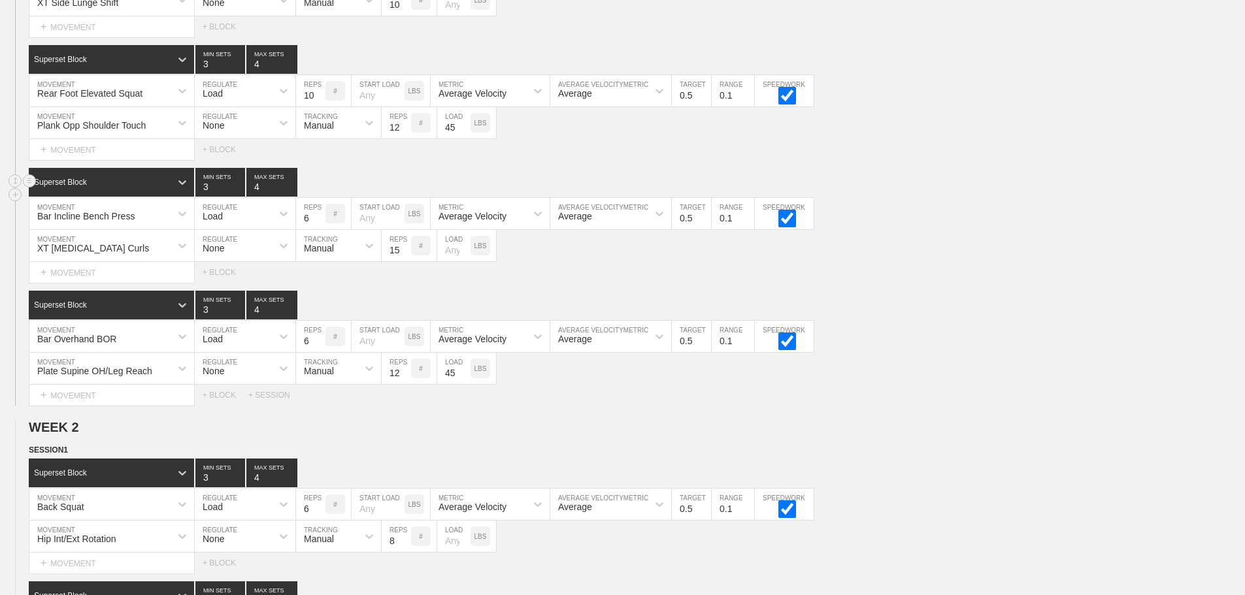
scroll to position [0, 0]
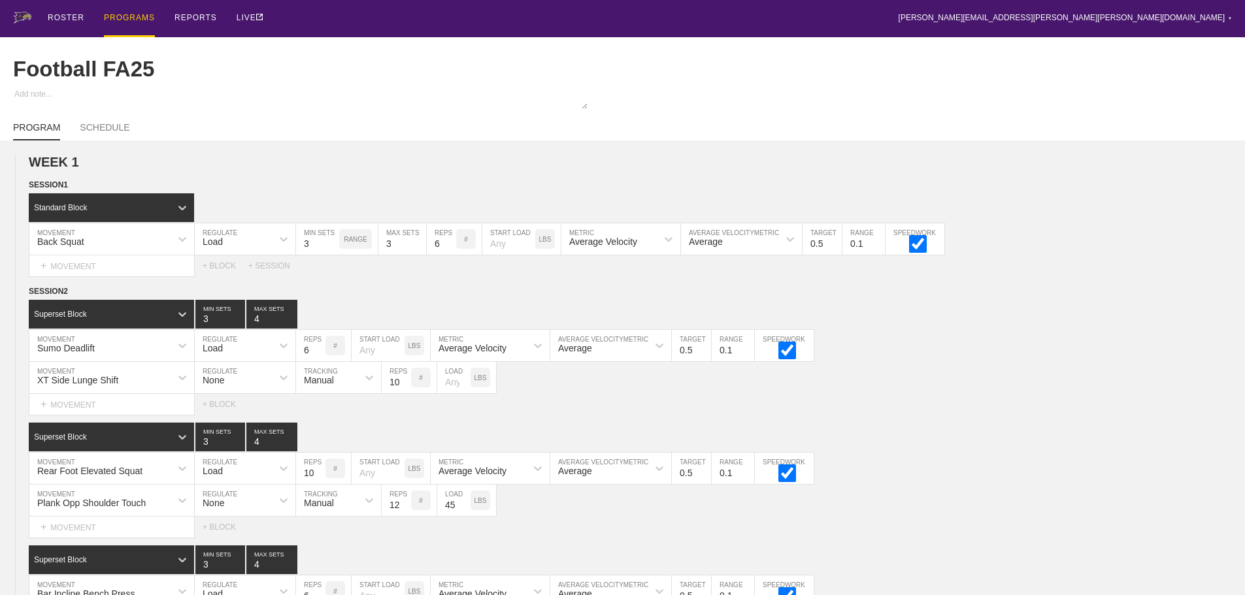
click at [121, 18] on div "PROGRAMS" at bounding box center [129, 18] width 51 height 37
